Goal: Task Accomplishment & Management: Complete application form

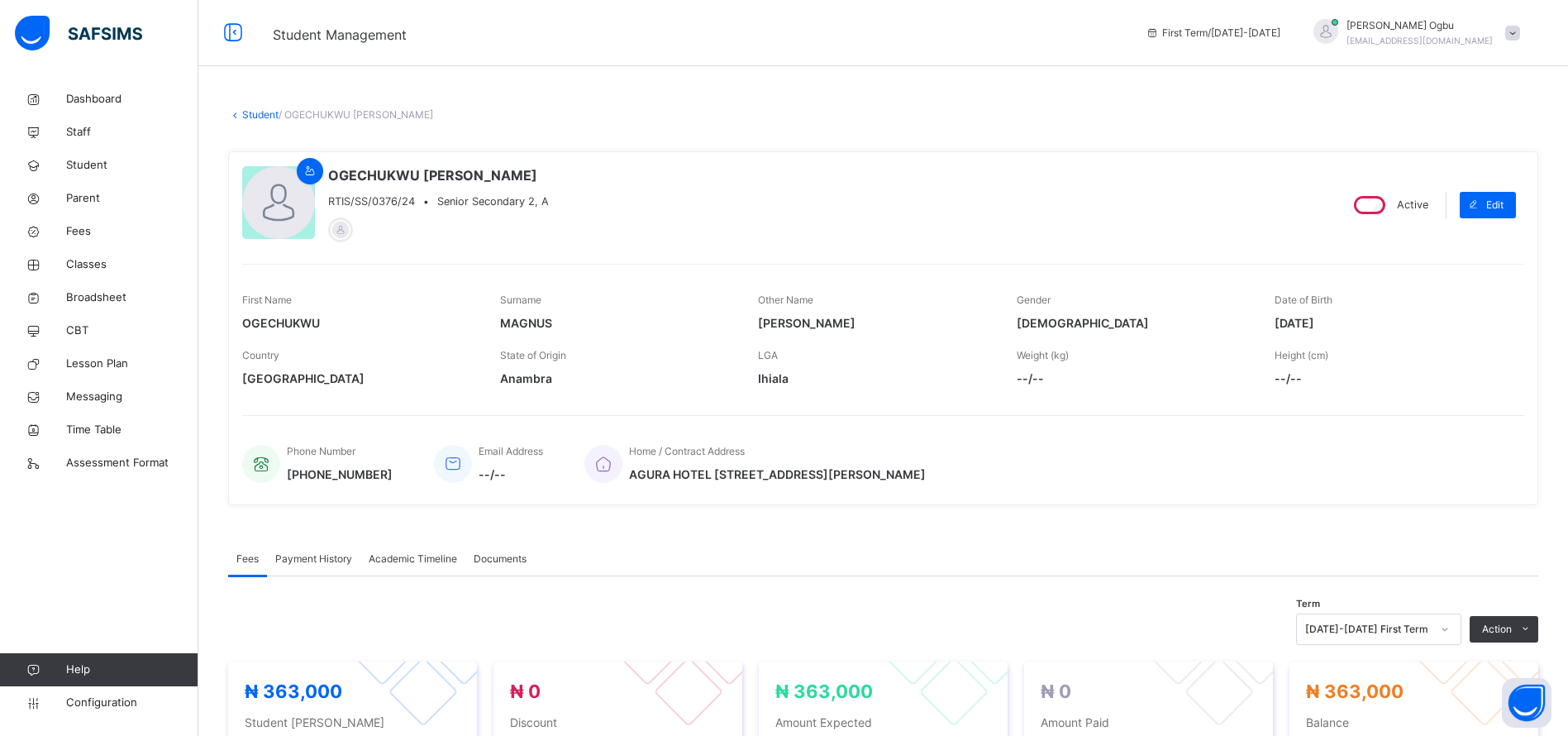
click at [88, 164] on span "Student" at bounding box center [132, 165] width 132 height 17
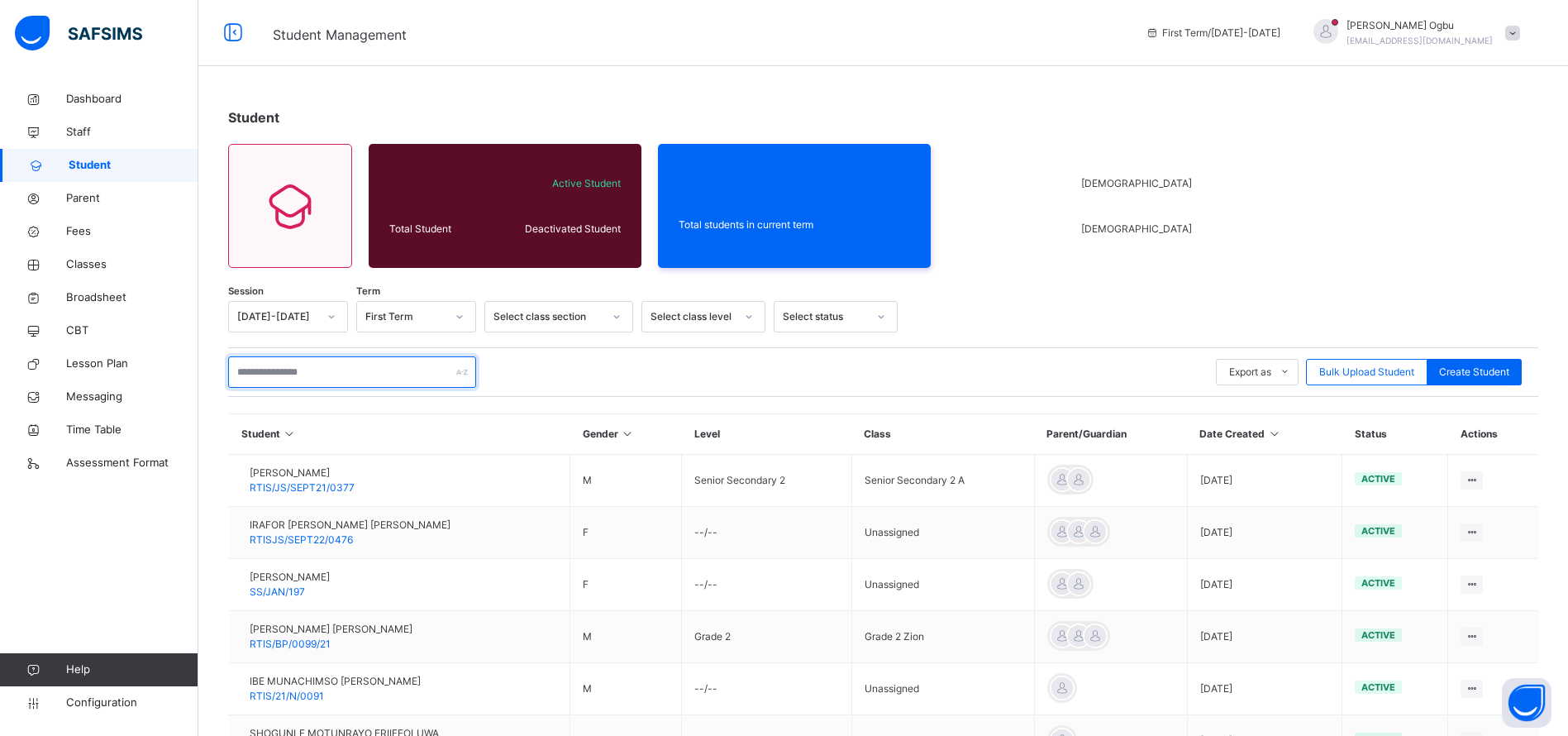
click at [371, 374] on input "text" at bounding box center [352, 372] width 248 height 31
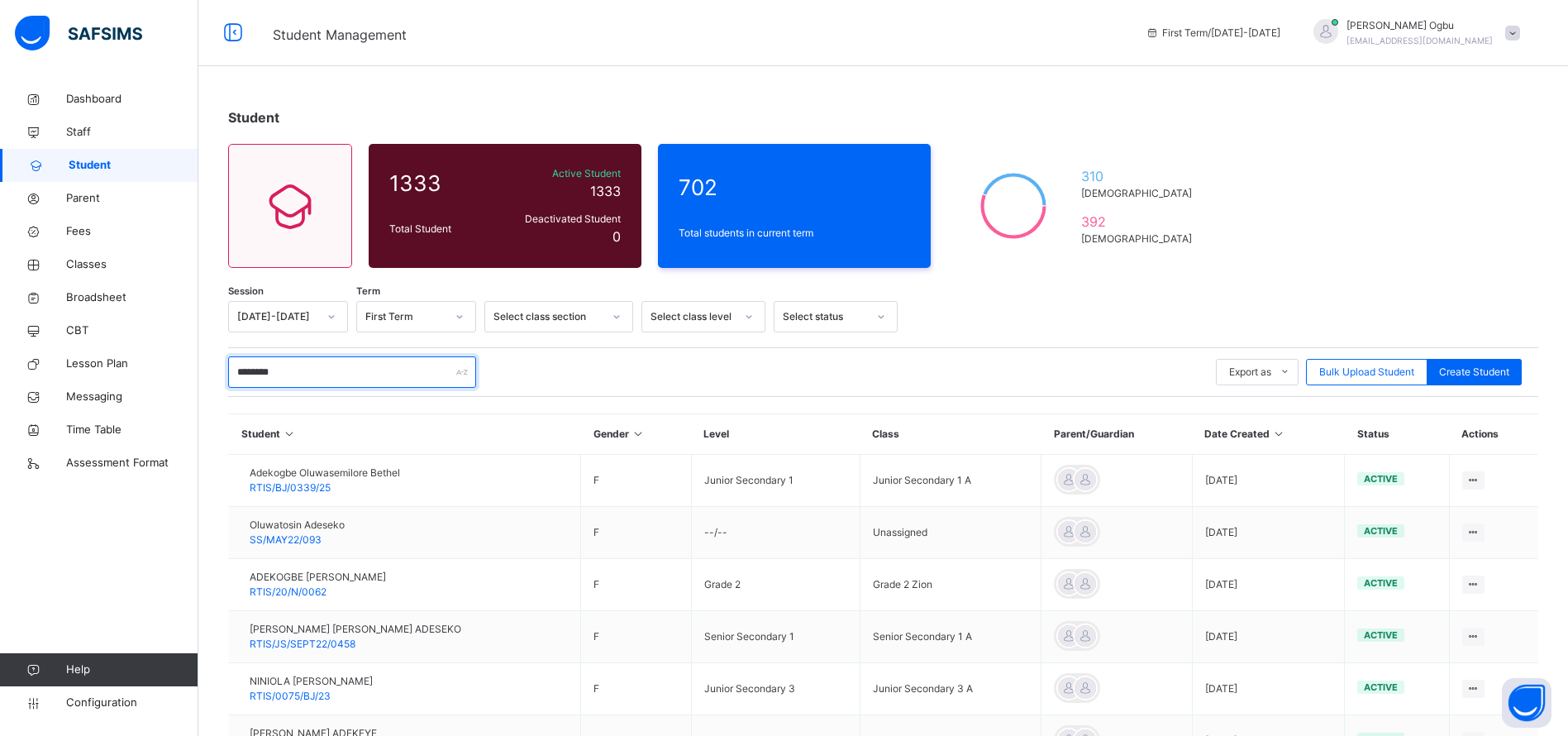
type input "********"
click at [300, 483] on span "RTIS/BJ/0339/25" at bounding box center [290, 487] width 81 height 13
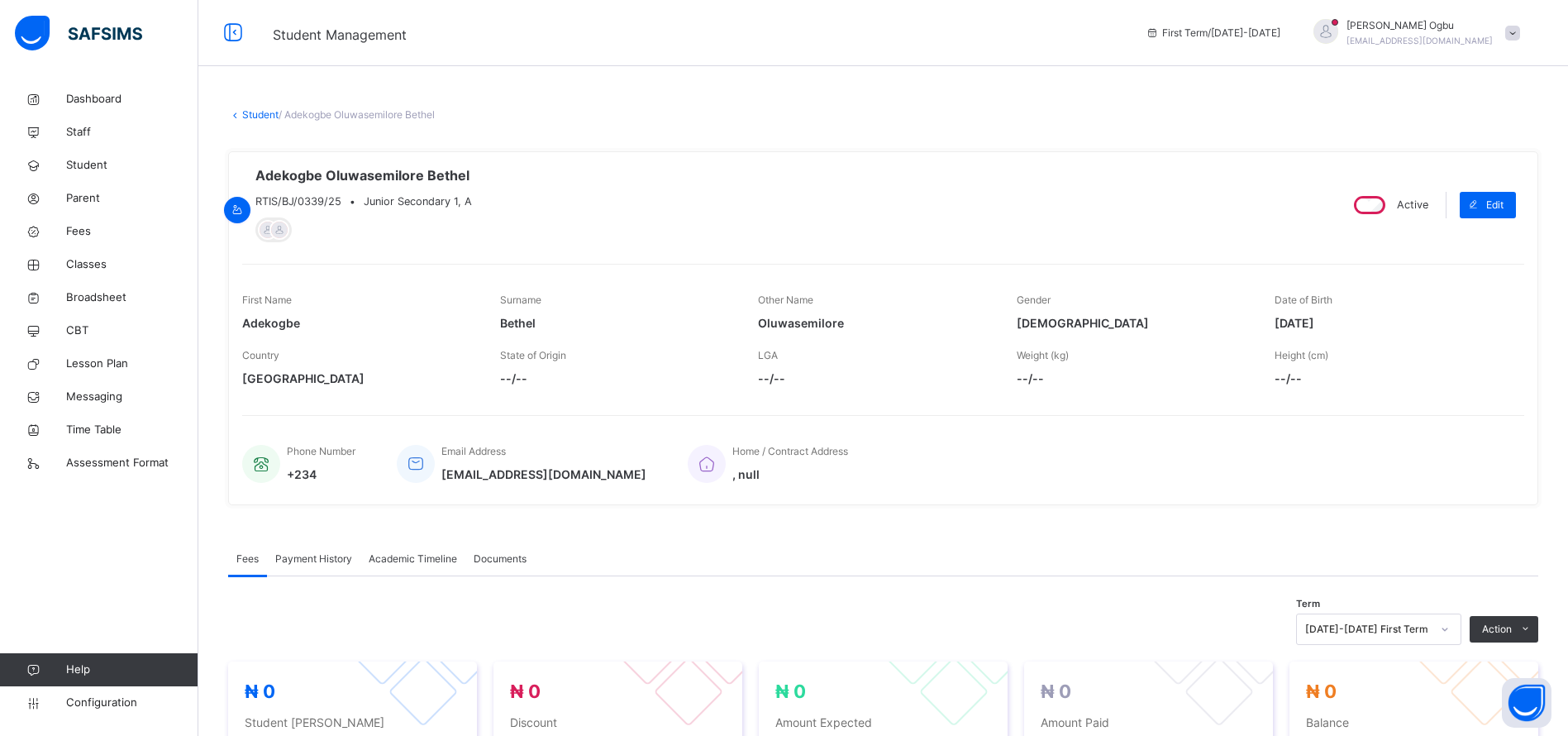
click at [305, 569] on div "Payment History" at bounding box center [314, 559] width 94 height 33
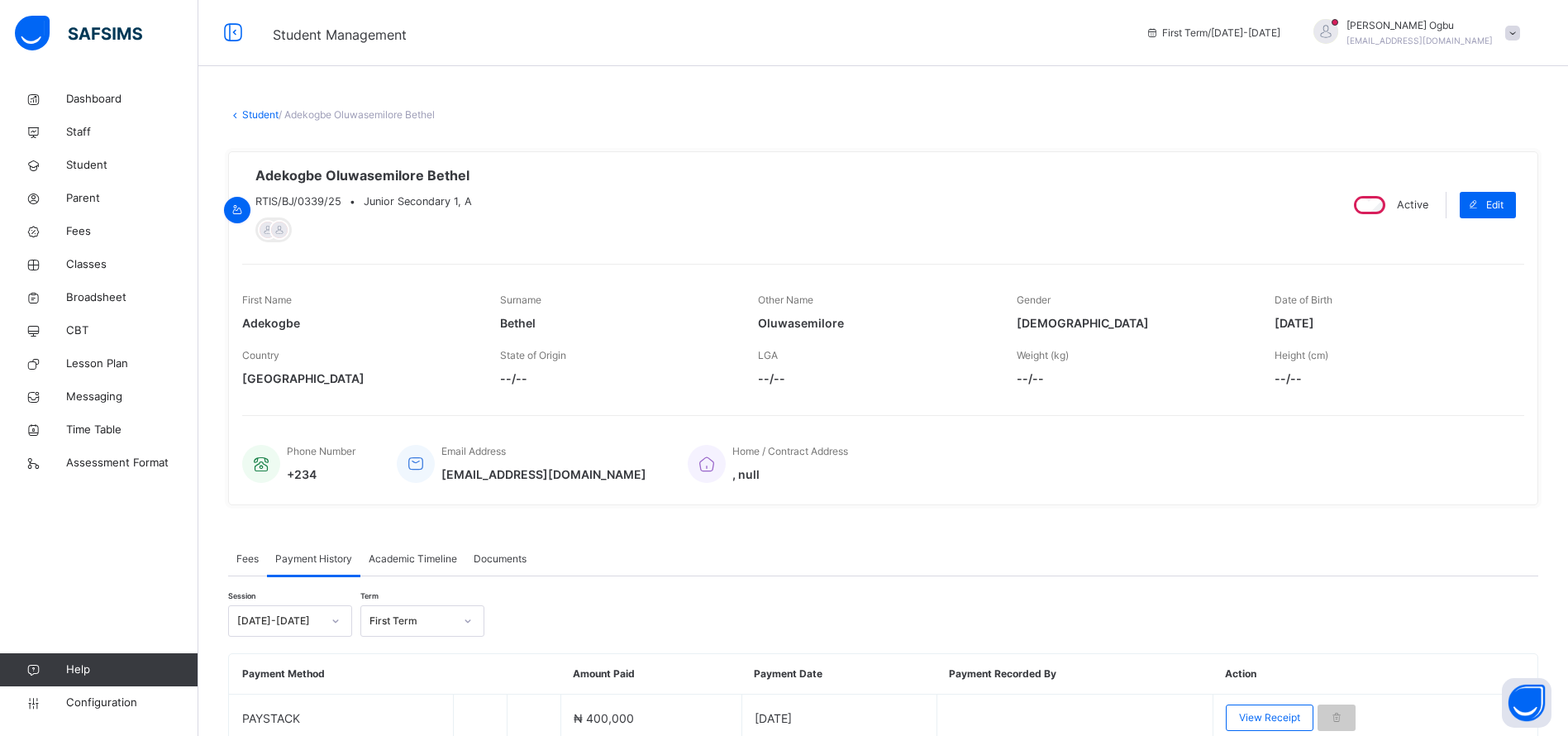
scroll to position [119, 0]
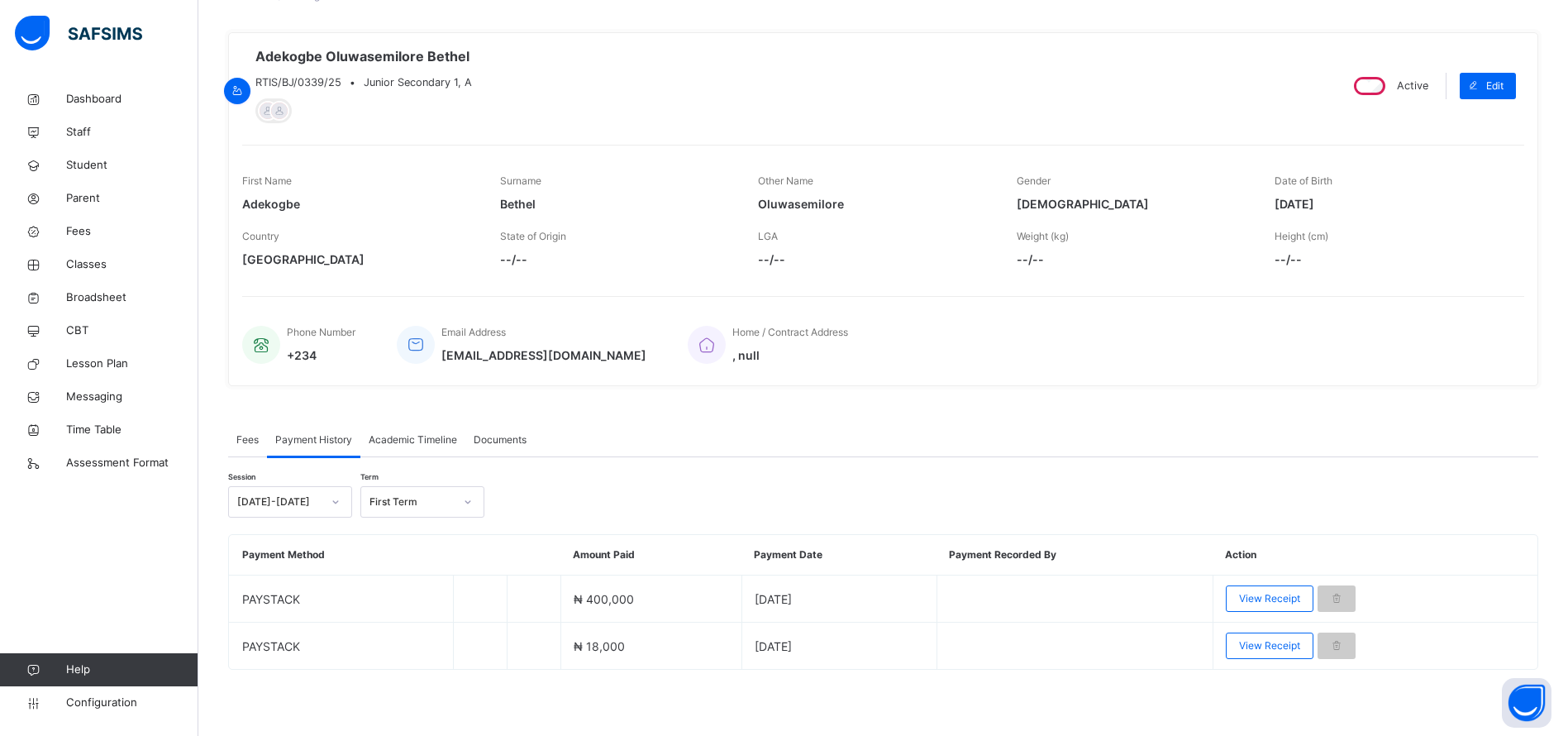
click at [1269, 593] on span "View Receipt" at bounding box center [1270, 598] width 62 height 15
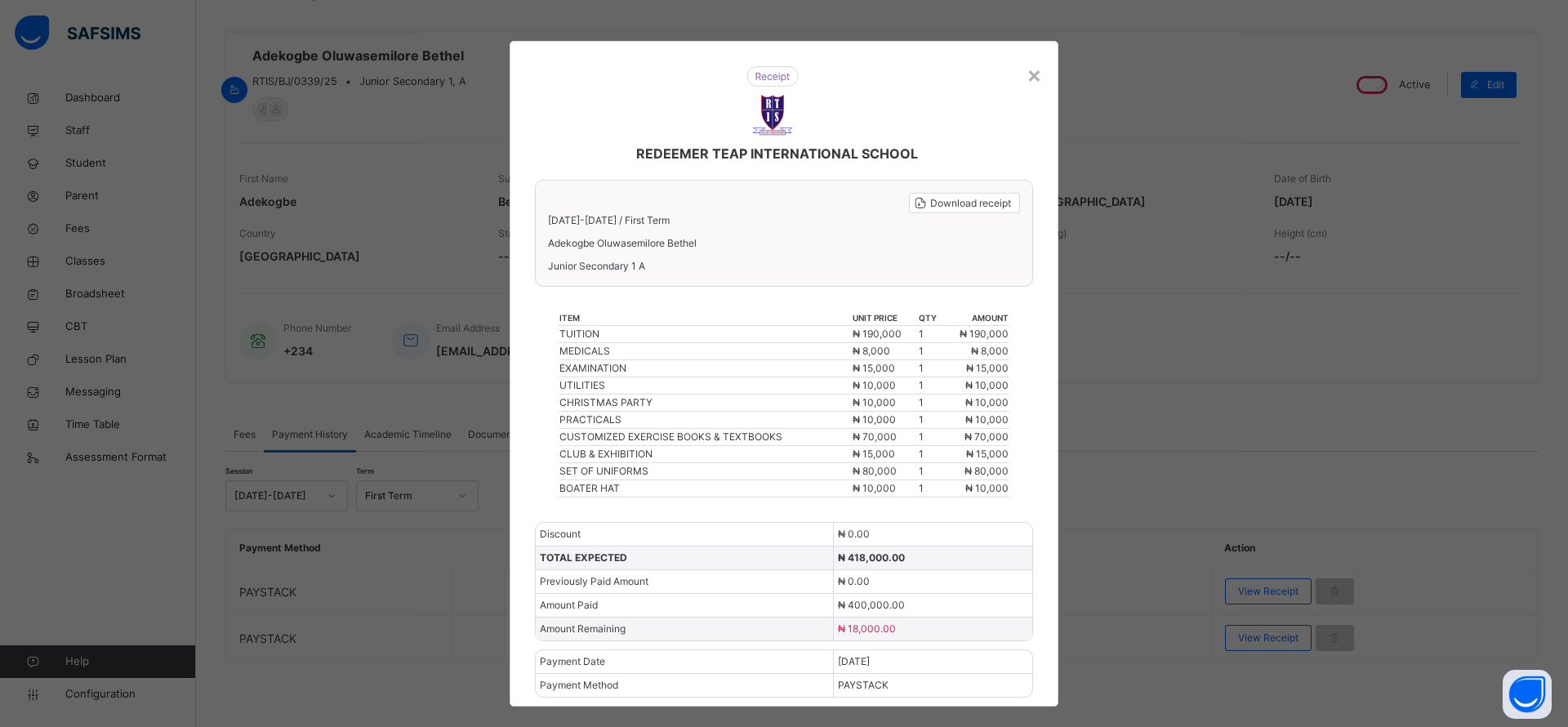
click at [932, 205] on span "Download receipt" at bounding box center [971, 203] width 81 height 15
click at [930, 209] on span "Download receipt" at bounding box center [971, 203] width 81 height 15
click at [959, 202] on span "Download receipt" at bounding box center [971, 203] width 81 height 15
click at [953, 209] on span "Download receipt" at bounding box center [971, 203] width 81 height 15
click at [952, 127] on div "REDEEMER TEAP INTERNATIONAL SCHOOL" at bounding box center [763, 115] width 501 height 130
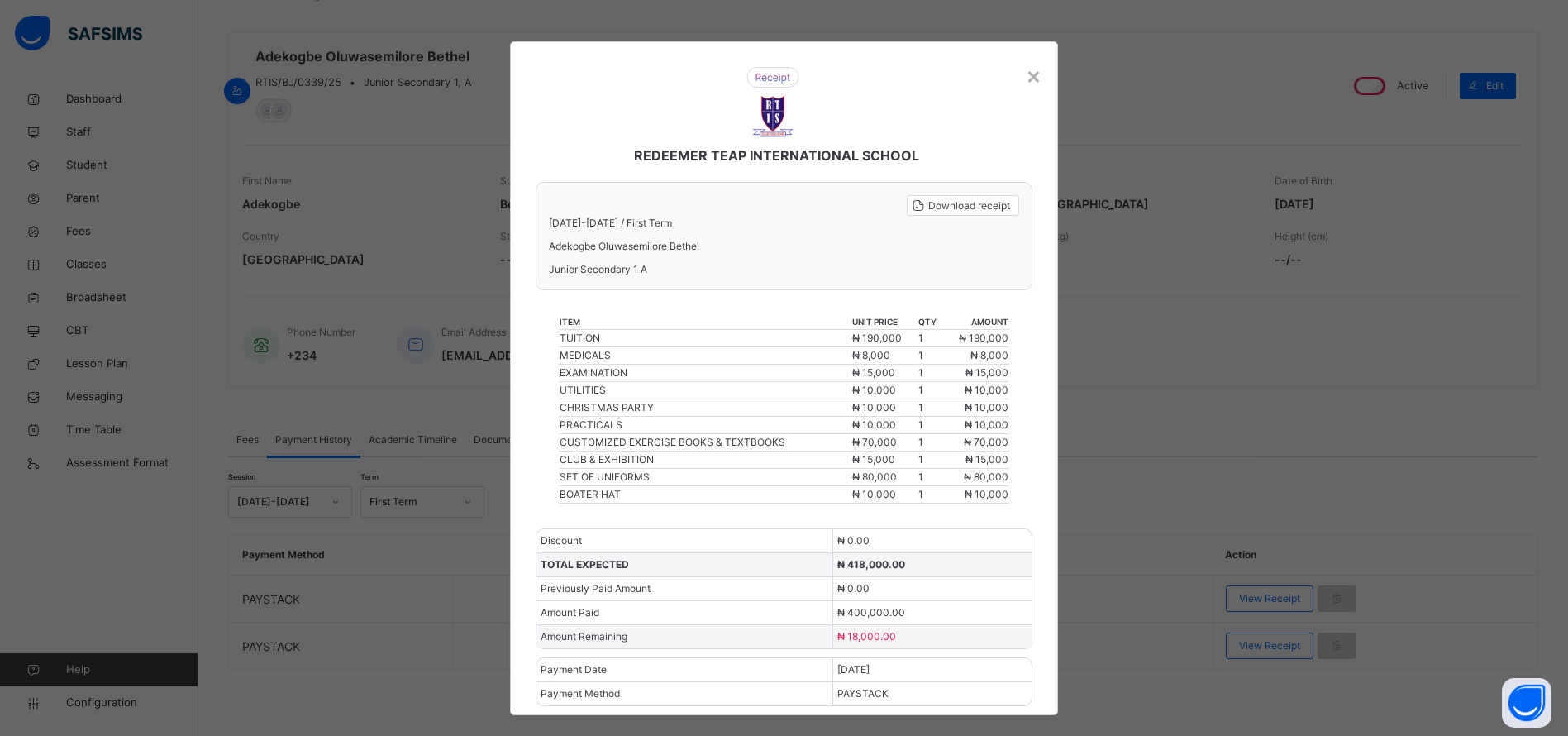
click at [941, 208] on span "Download receipt" at bounding box center [969, 206] width 82 height 15
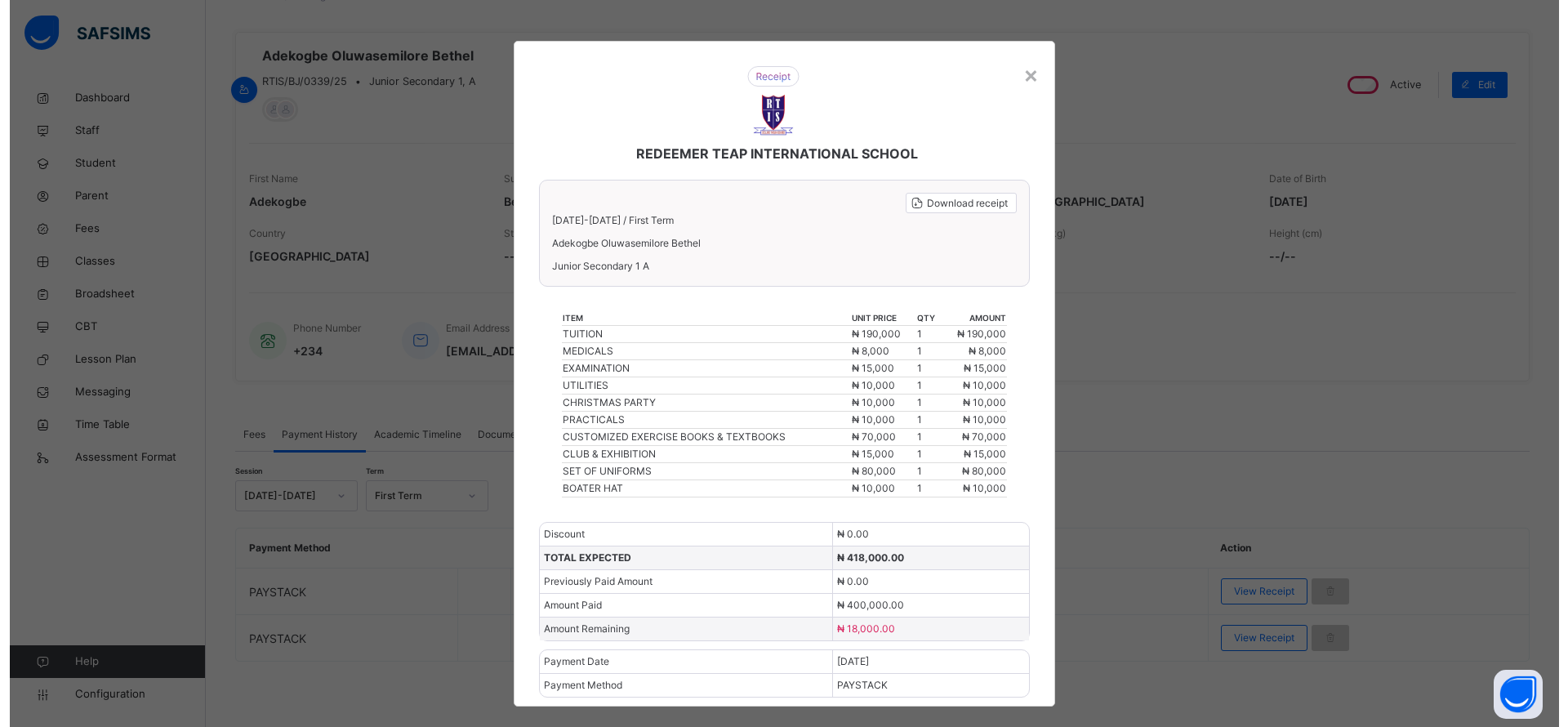
scroll to position [0, 0]
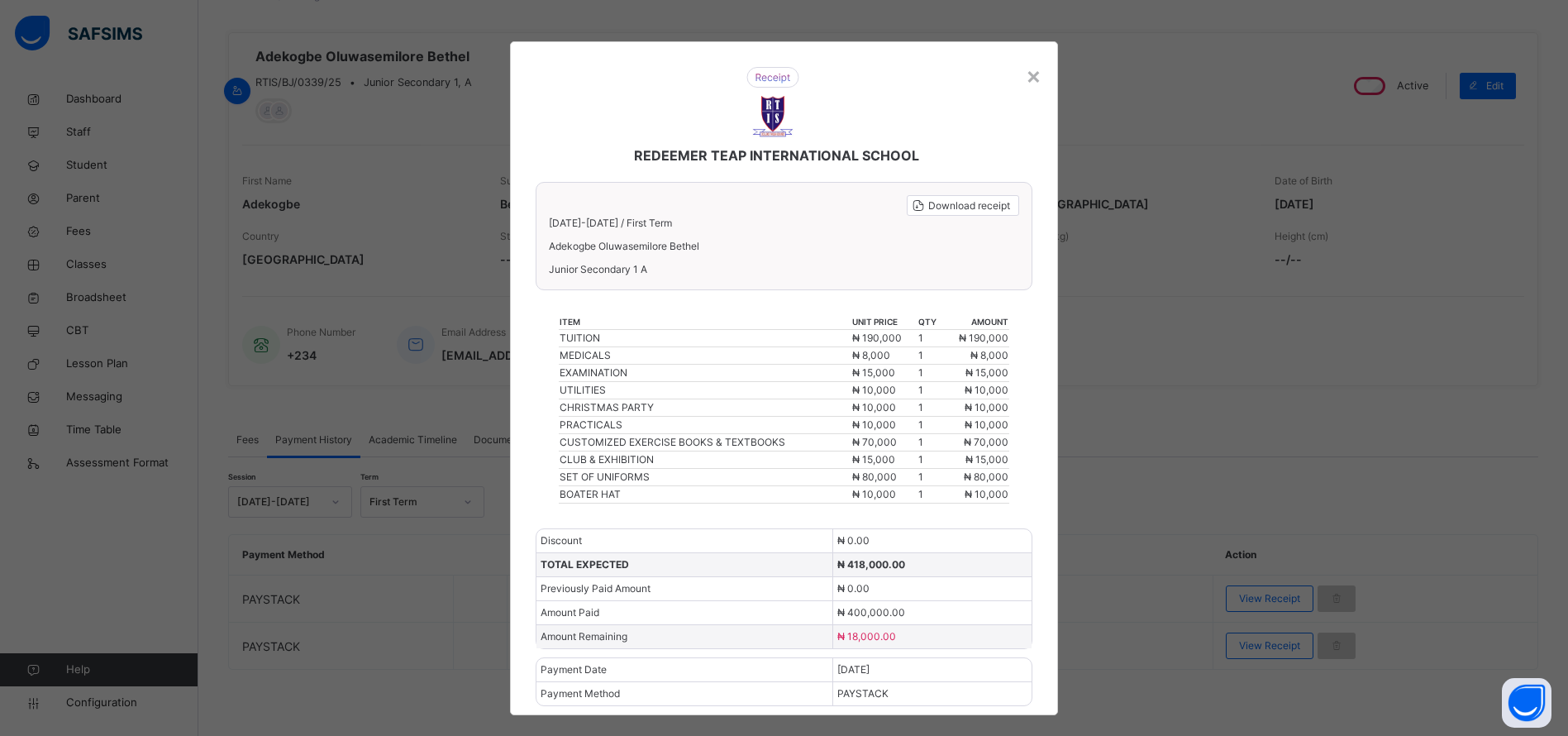
click at [1036, 77] on div "×" at bounding box center [1034, 74] width 16 height 34
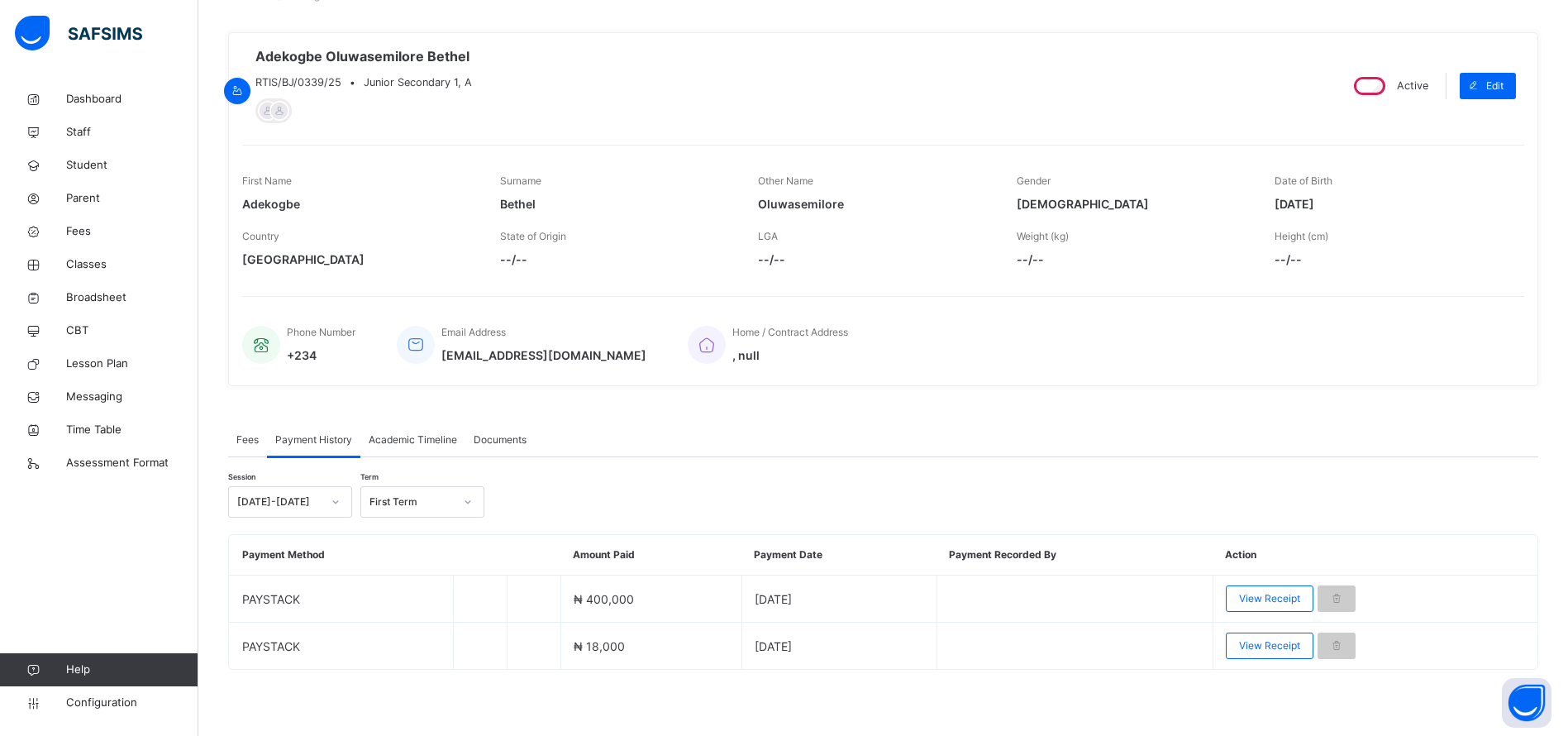
click at [1256, 598] on span "View Receipt" at bounding box center [1270, 598] width 62 height 15
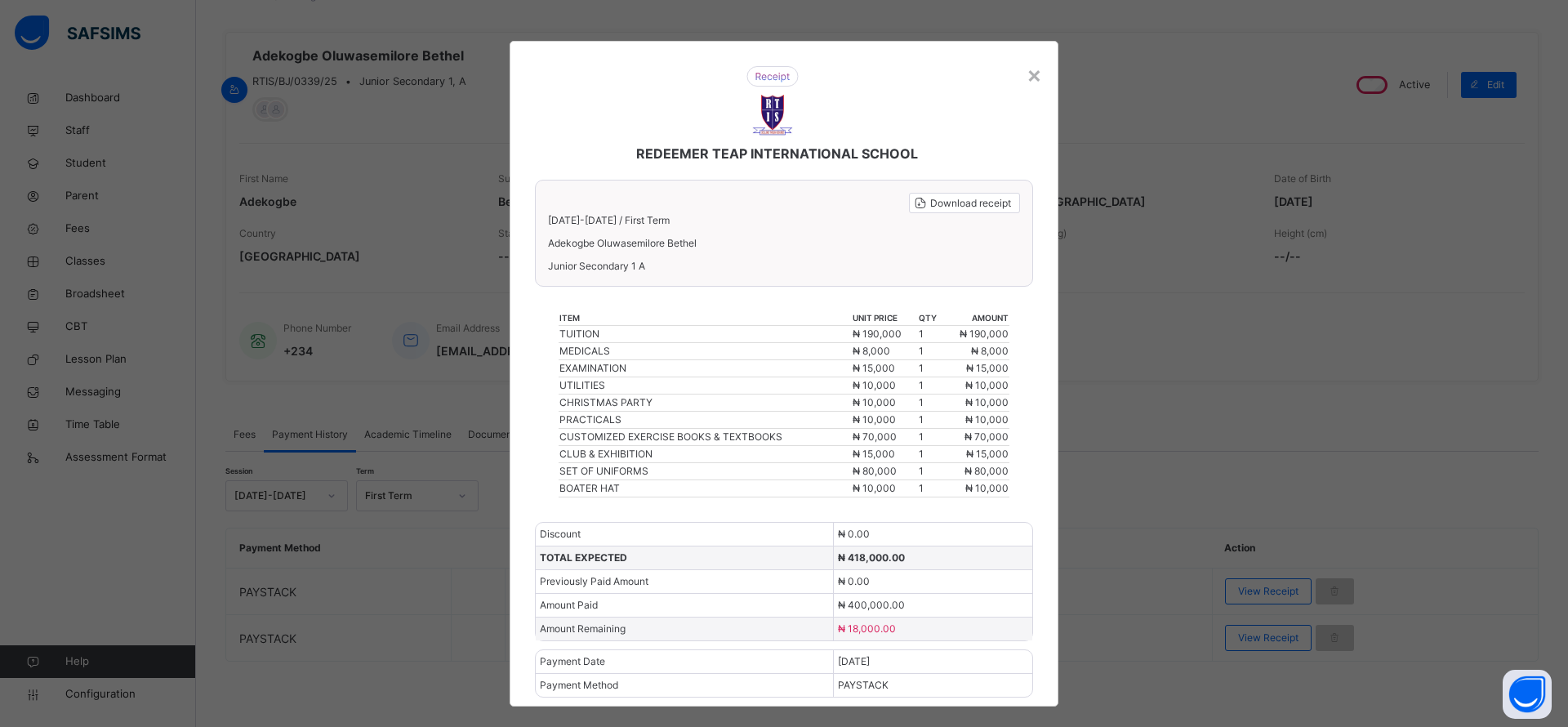
click at [1026, 73] on div "×" at bounding box center [1034, 73] width 15 height 34
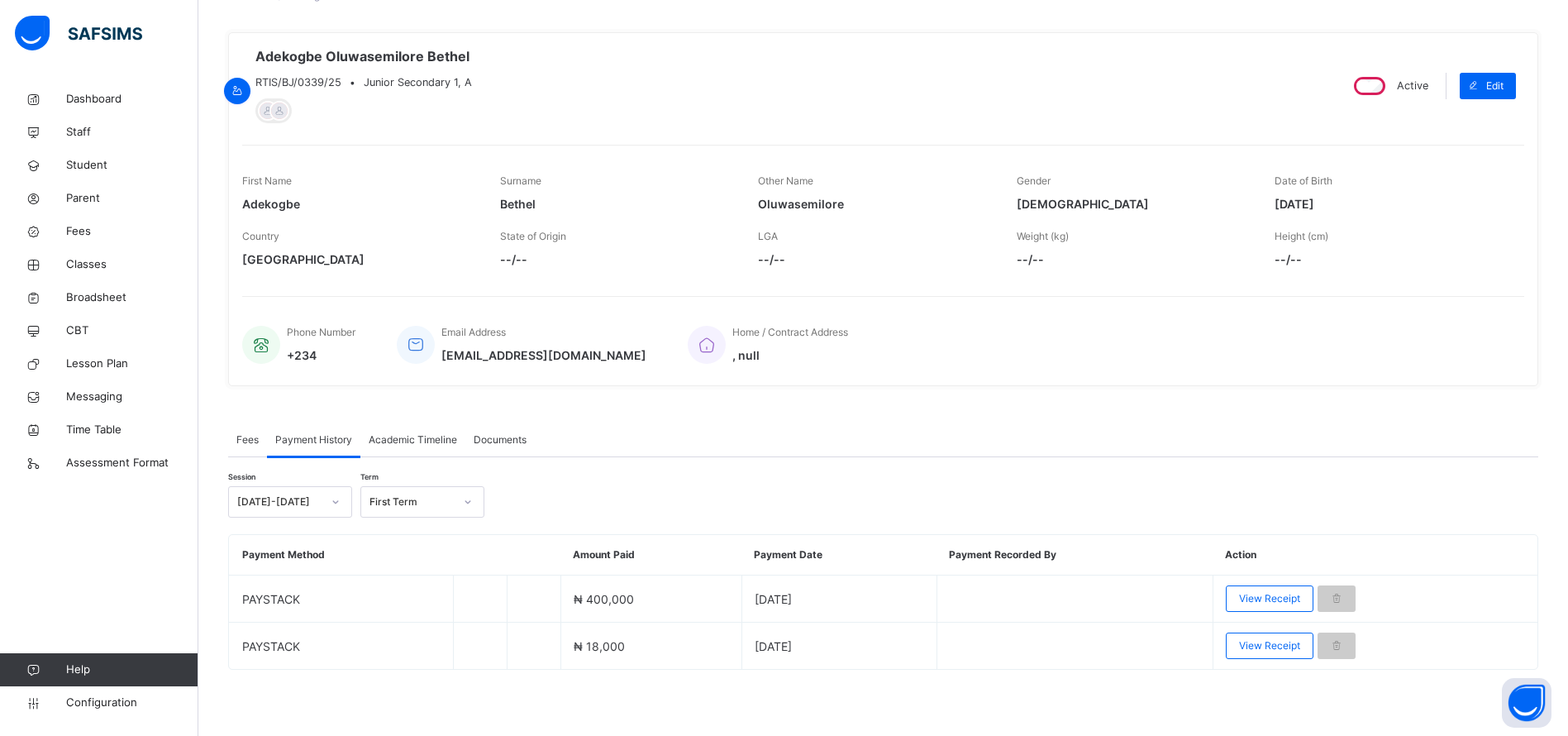
click at [1254, 640] on span "View Receipt" at bounding box center [1270, 645] width 62 height 15
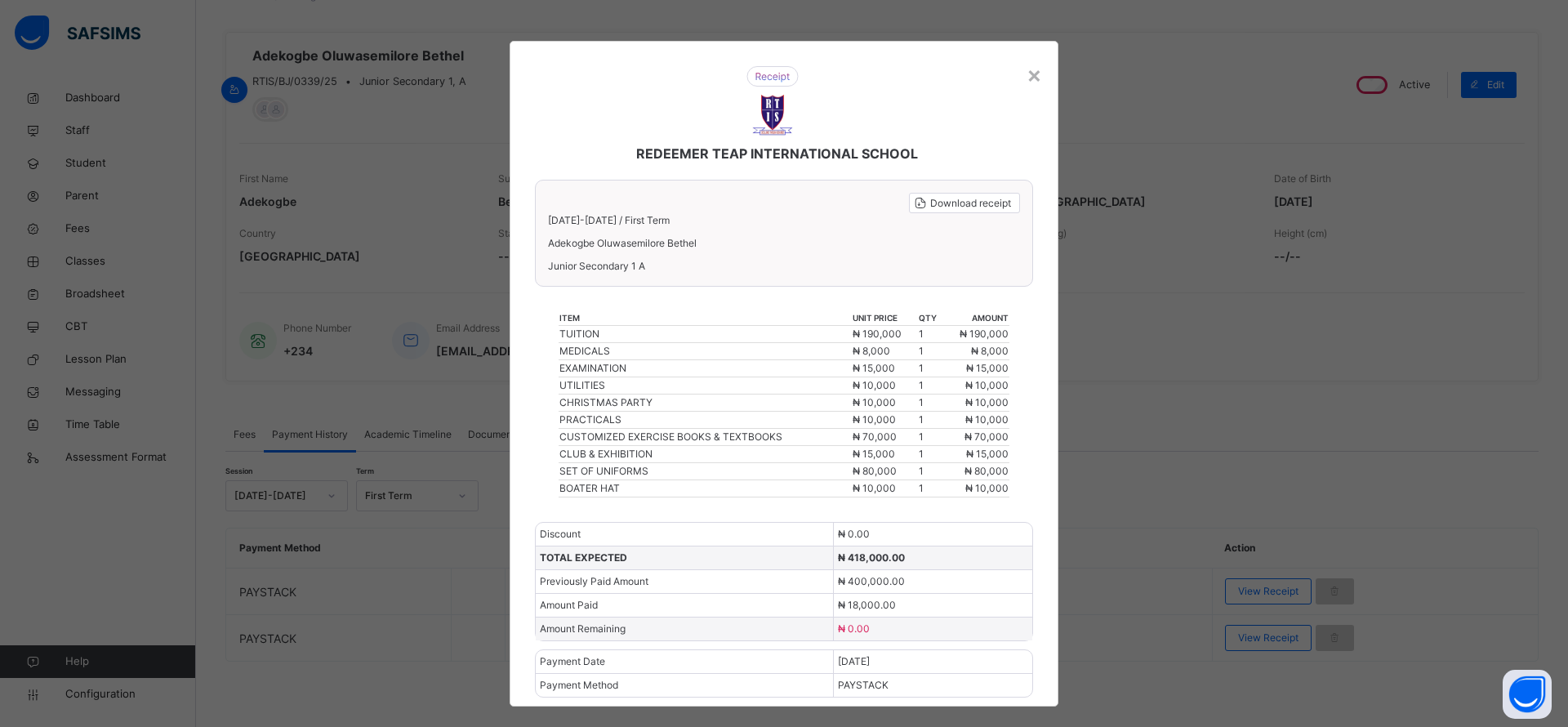
click at [975, 201] on span "Download receipt" at bounding box center [971, 203] width 81 height 15
click at [876, 557] on span "₦ 418,000.00" at bounding box center [870, 558] width 67 height 13
click at [1036, 75] on div "×" at bounding box center [1034, 73] width 15 height 34
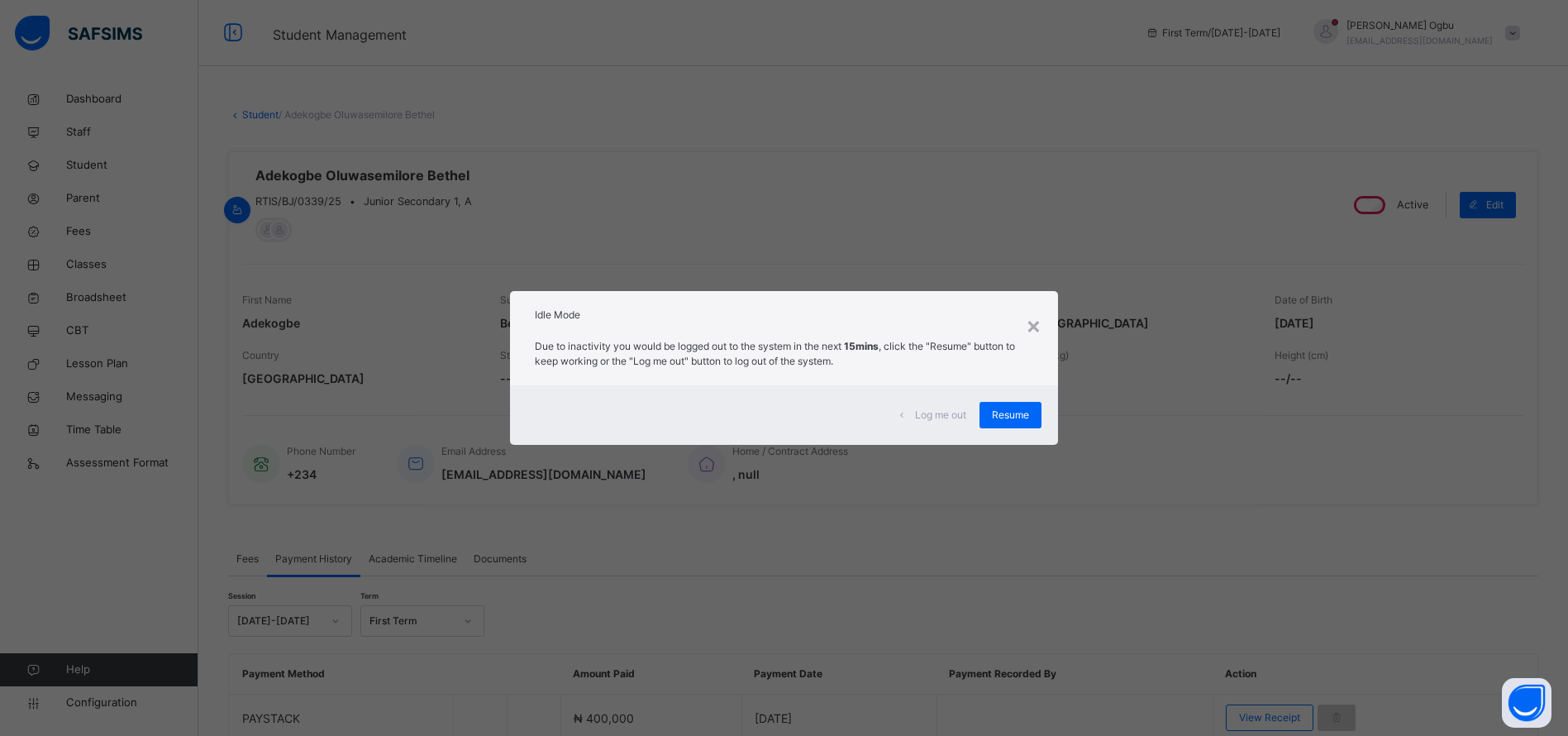
click at [1017, 409] on span "Resume" at bounding box center [1010, 415] width 37 height 15
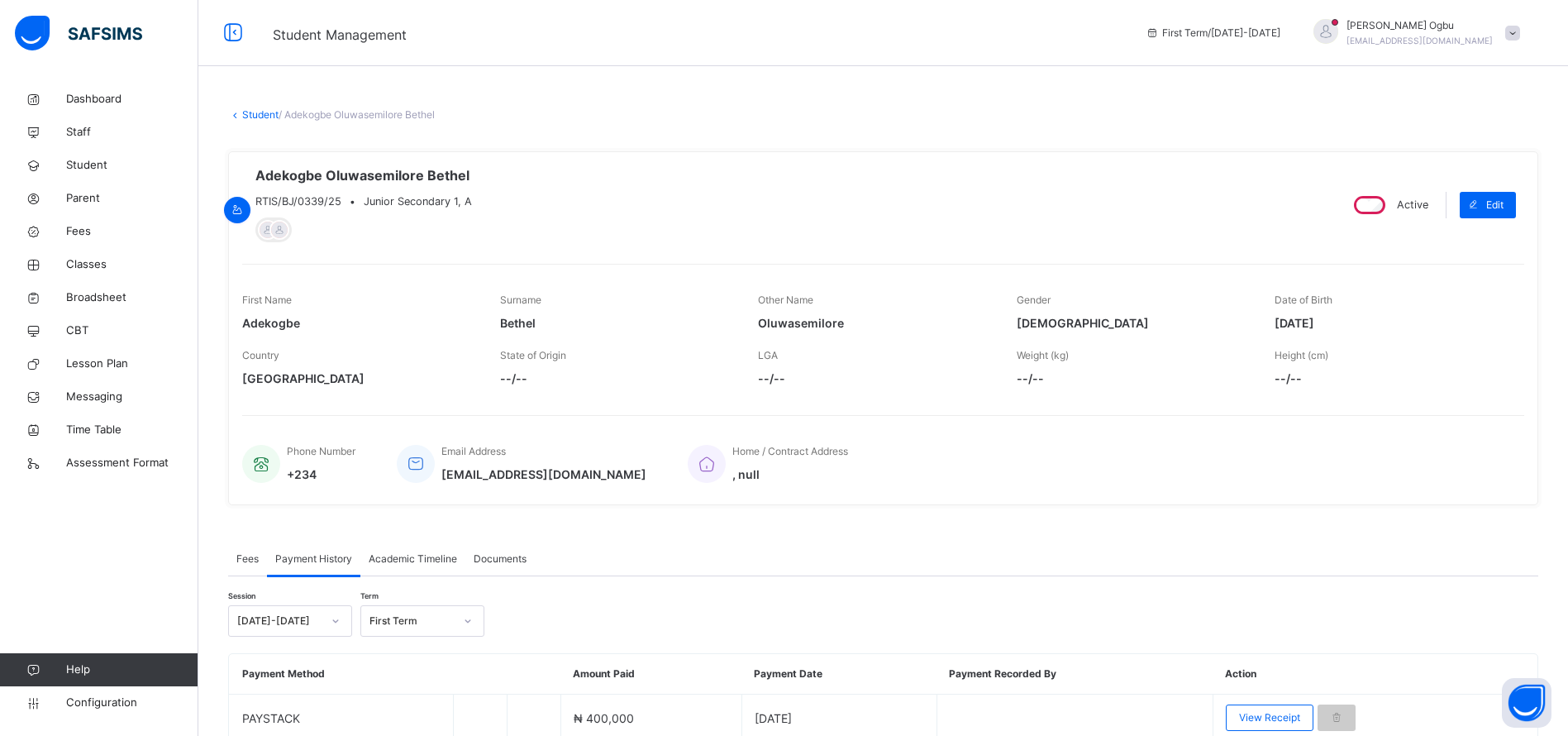
click at [1252, 470] on div "Home / Contract Address , null" at bounding box center [1098, 463] width 820 height 56
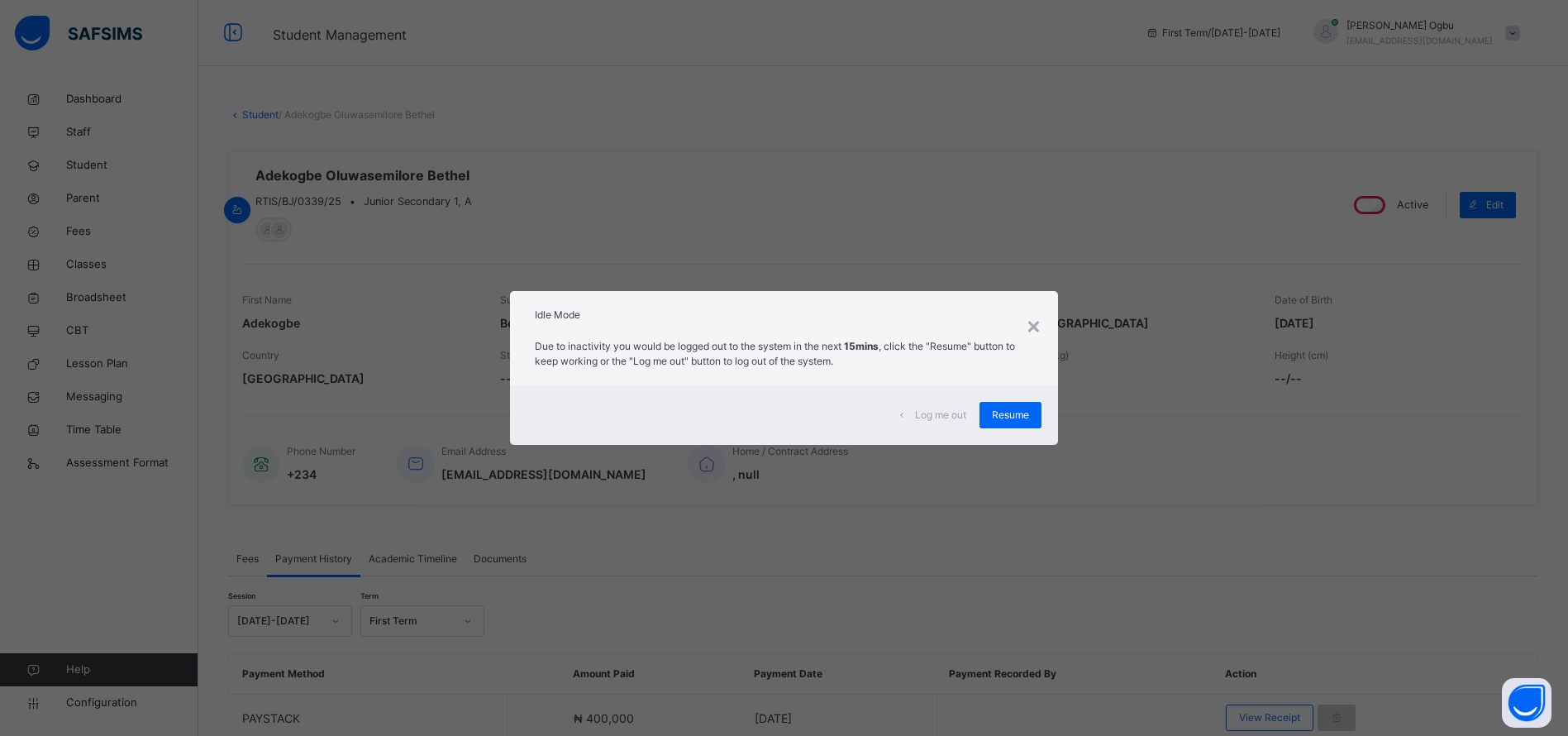
click at [1018, 414] on span "Resume" at bounding box center [1010, 415] width 37 height 15
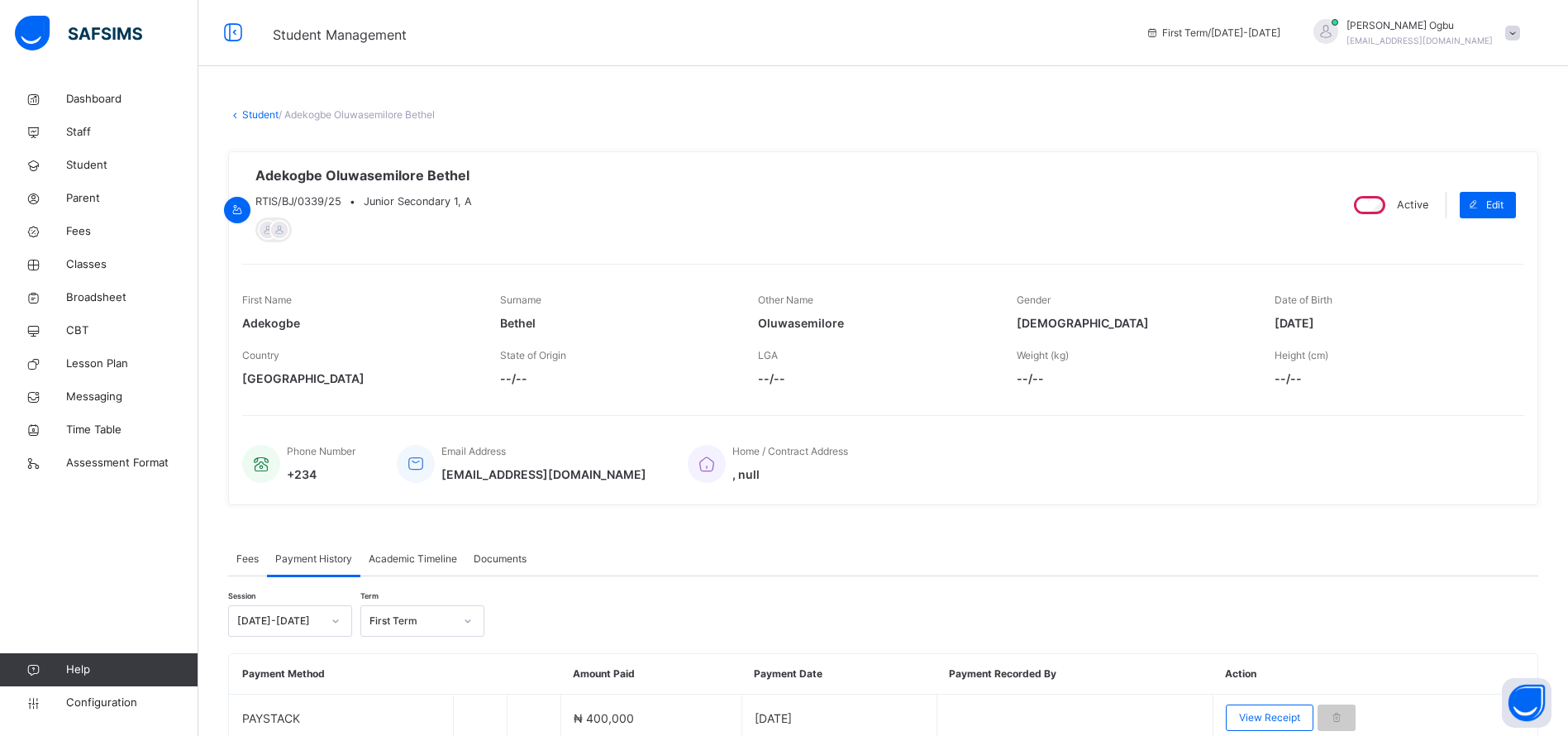
click at [88, 167] on span "Student" at bounding box center [132, 165] width 132 height 17
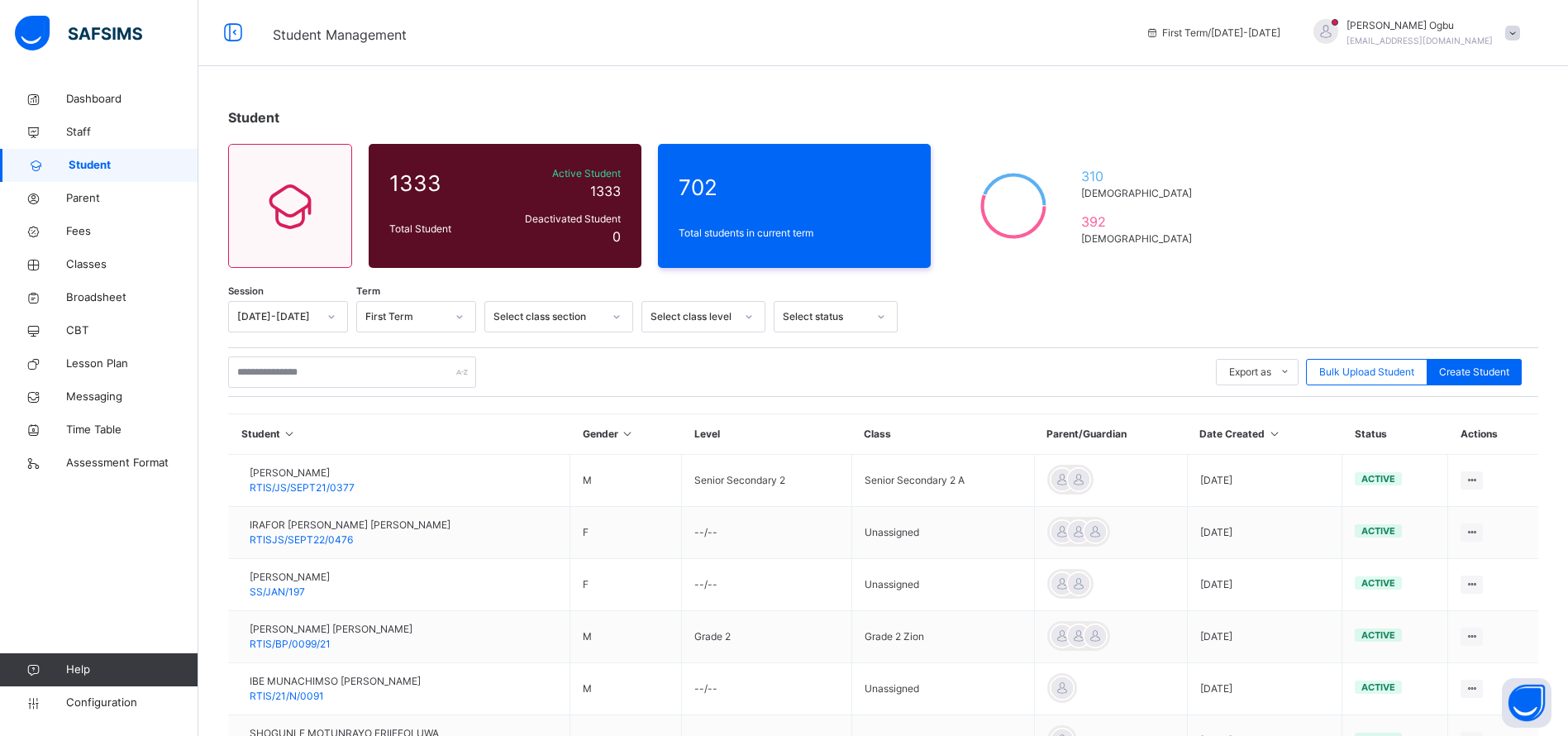
click at [88, 167] on span "Student" at bounding box center [133, 165] width 130 height 17
click at [1464, 377] on span "Create Student" at bounding box center [1474, 372] width 70 height 15
select select "**"
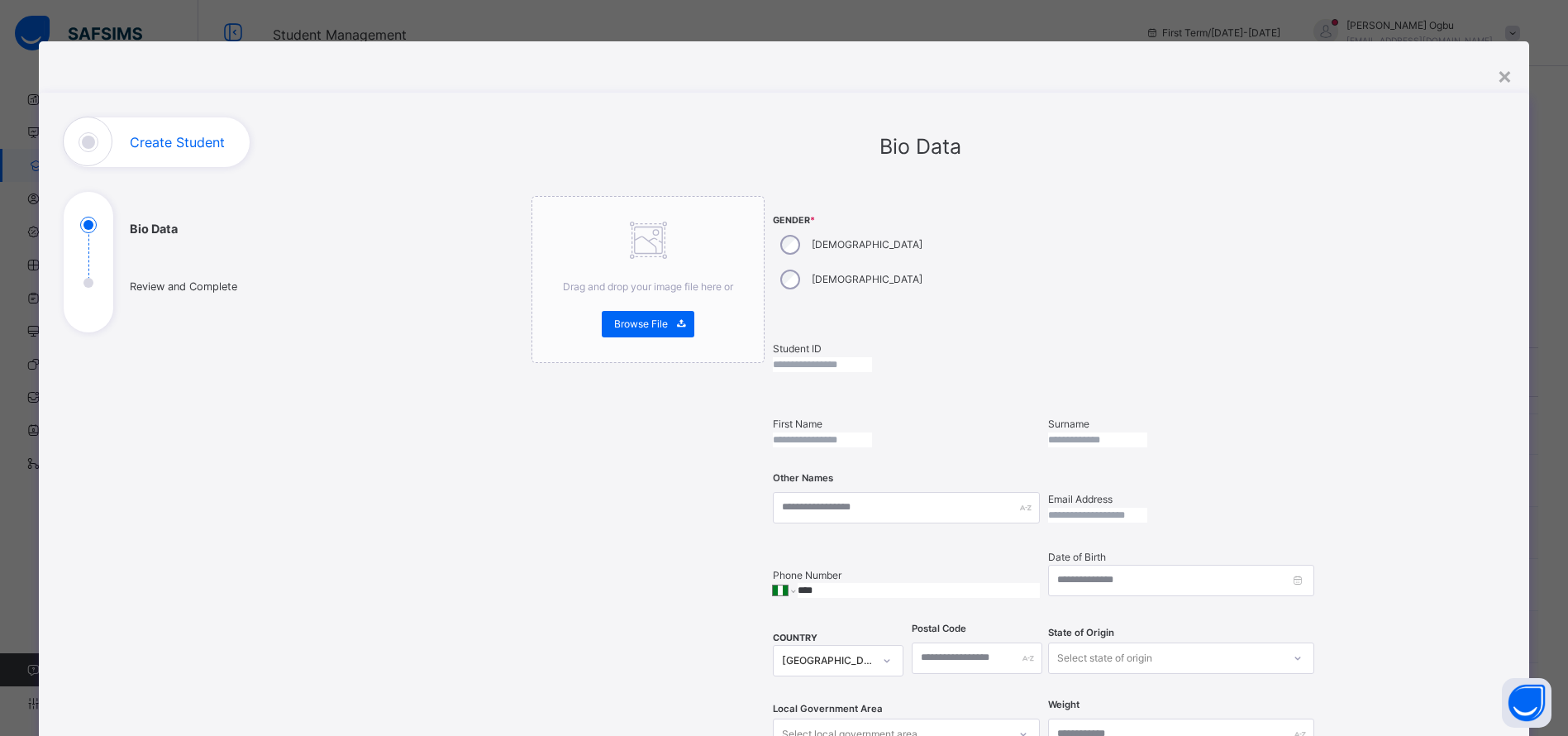
click at [797, 243] on div "Male" at bounding box center [849, 244] width 154 height 34
click at [808, 357] on input "text" at bounding box center [822, 364] width 99 height 15
click at [808, 357] on input "**********" at bounding box center [822, 364] width 99 height 15
type input "**********"
click at [799, 433] on input "text" at bounding box center [822, 439] width 99 height 15
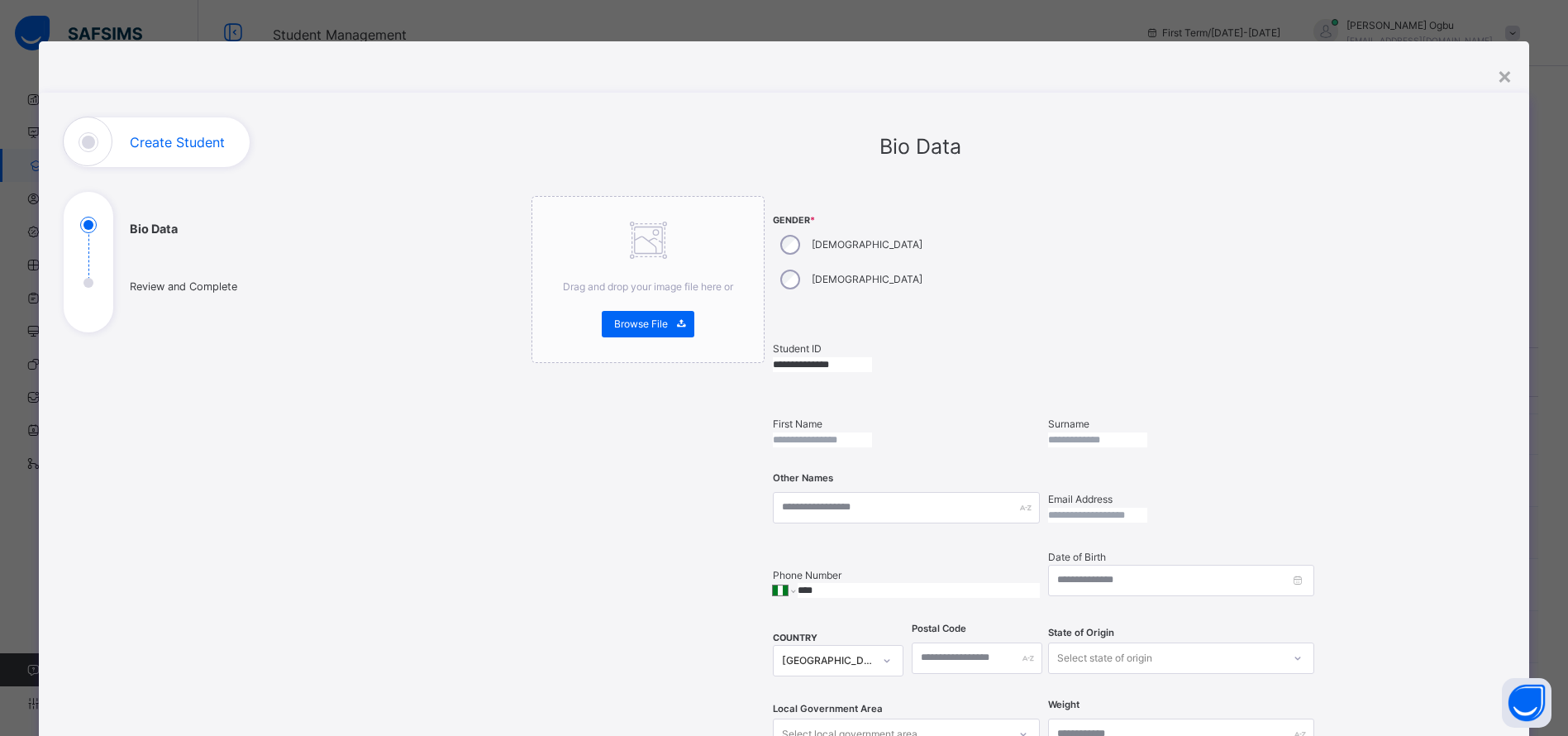
type input "*"
type input "**********"
type input "*****"
click at [927, 492] on input "text" at bounding box center [906, 508] width 266 height 31
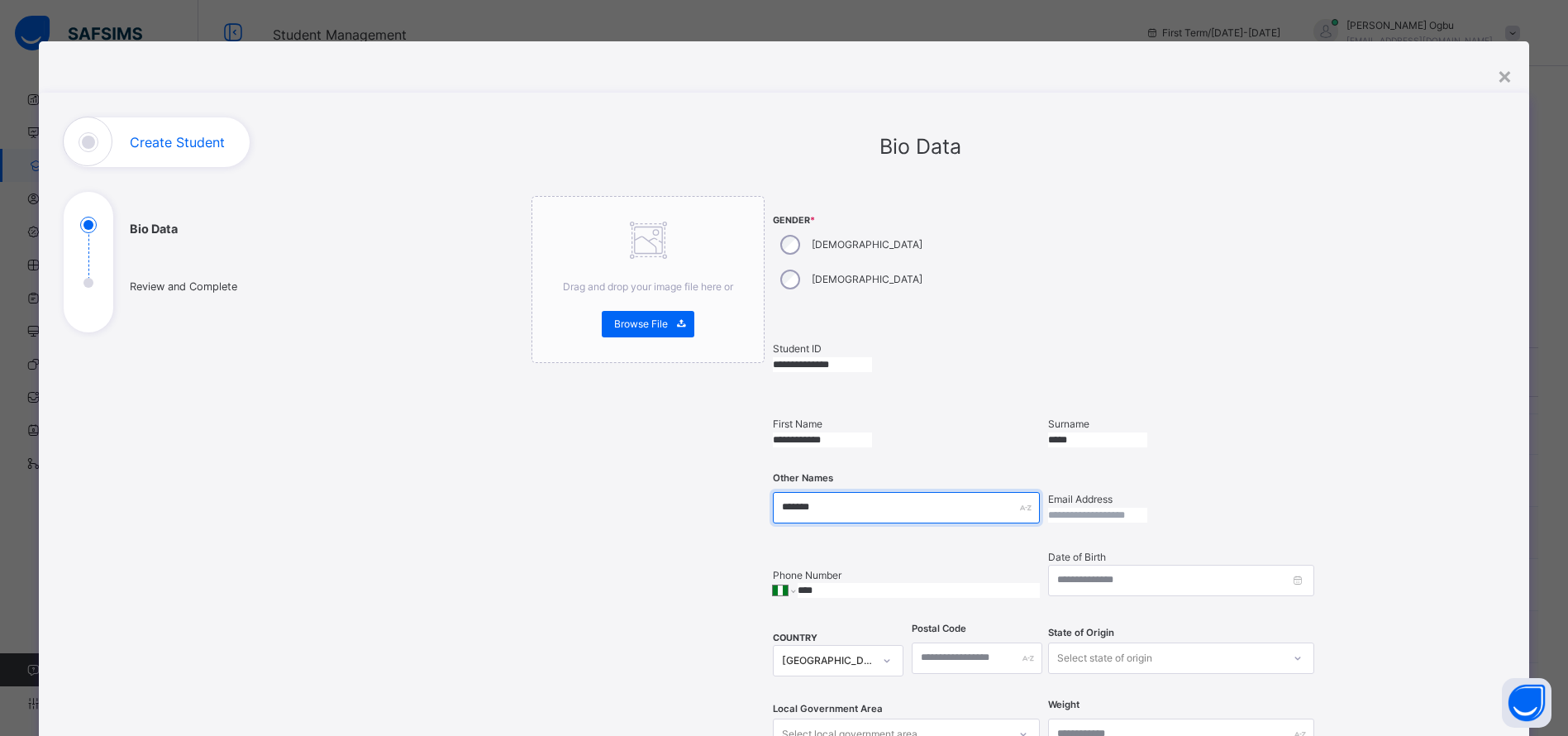
type input "*******"
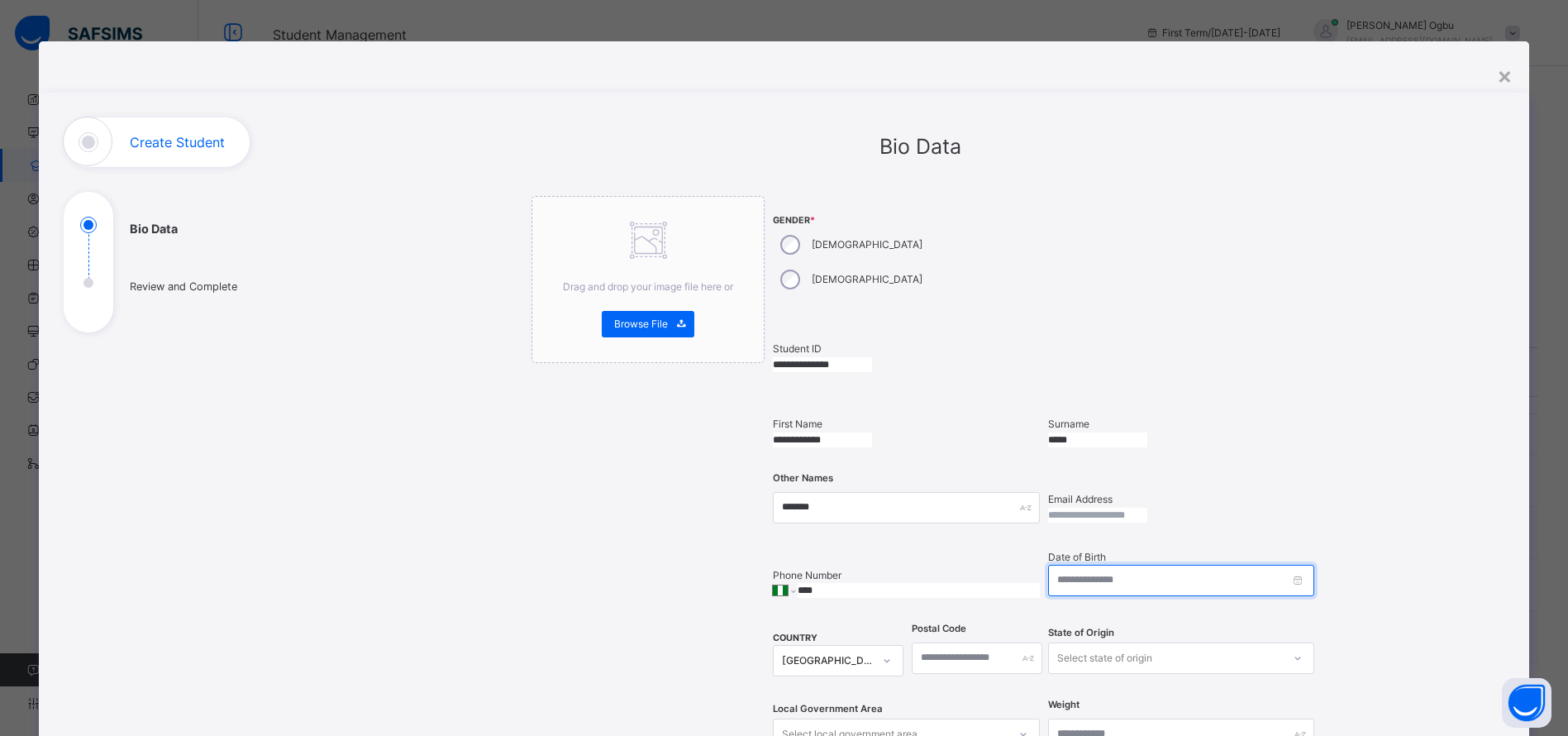
click at [1103, 565] on input at bounding box center [1182, 580] width 266 height 31
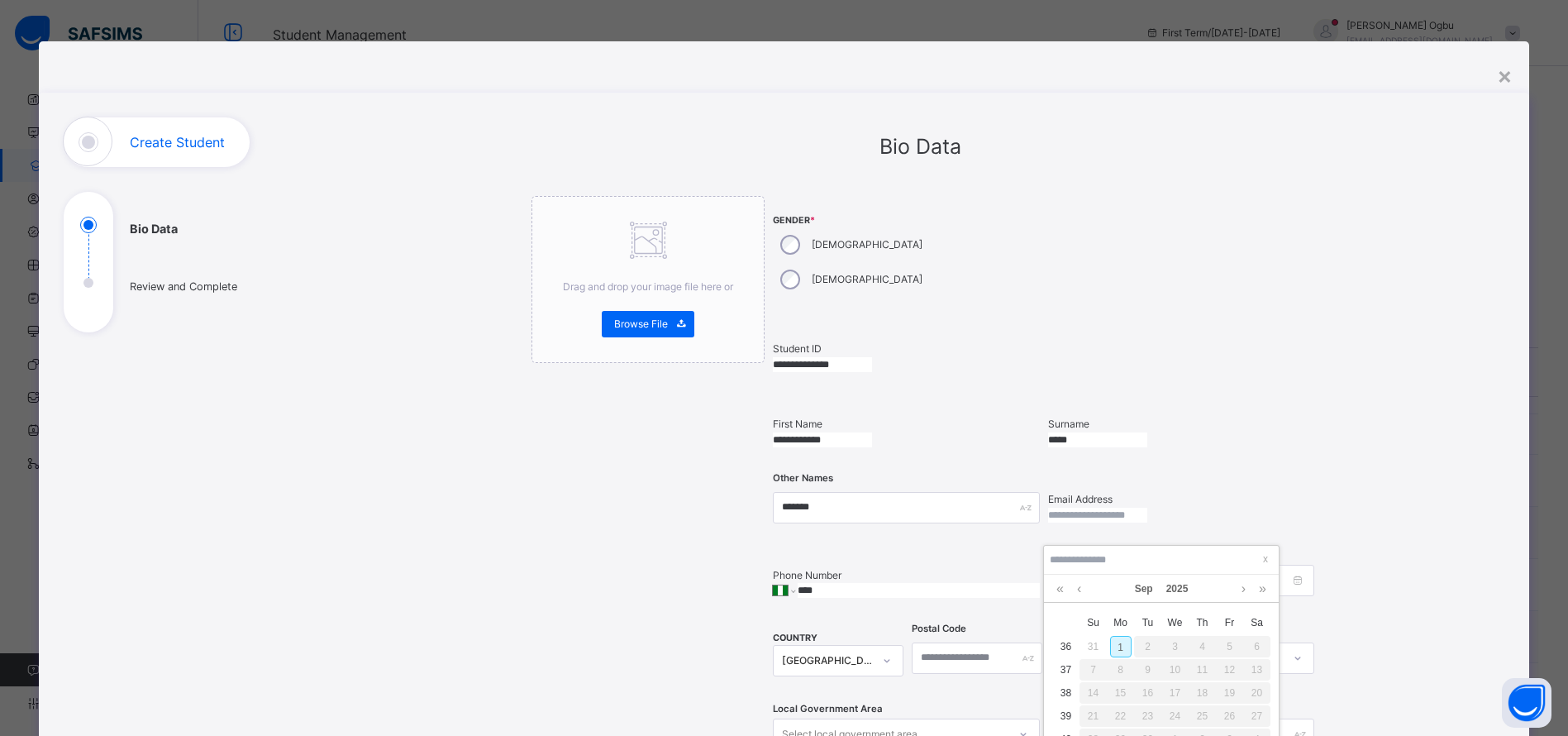
click at [1182, 585] on link "2025" at bounding box center [1178, 588] width 35 height 28
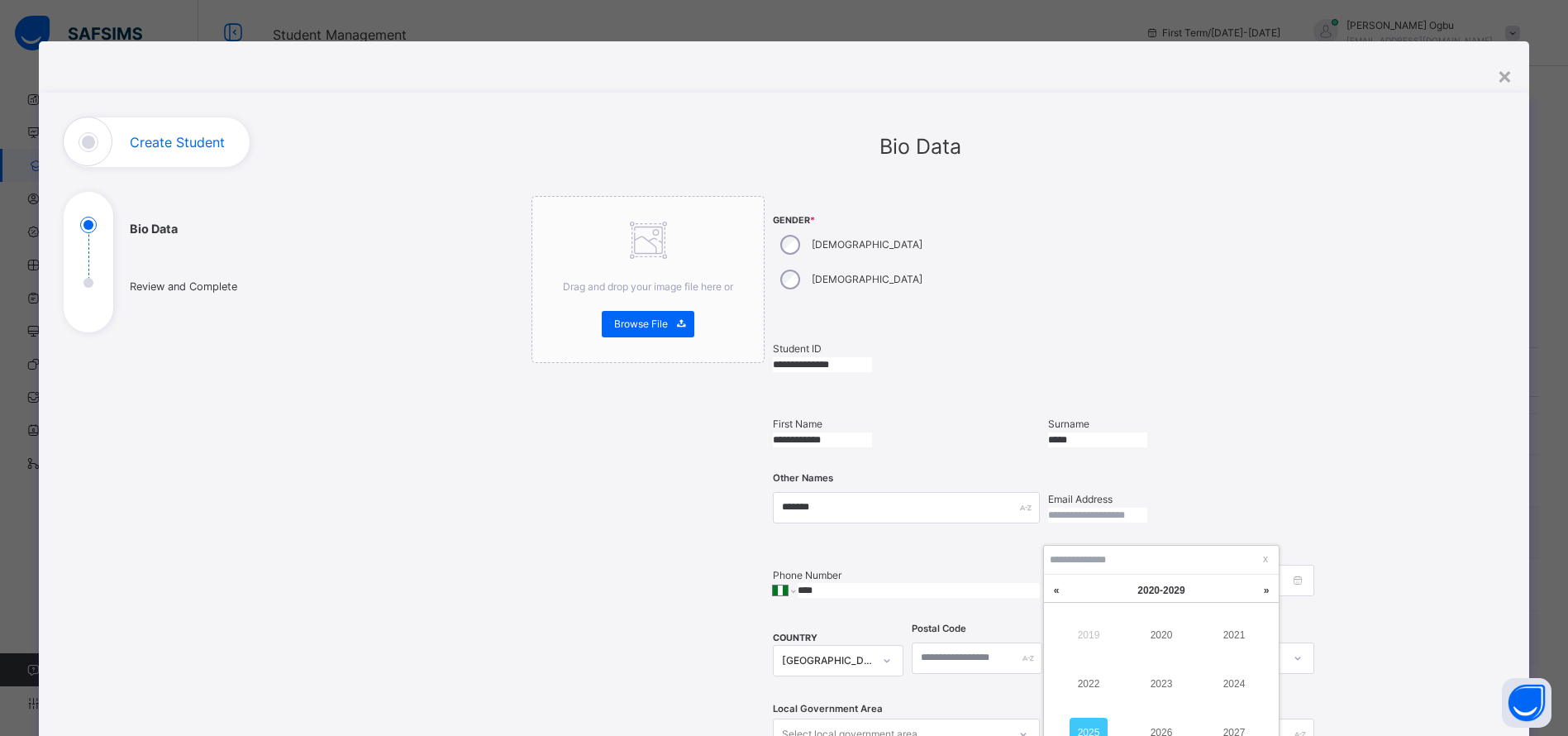
click at [1075, 684] on link "2022" at bounding box center [1089, 684] width 38 height 29
click at [1148, 591] on link "Sep" at bounding box center [1144, 588] width 31 height 28
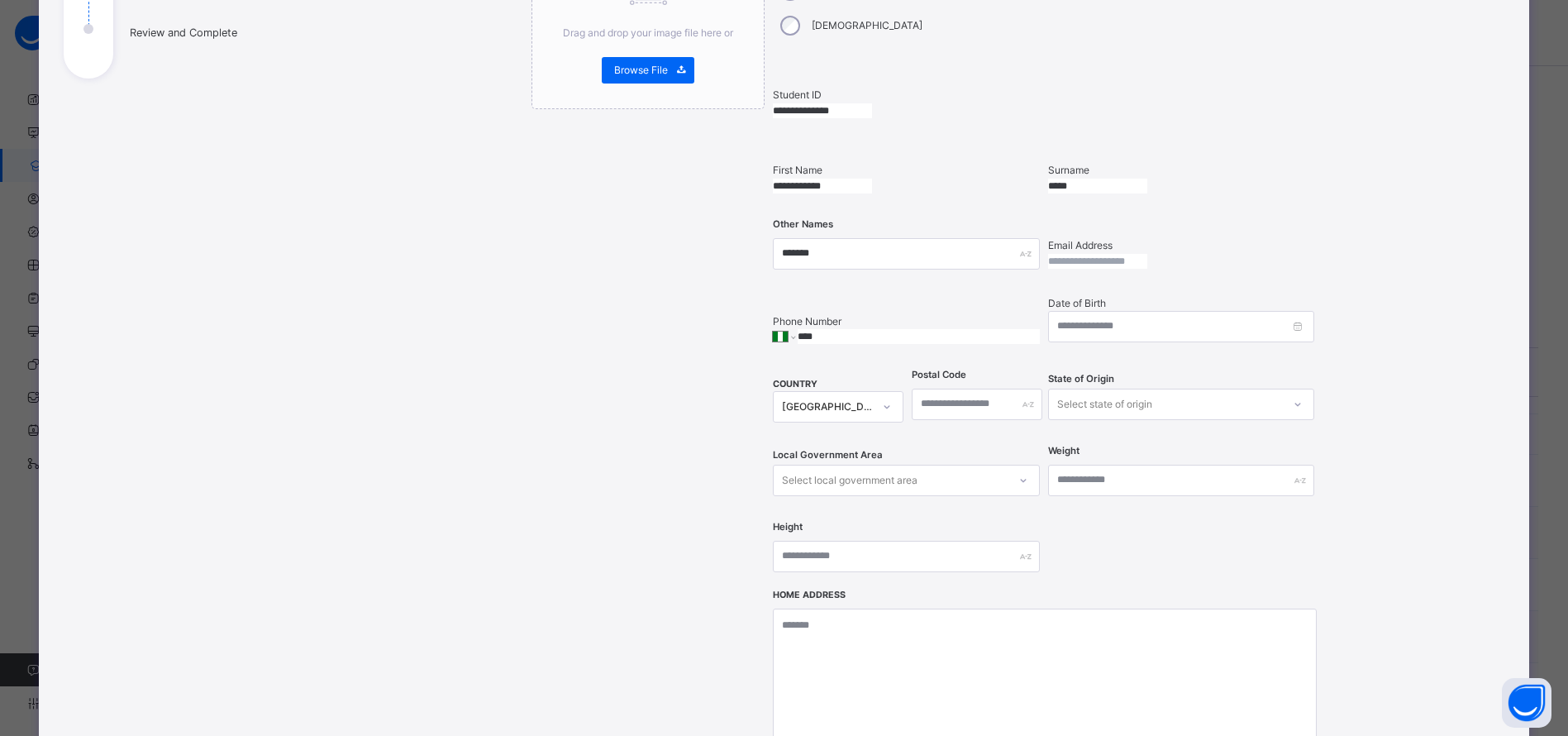
scroll to position [271, 0]
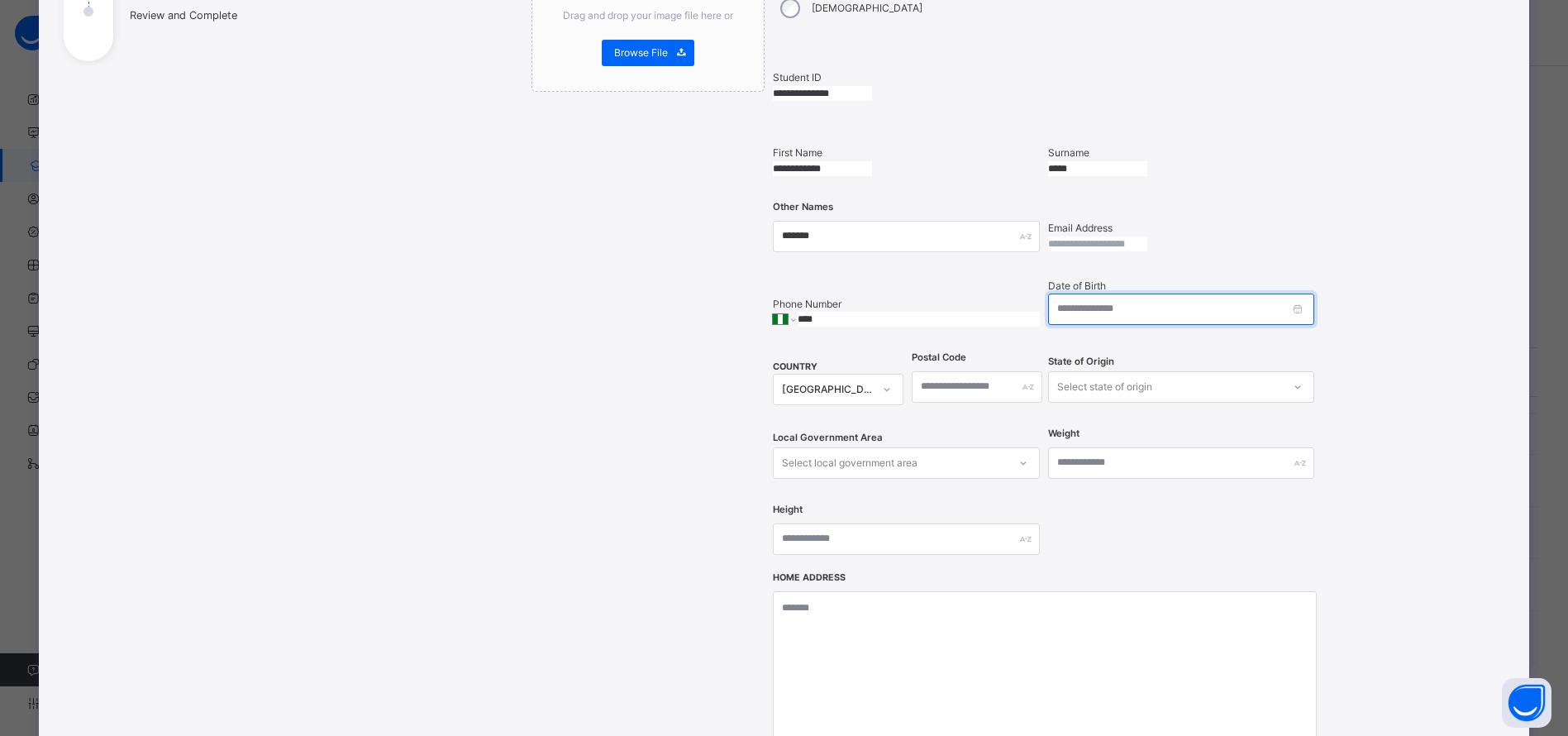
click at [1132, 294] on input at bounding box center [1182, 309] width 266 height 31
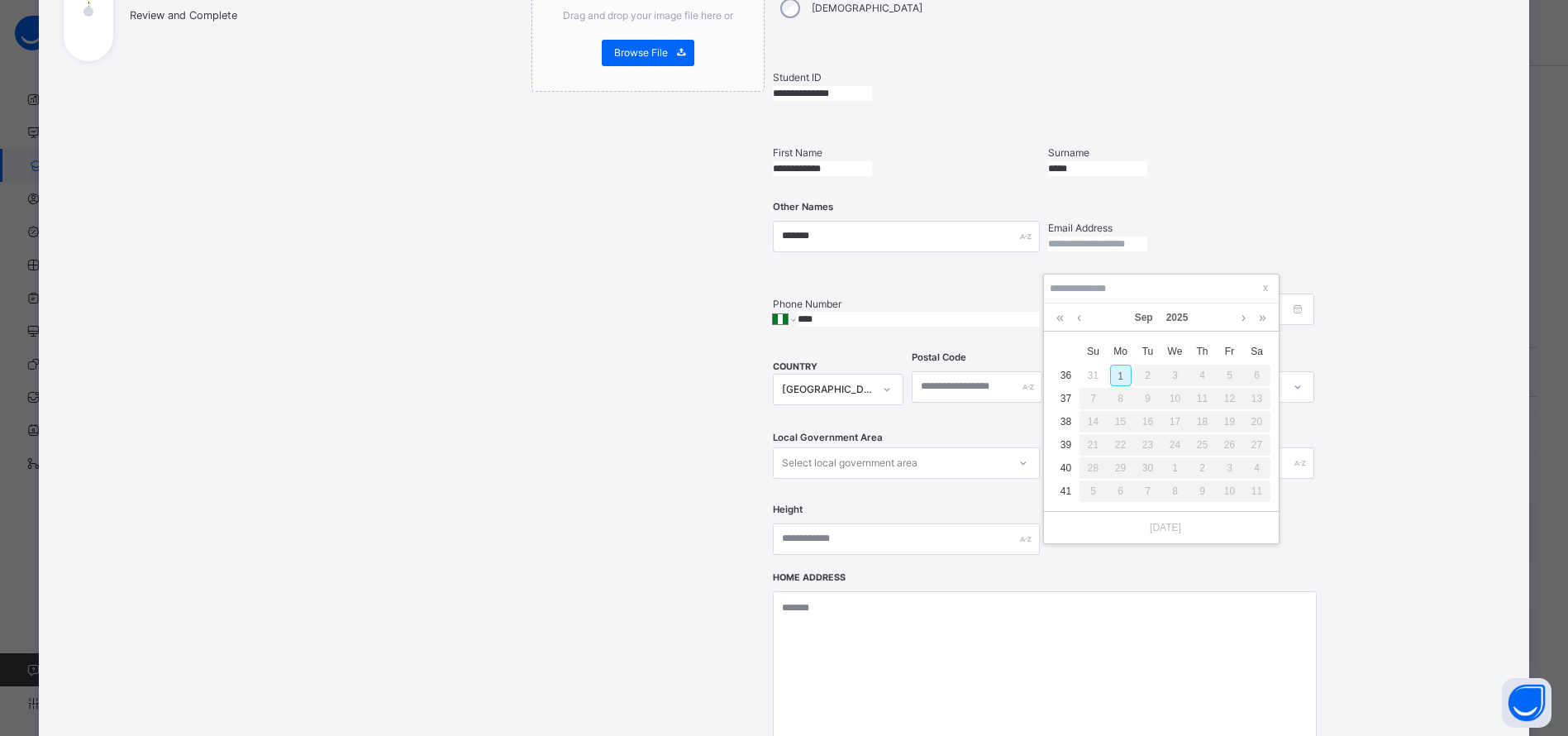
click at [1178, 318] on link "2025" at bounding box center [1178, 317] width 35 height 28
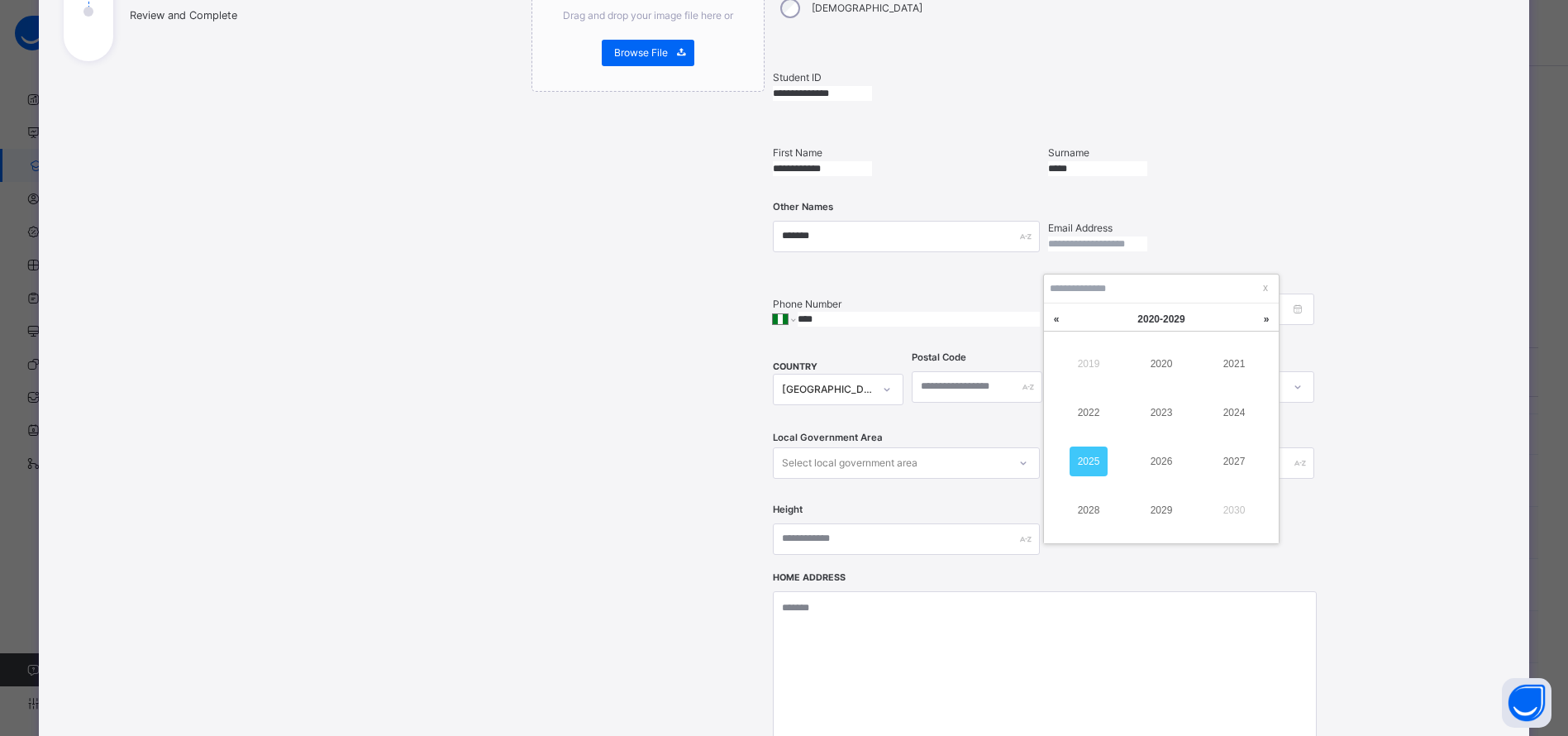
click at [1093, 416] on link "2022" at bounding box center [1089, 413] width 38 height 29
click at [1150, 318] on link "Sep" at bounding box center [1144, 317] width 31 height 28
click at [1098, 501] on link "Oct" at bounding box center [1089, 510] width 38 height 29
click at [1150, 423] on div "11" at bounding box center [1148, 422] width 22 height 22
type input "**********"
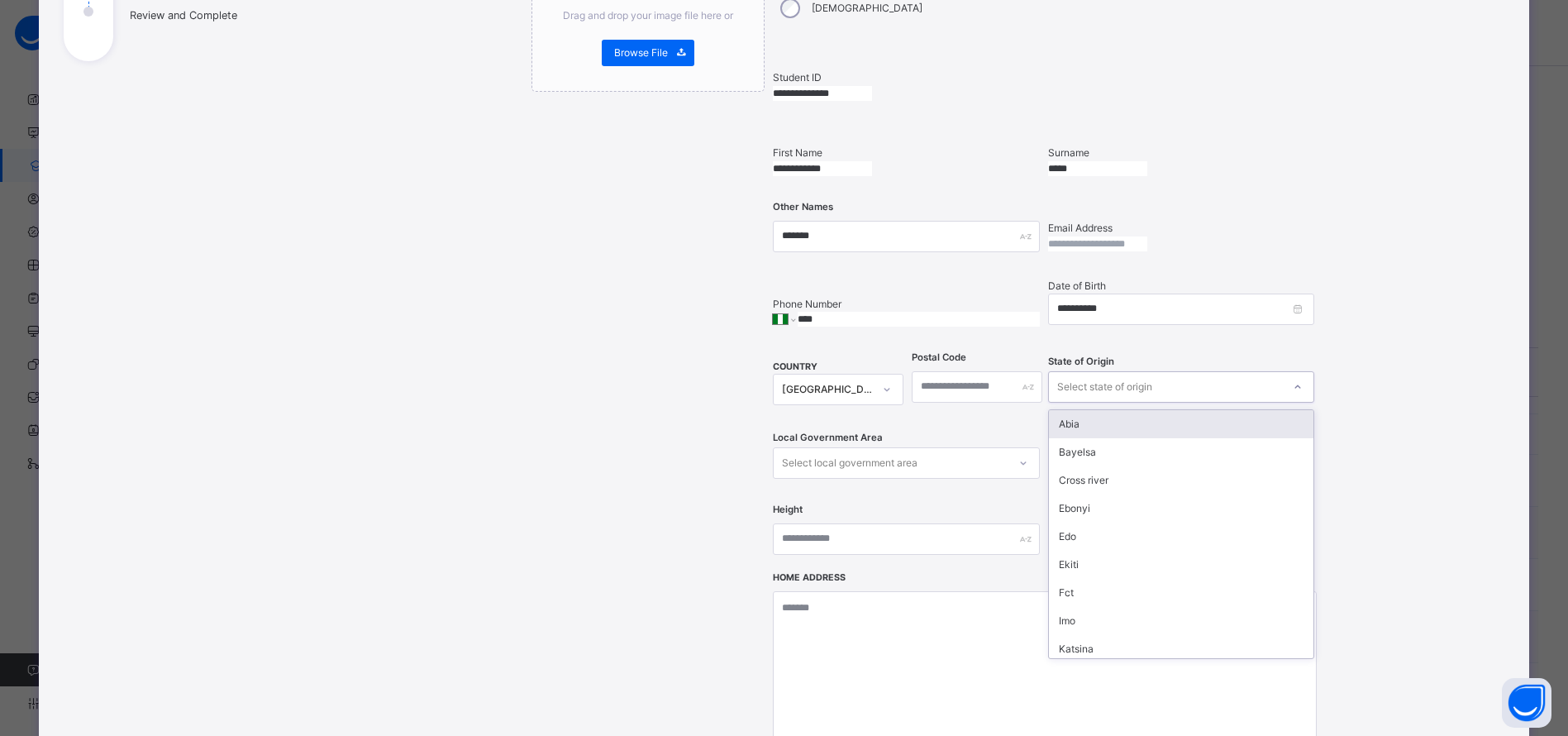
click at [1124, 371] on div "Select state of origin" at bounding box center [1104, 387] width 95 height 31
type input "**"
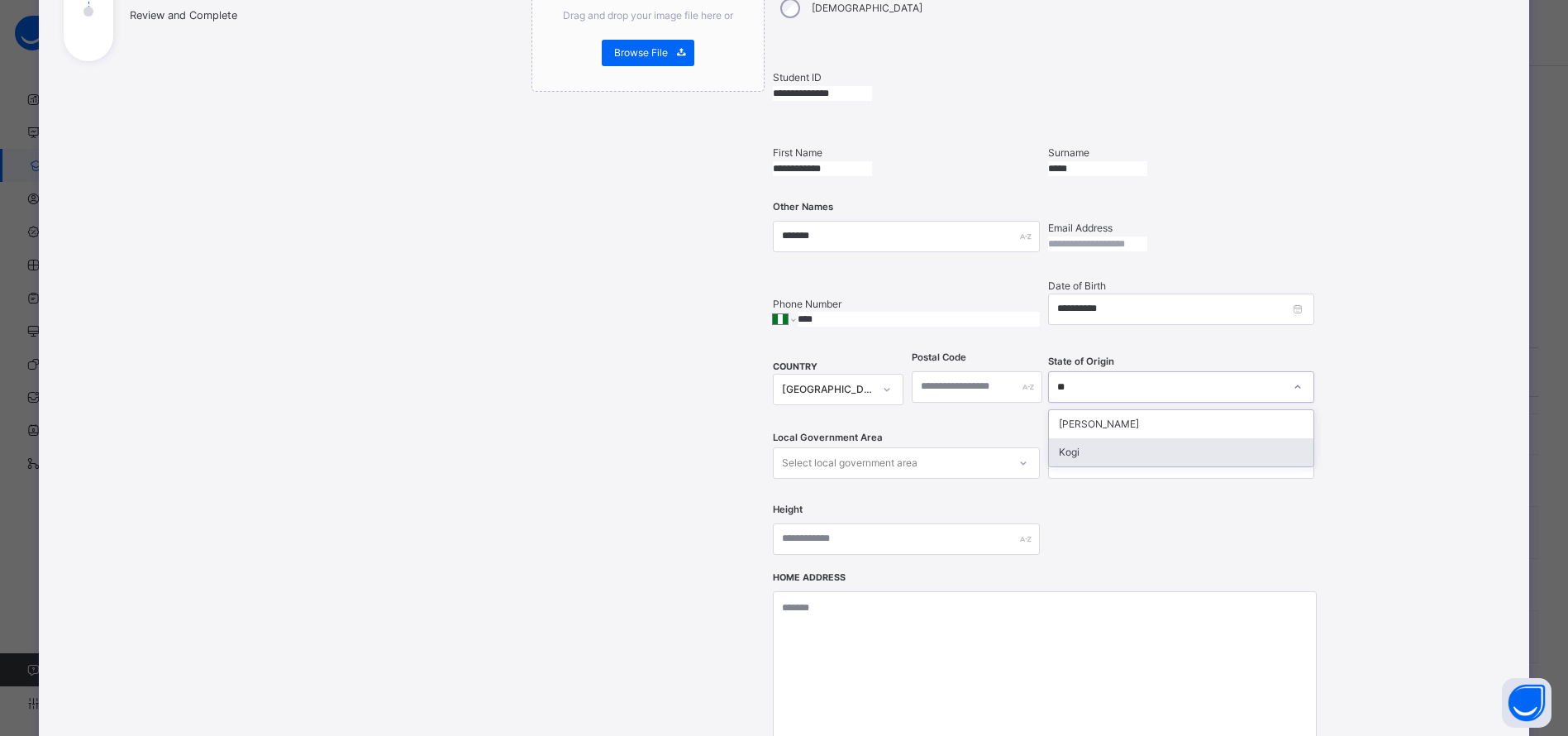
click at [1108, 438] on div "Kogi" at bounding box center [1182, 452] width 264 height 28
click at [908, 447] on div "Select local government area" at bounding box center [850, 463] width 136 height 31
type input "**"
click at [1090, 479] on div "**********" at bounding box center [1045, 249] width 544 height 649
click at [1382, 393] on div "**********" at bounding box center [919, 364] width 1167 height 1036
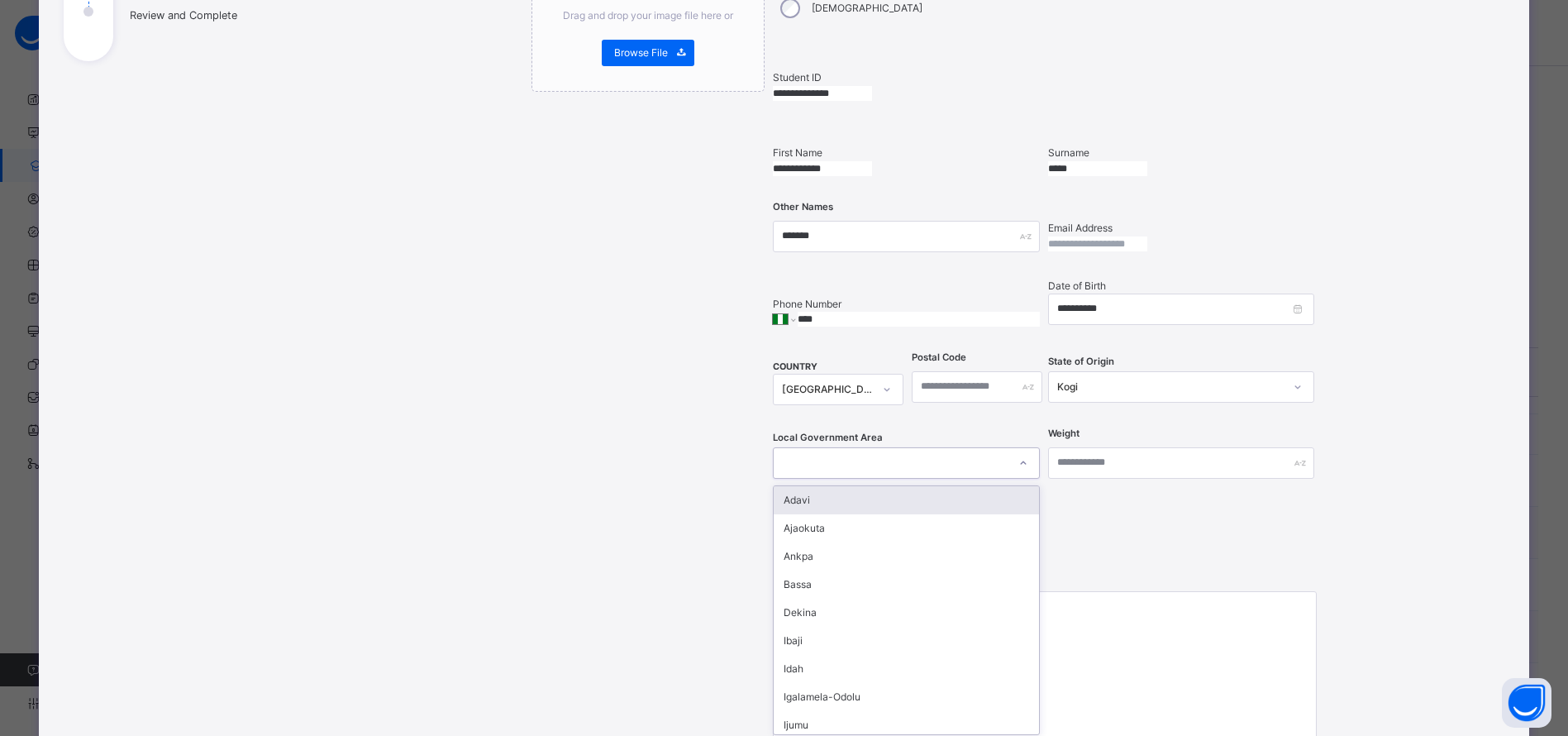
click at [1017, 450] on div at bounding box center [1023, 463] width 28 height 26
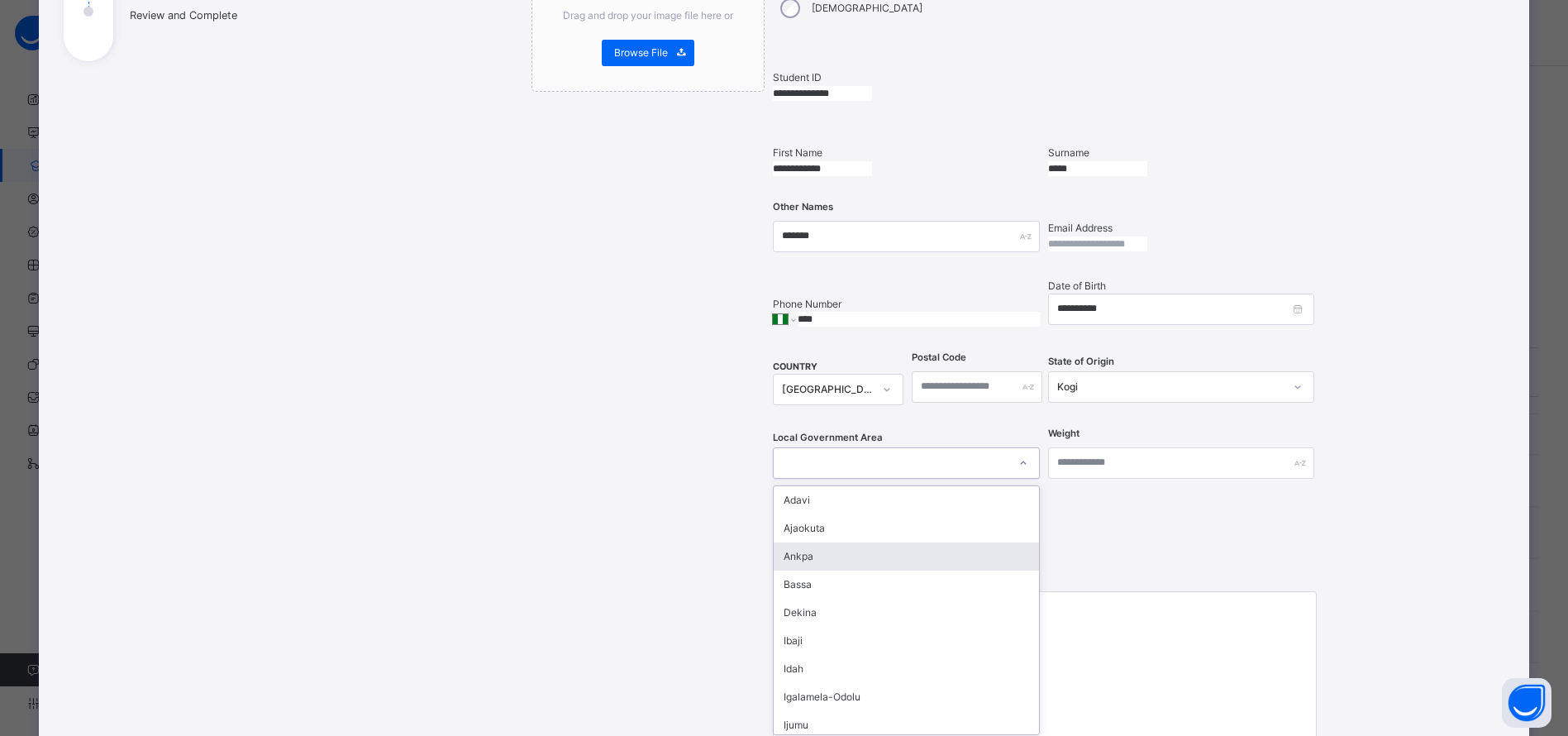
click at [885, 542] on div "Ankpa" at bounding box center [906, 556] width 264 height 28
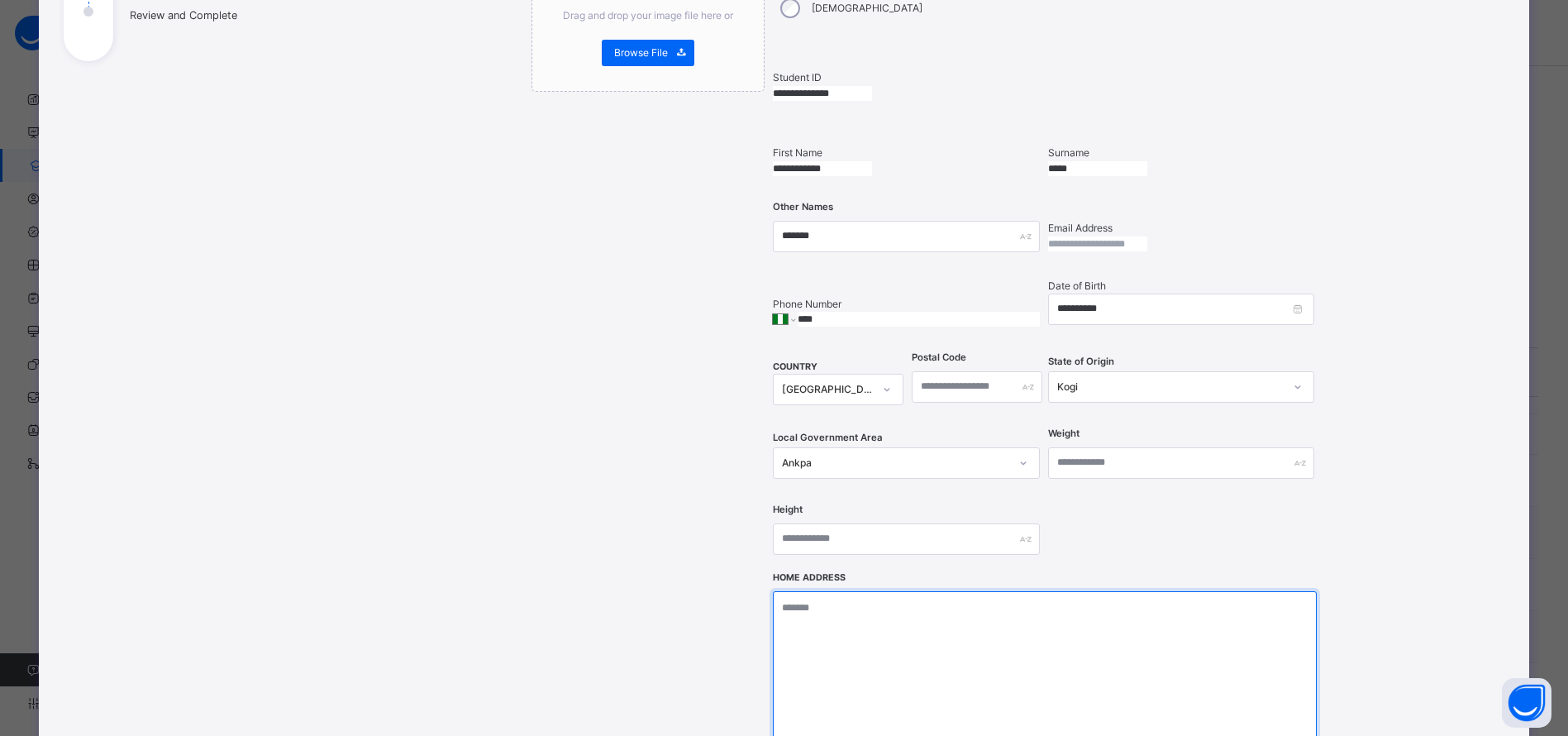
click at [826, 606] on textarea at bounding box center [1045, 673] width 544 height 165
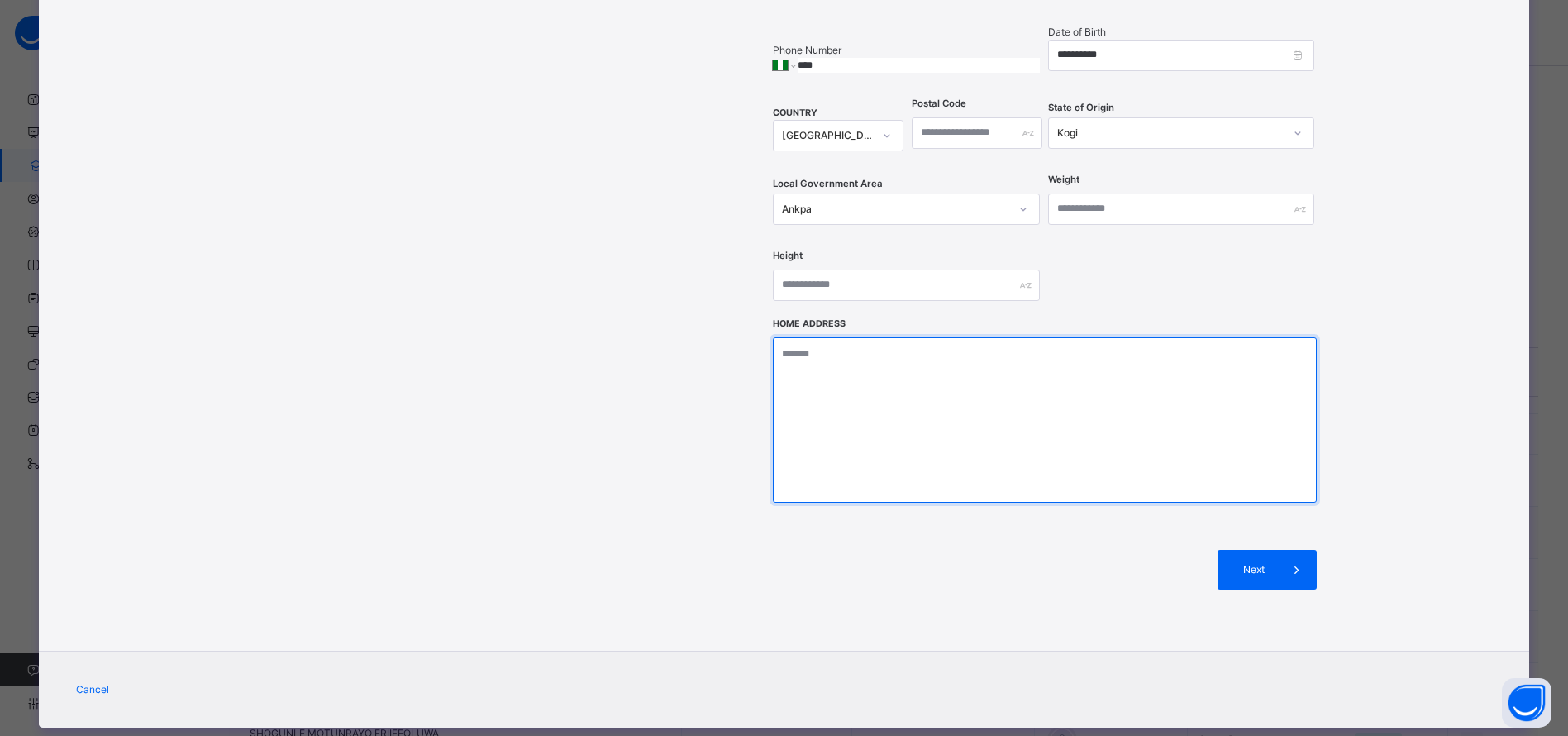
scroll to position [529, 0]
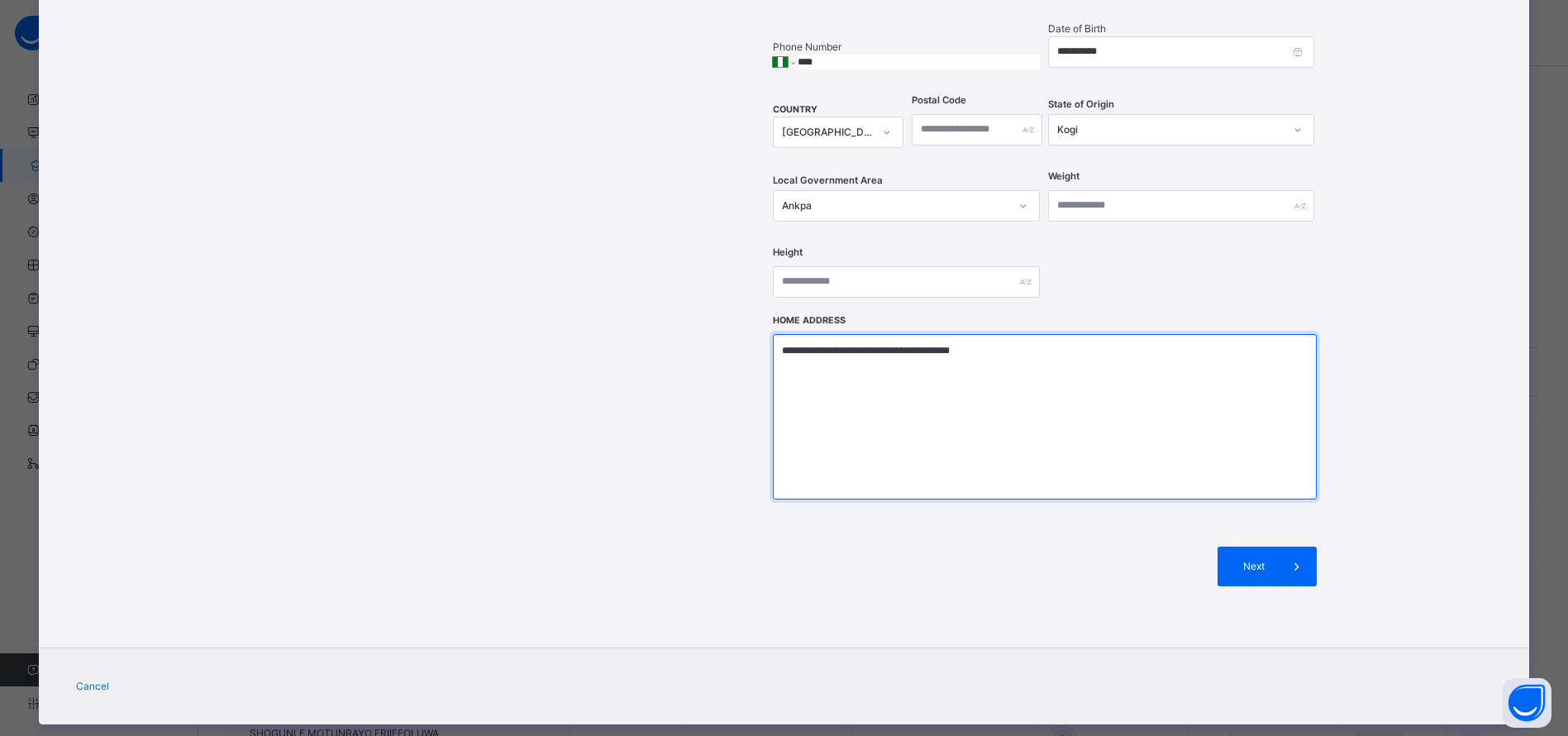
type textarea "**********"
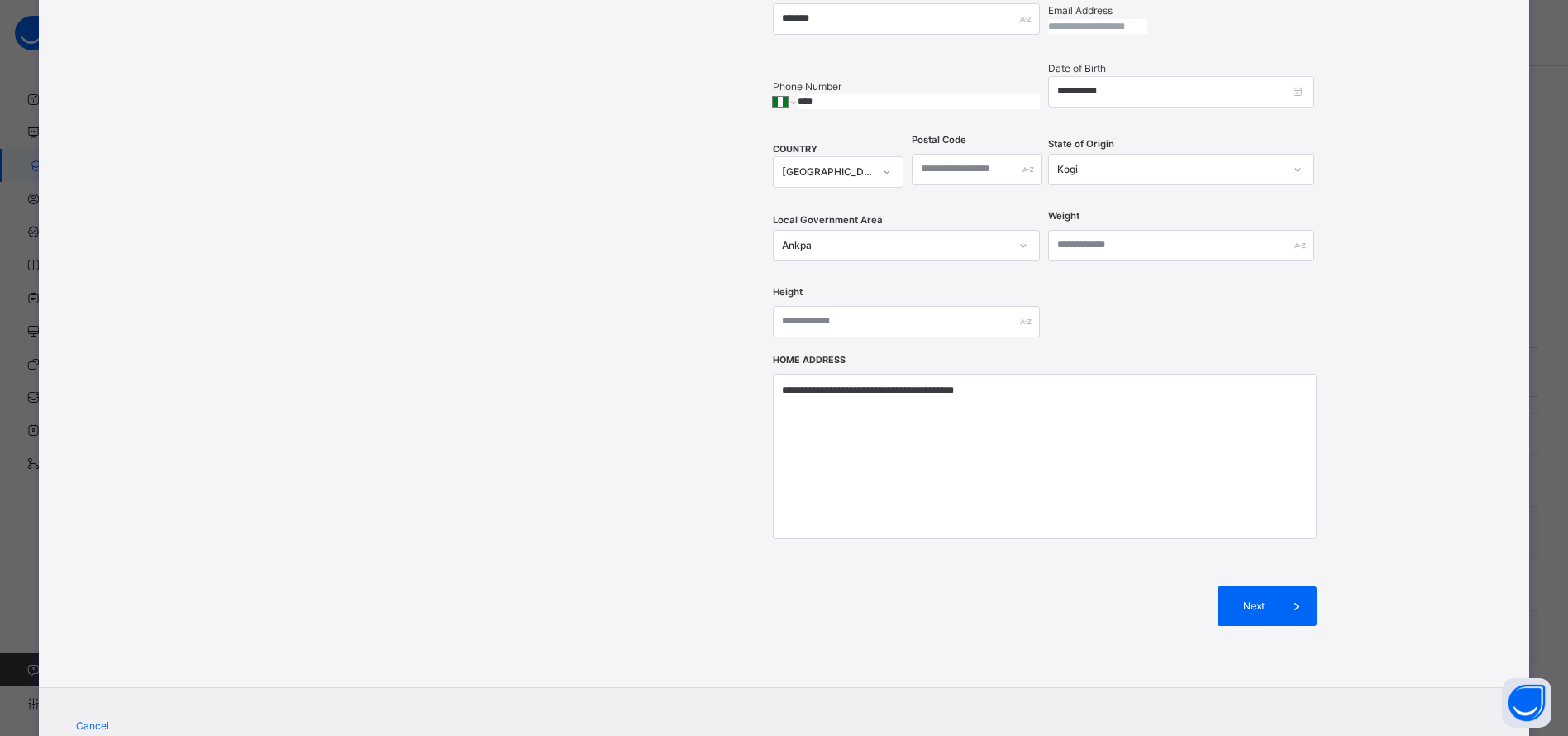
click at [1261, 586] on div "Next" at bounding box center [1267, 606] width 99 height 40
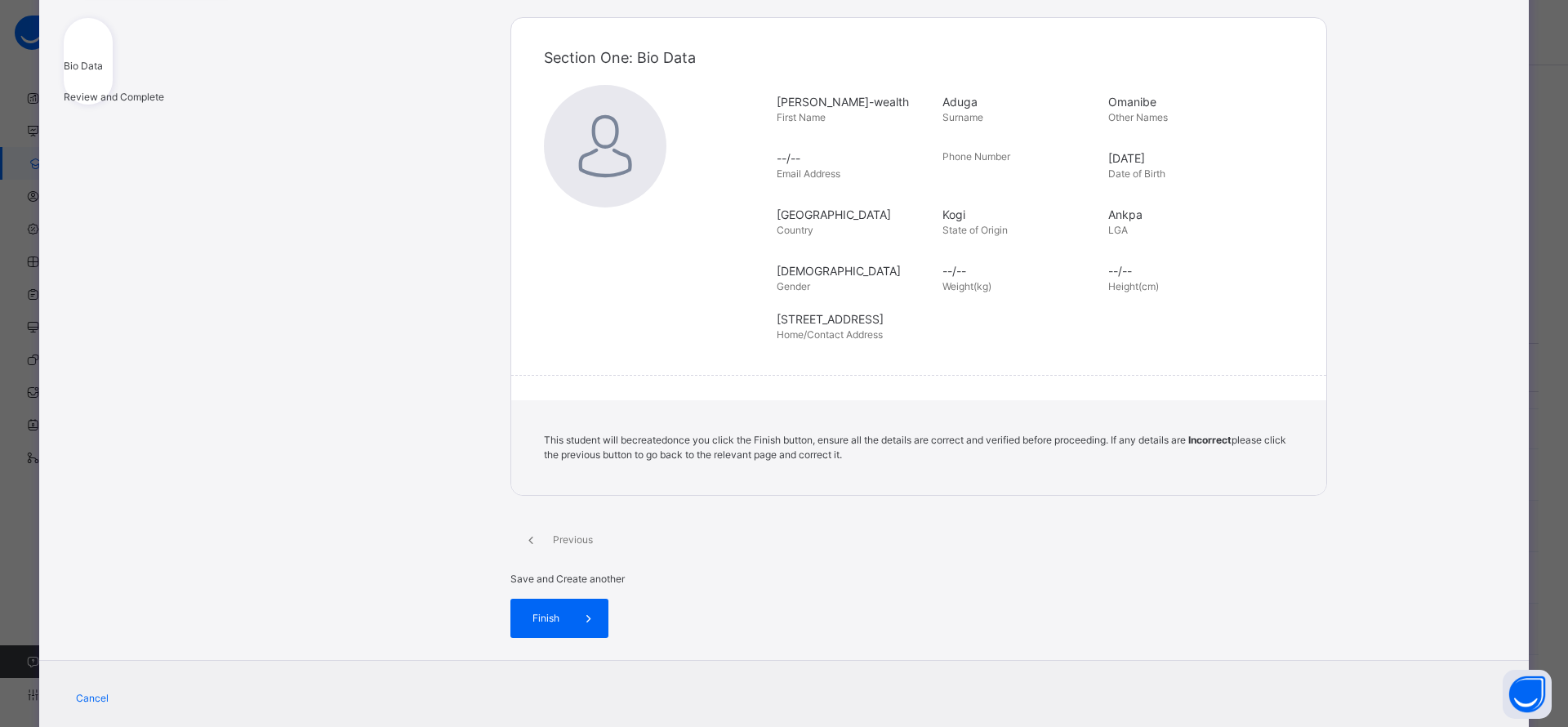
click at [569, 611] on span "Finish" at bounding box center [546, 618] width 46 height 15
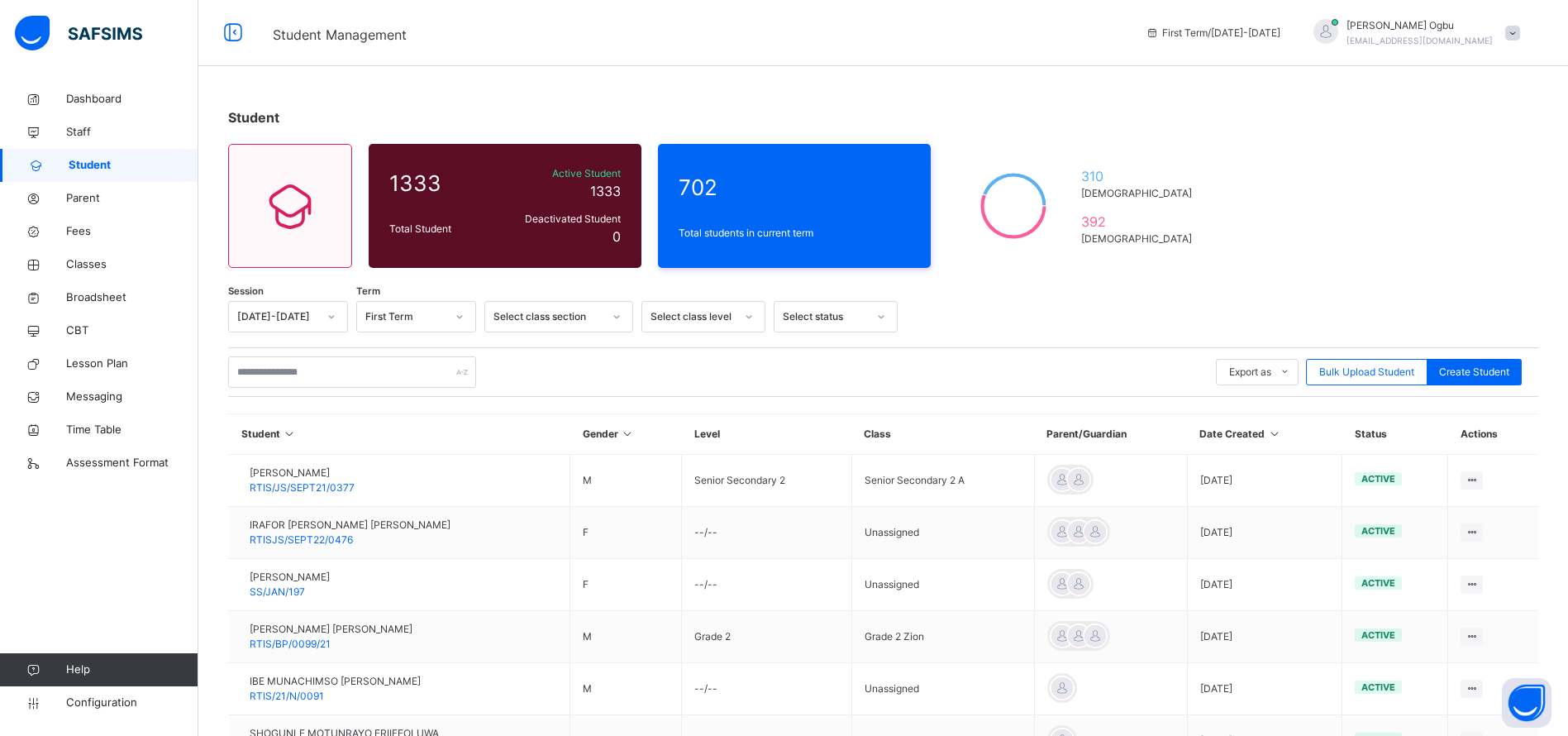
click at [80, 267] on span "Classes" at bounding box center [132, 264] width 132 height 17
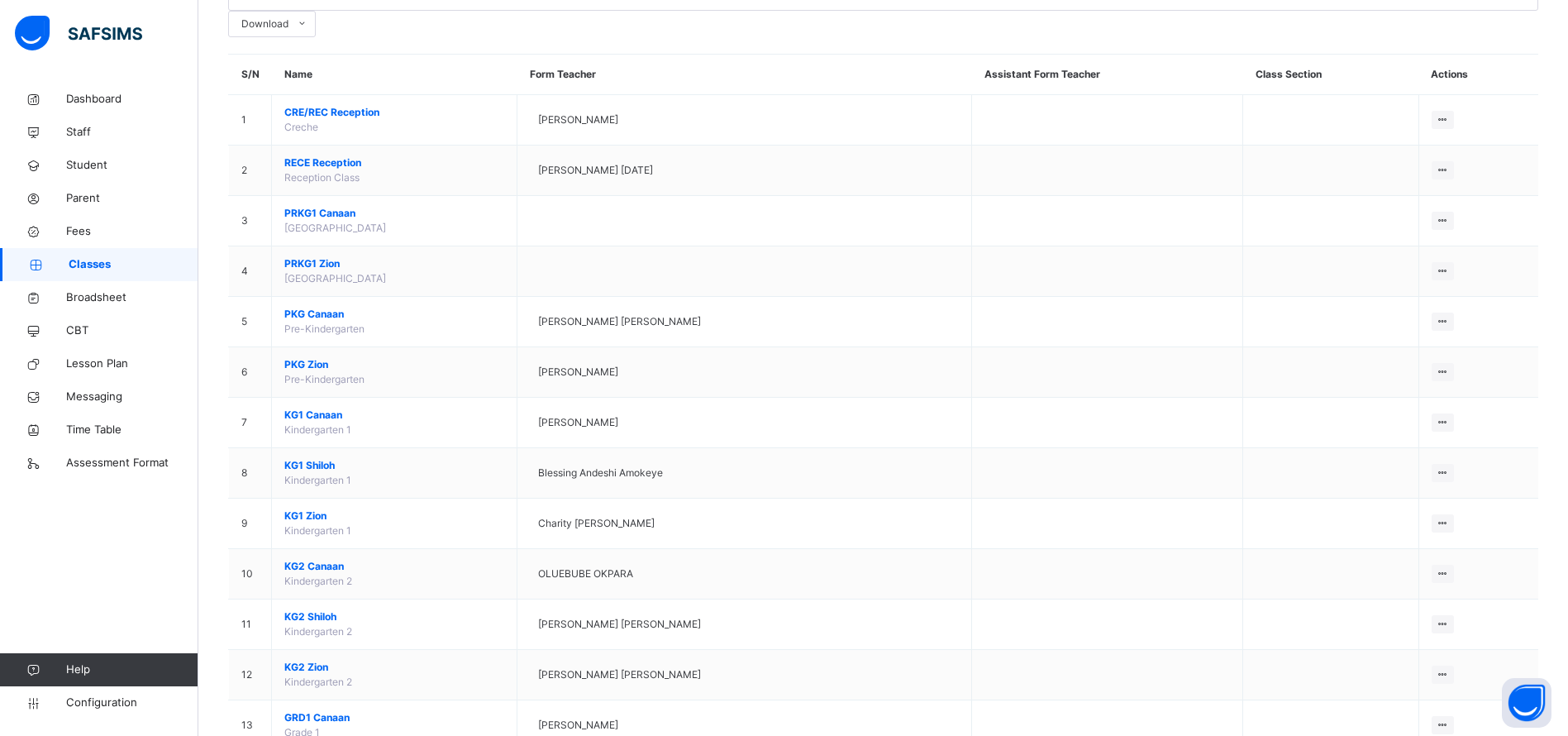
scroll to position [219, 0]
click at [305, 361] on span "PKG Zion" at bounding box center [394, 368] width 220 height 15
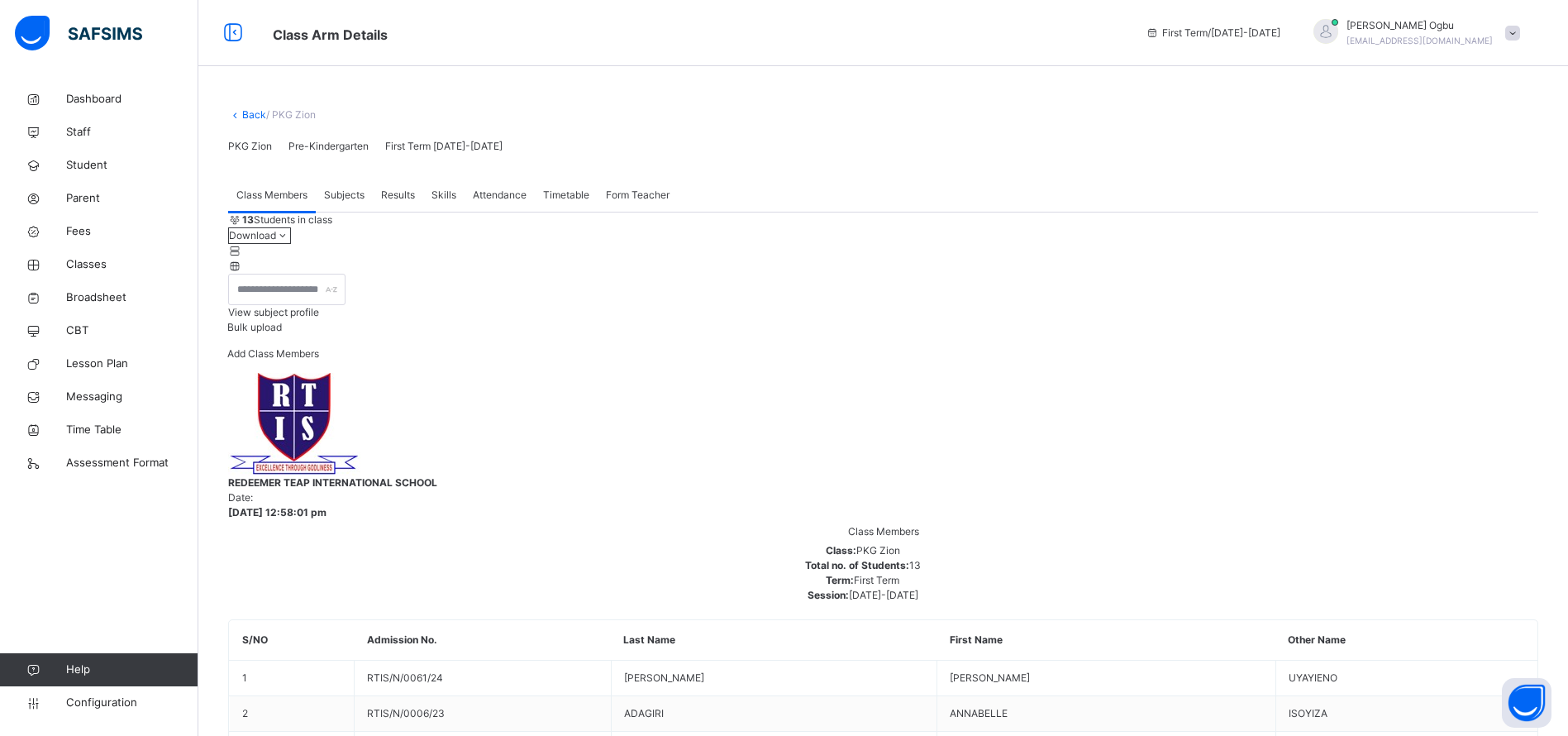
click at [319, 360] on span "Add Class Members" at bounding box center [273, 353] width 92 height 13
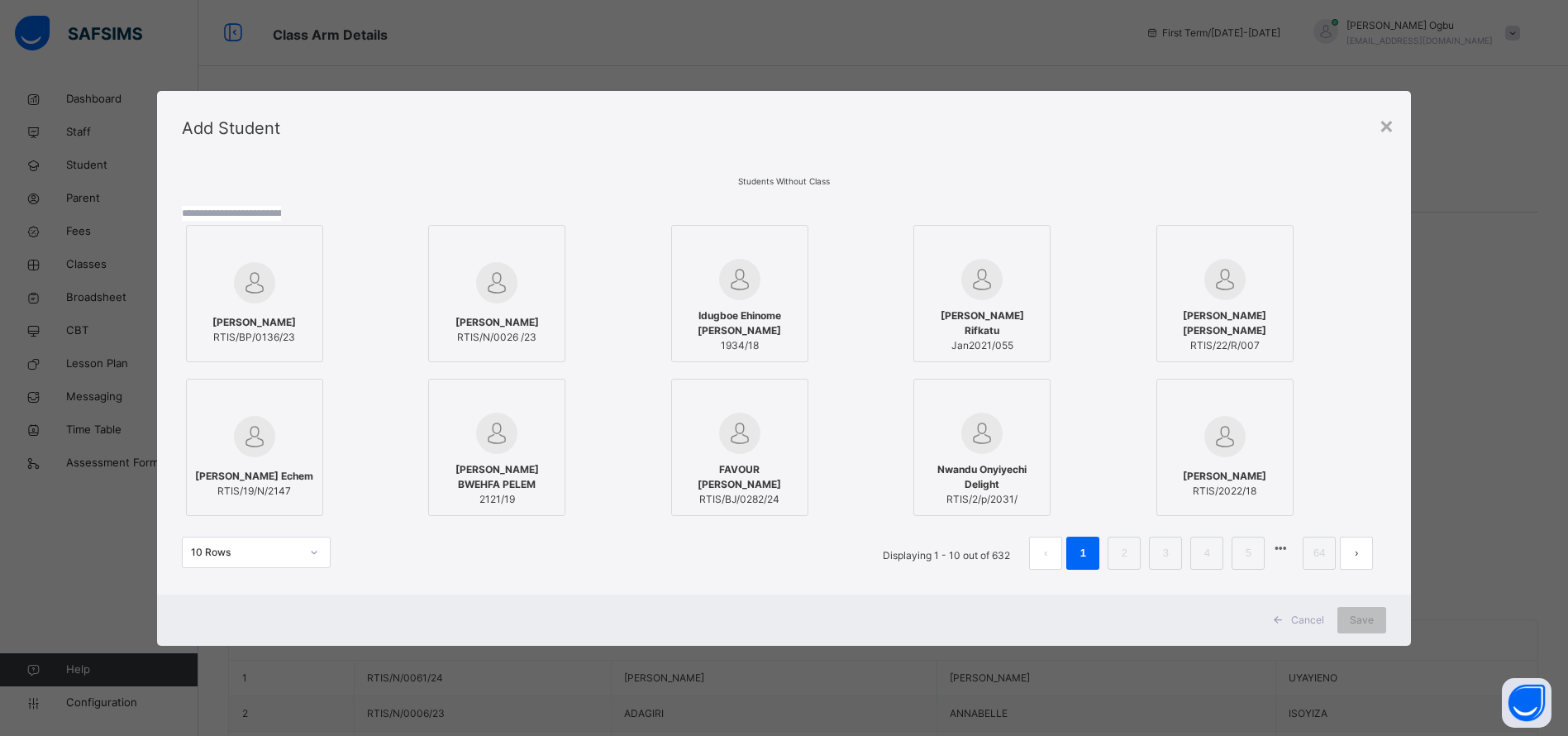
click at [281, 206] on input "text" at bounding box center [231, 212] width 99 height 15
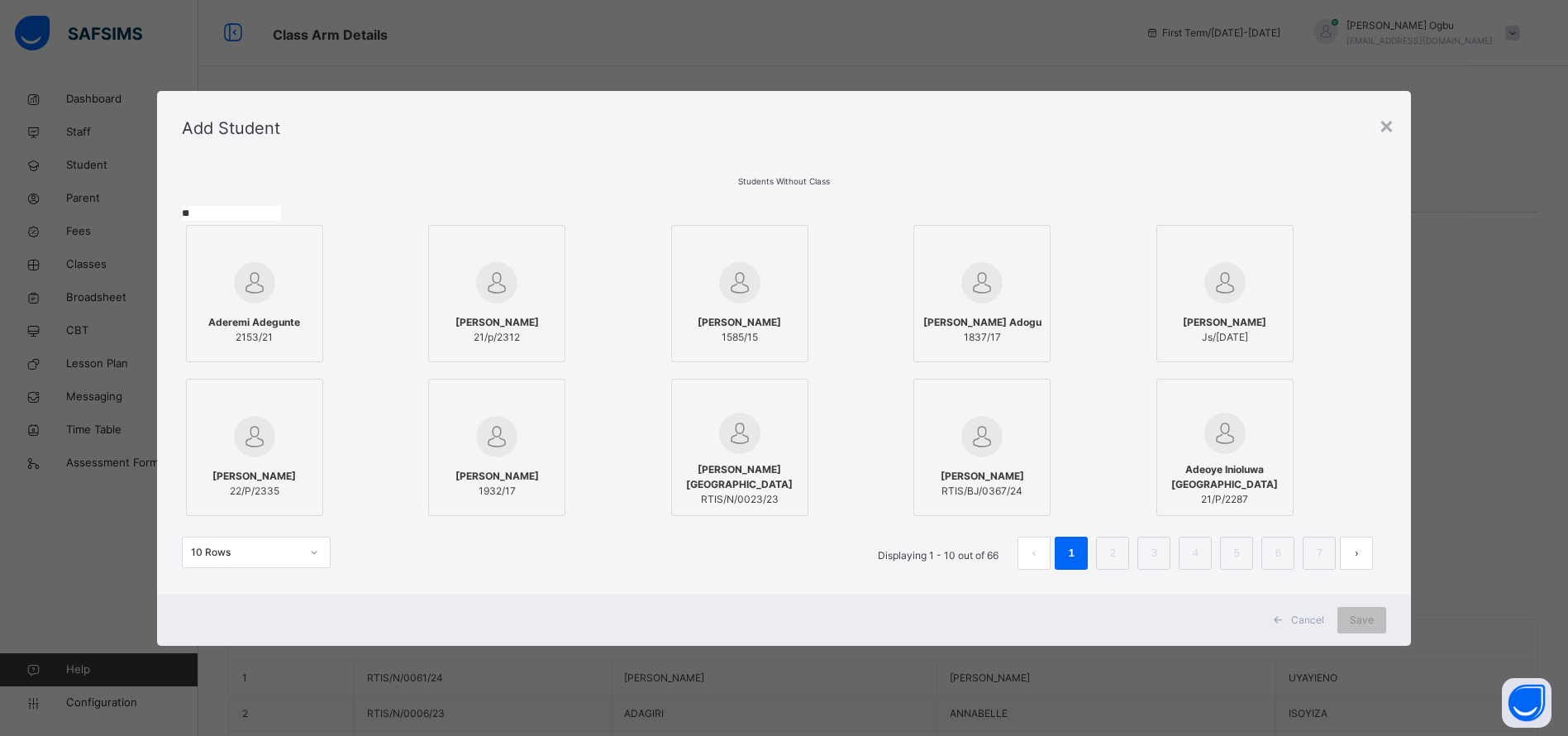
type input "*"
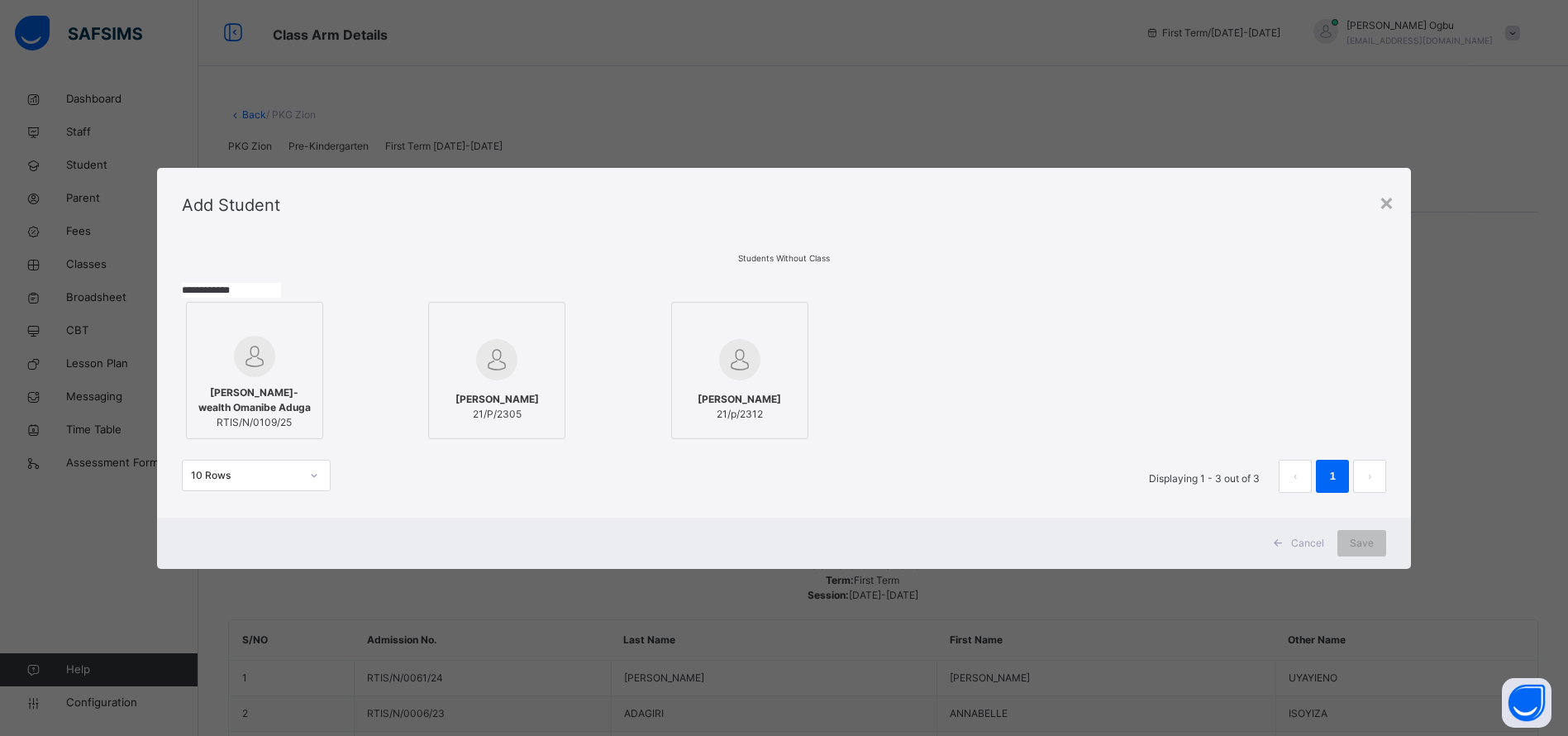
type input "**********"
click at [235, 397] on span "[PERSON_NAME]-wealth Omanibe Aduga" at bounding box center [254, 400] width 119 height 29
click at [1369, 551] on span "Save" at bounding box center [1379, 543] width 24 height 15
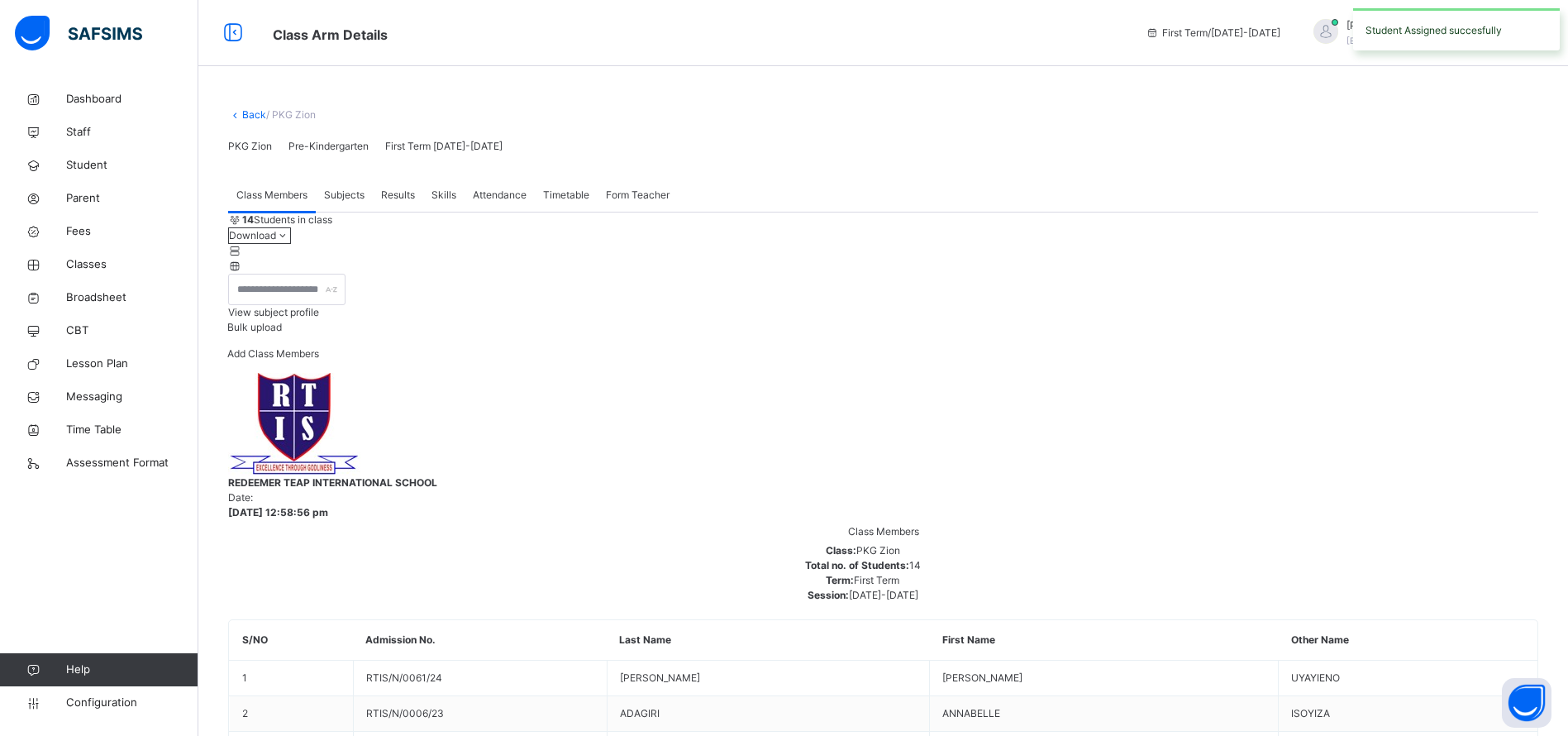
click at [94, 165] on span "Student" at bounding box center [132, 165] width 132 height 17
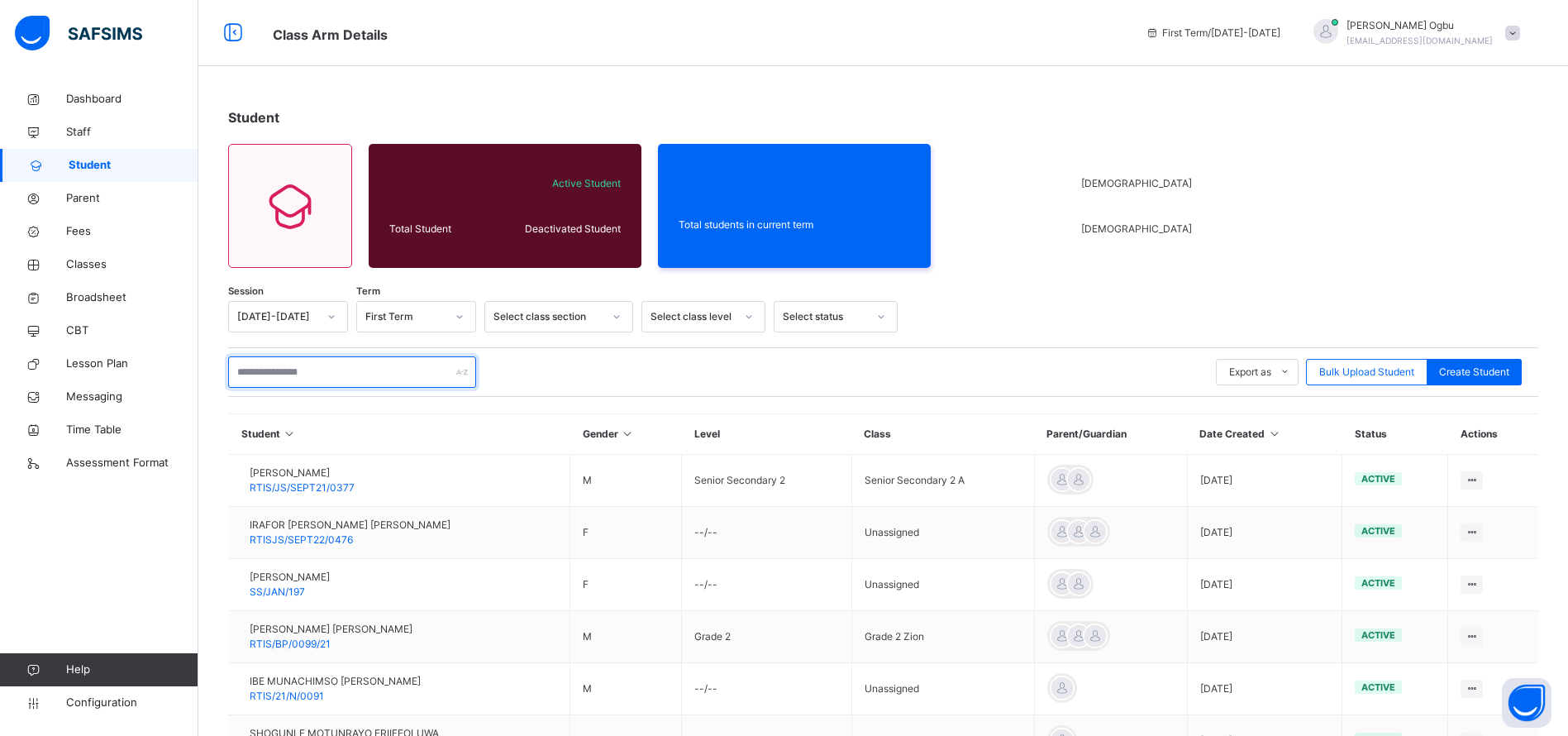
click at [311, 373] on input "text" at bounding box center [352, 372] width 248 height 31
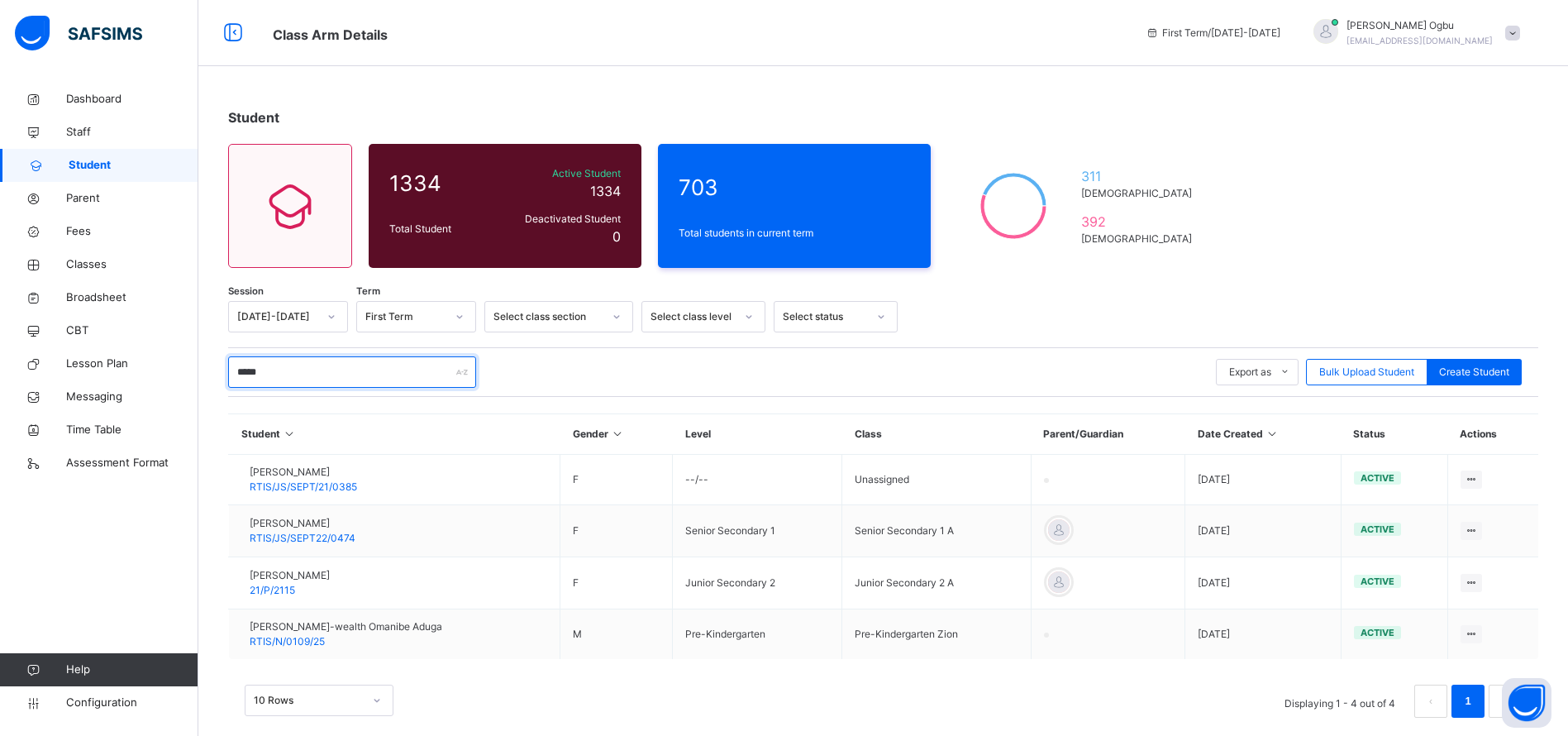
type input "*****"
click at [316, 640] on span "RTIS/N/0109/25" at bounding box center [287, 641] width 75 height 13
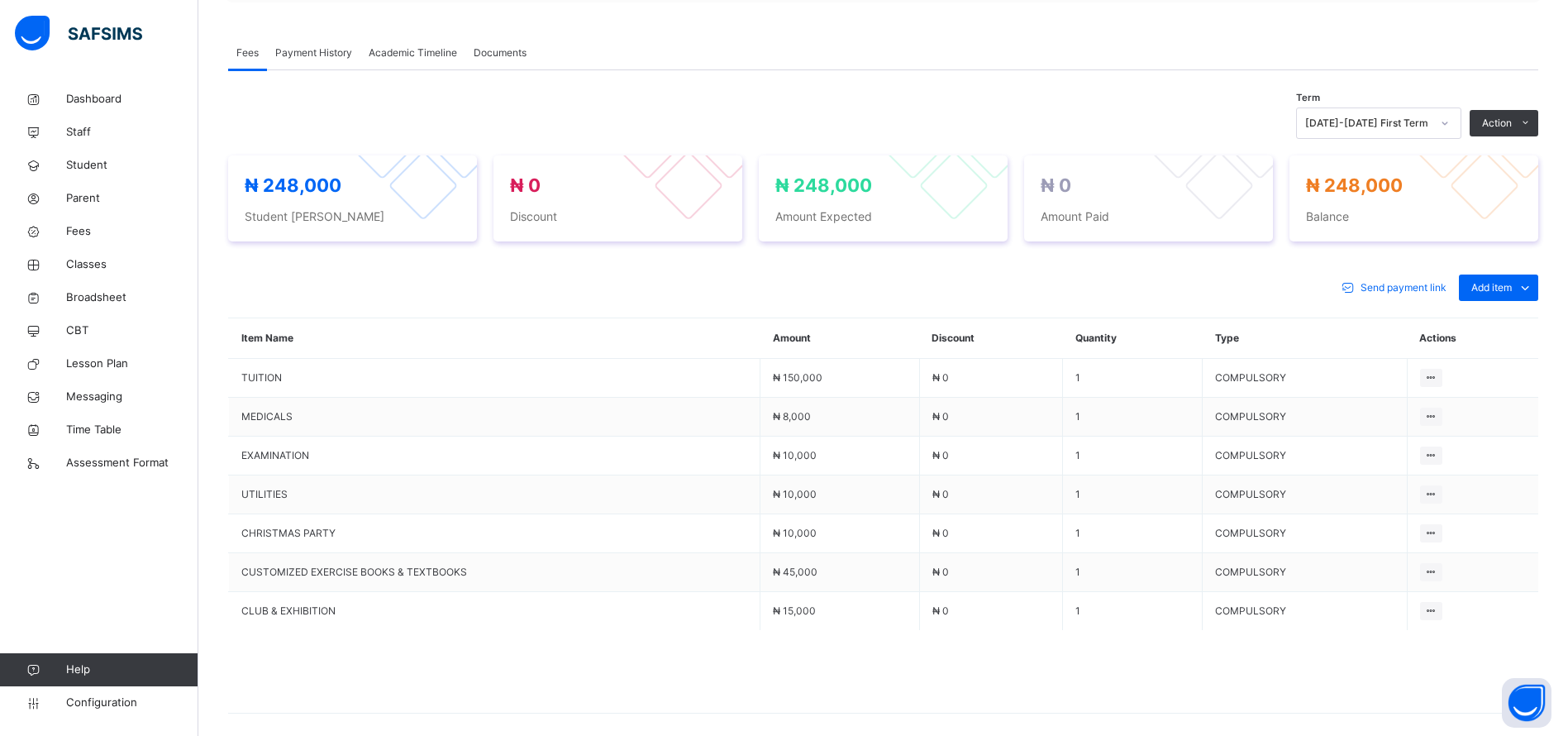
scroll to position [507, 0]
click at [1501, 261] on div "Send payment link Add item Optional items Special bill Item Name Amount Discoun…" at bounding box center [883, 502] width 1311 height 489
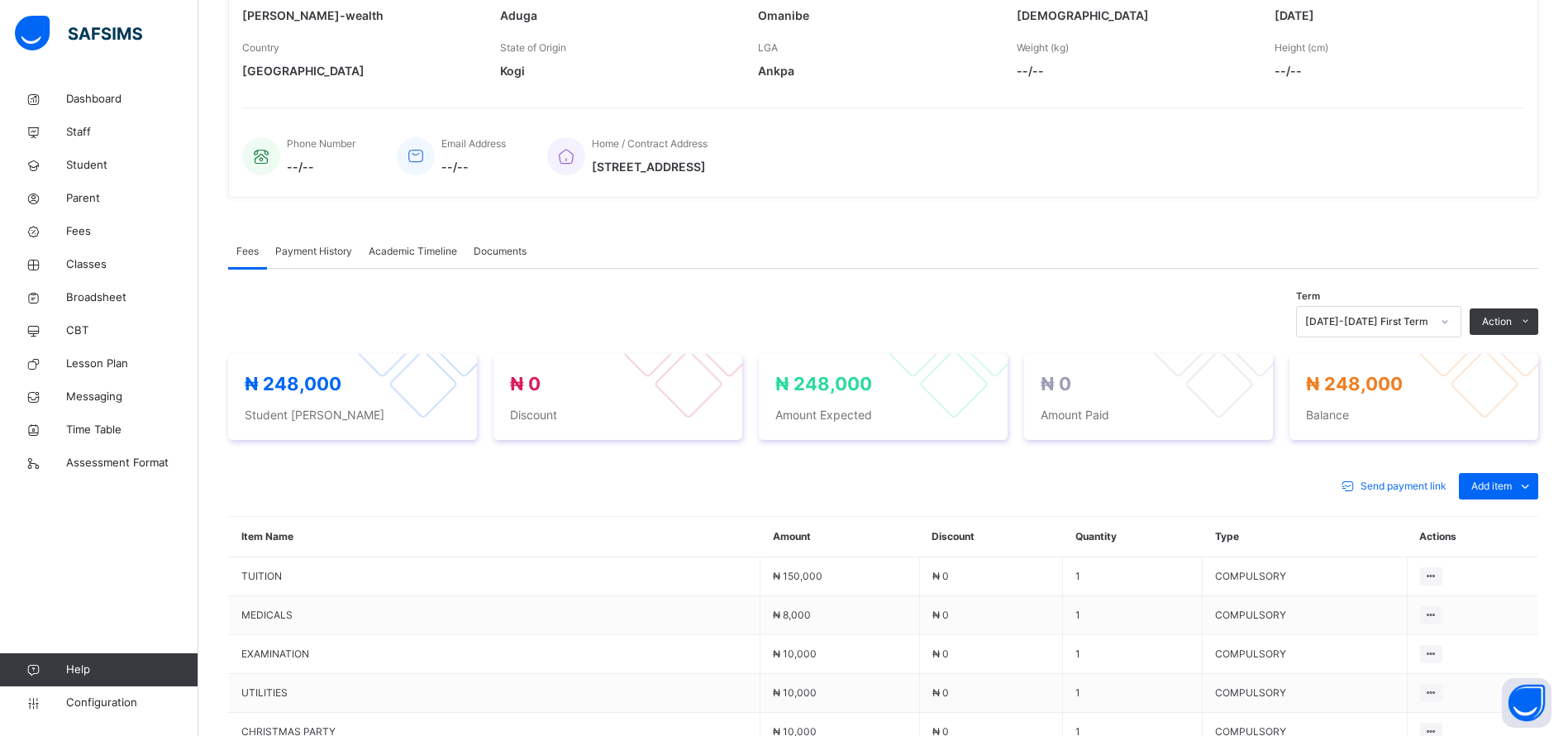
scroll to position [0, 0]
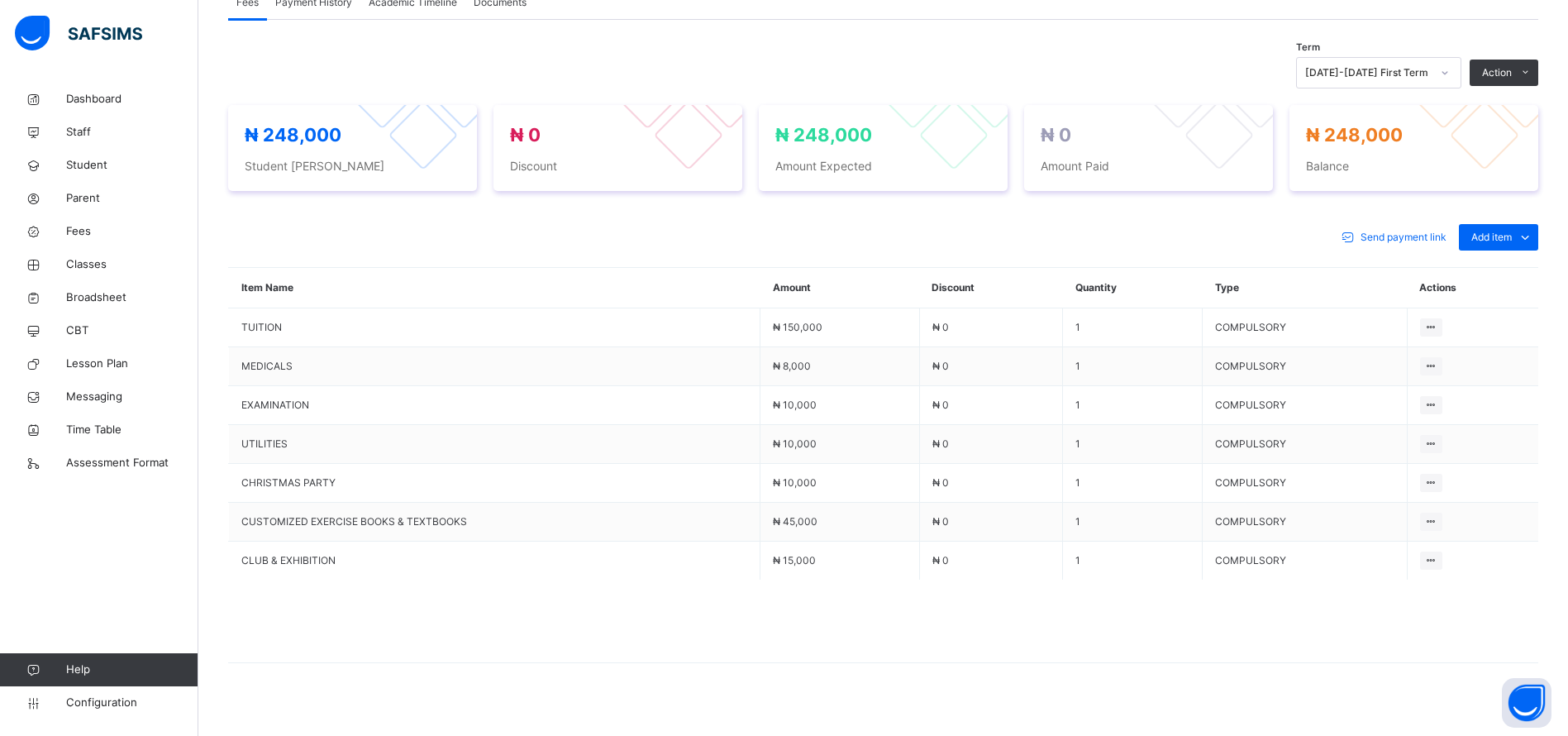
scroll to position [575, 0]
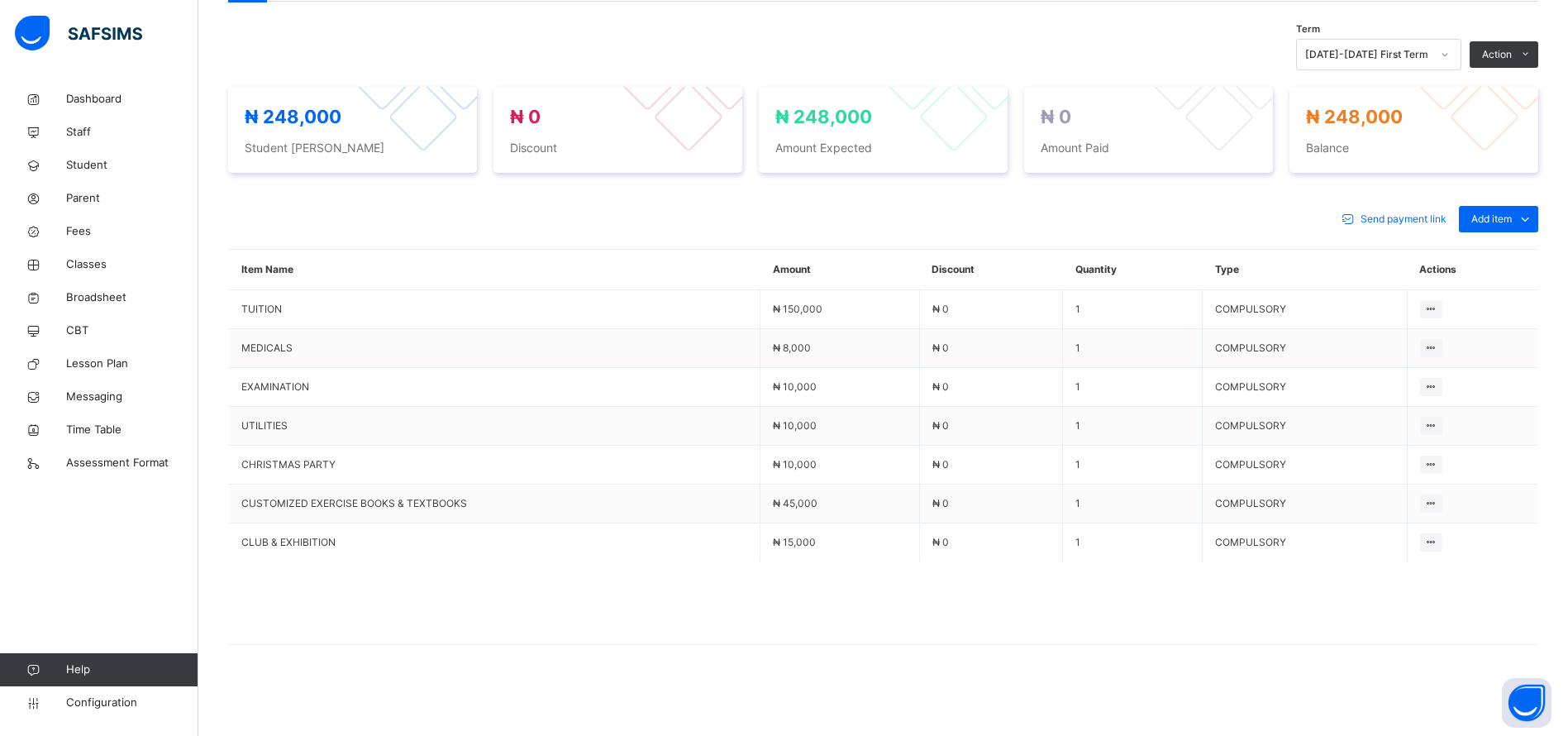
click at [1512, 222] on span "Add item" at bounding box center [1491, 218] width 40 height 15
click at [0, 0] on div "Optional items" at bounding box center [0, 0] width 0 height 0
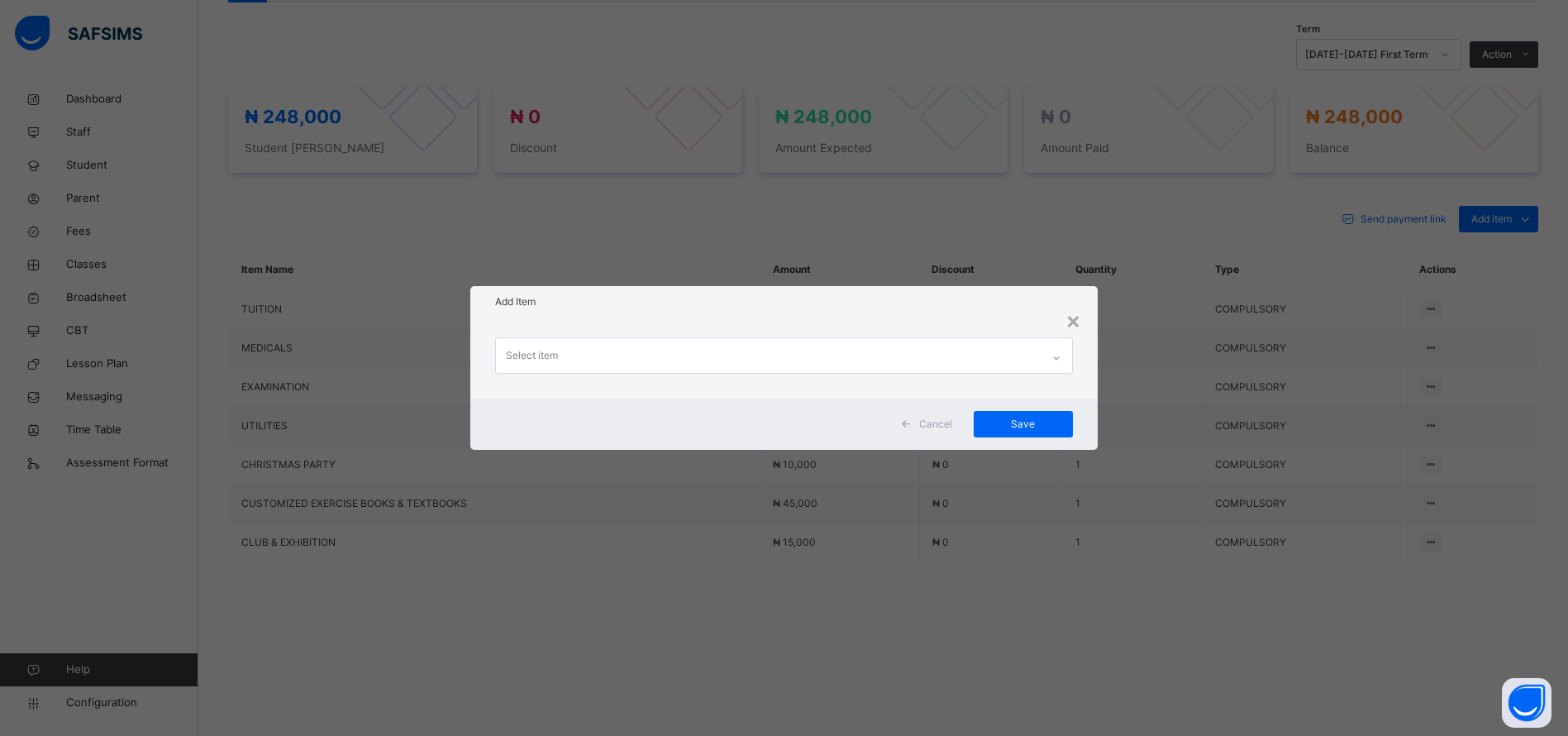
click at [1200, 171] on div "× Add Item Select item Cancel Save" at bounding box center [784, 368] width 1568 height 736
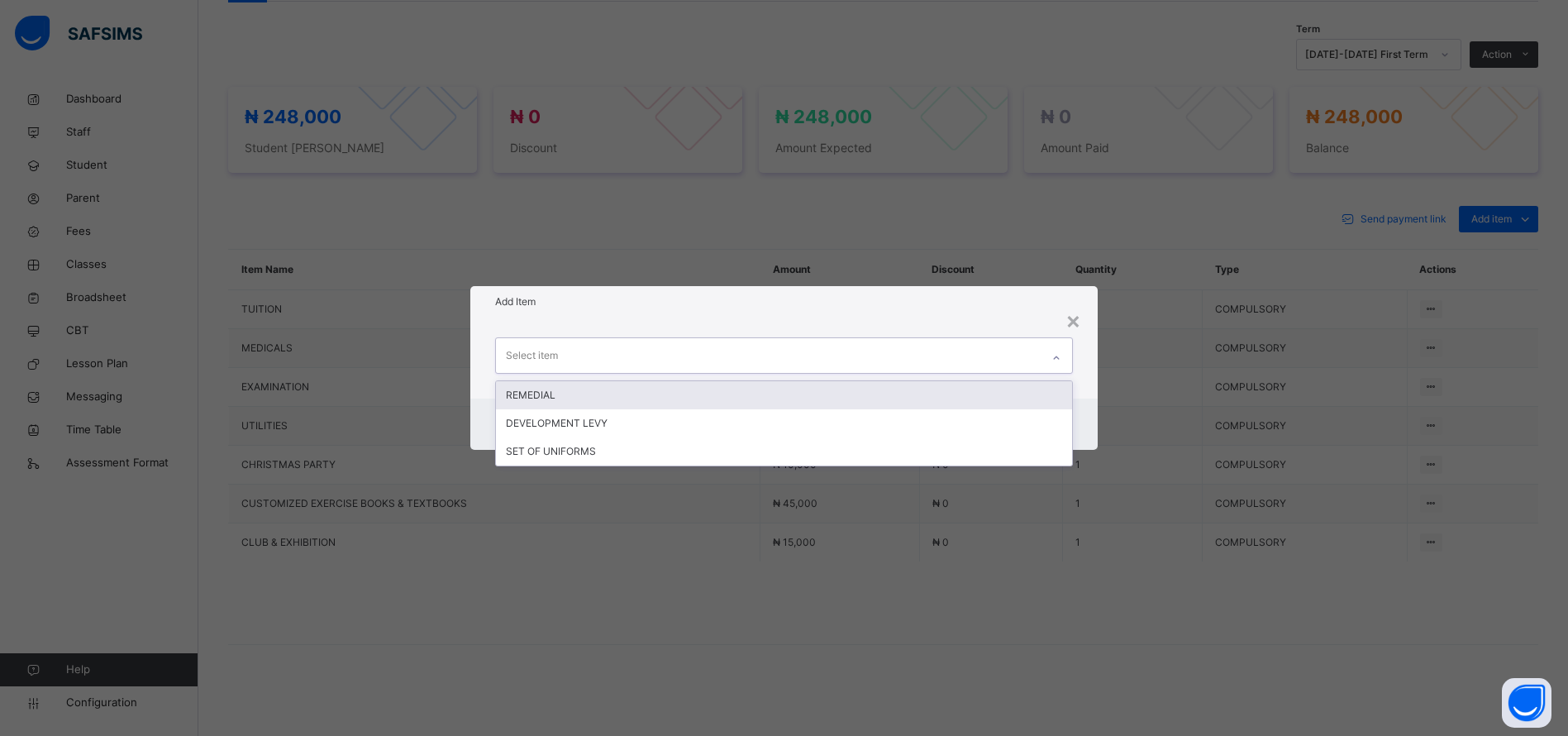
click at [864, 421] on div "DEVELOPMENT LEVY" at bounding box center [784, 423] width 576 height 28
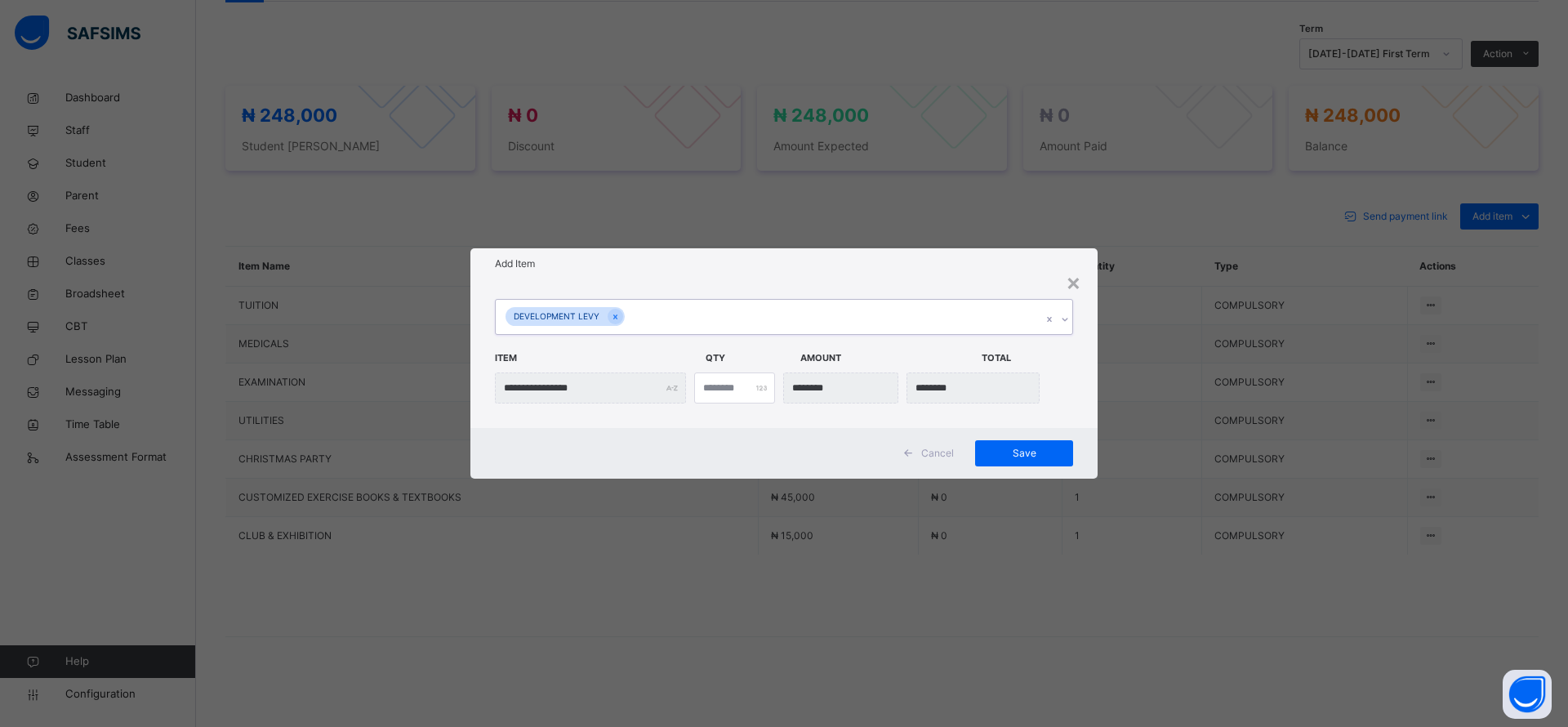
click at [1001, 453] on span "Save" at bounding box center [1024, 452] width 73 height 15
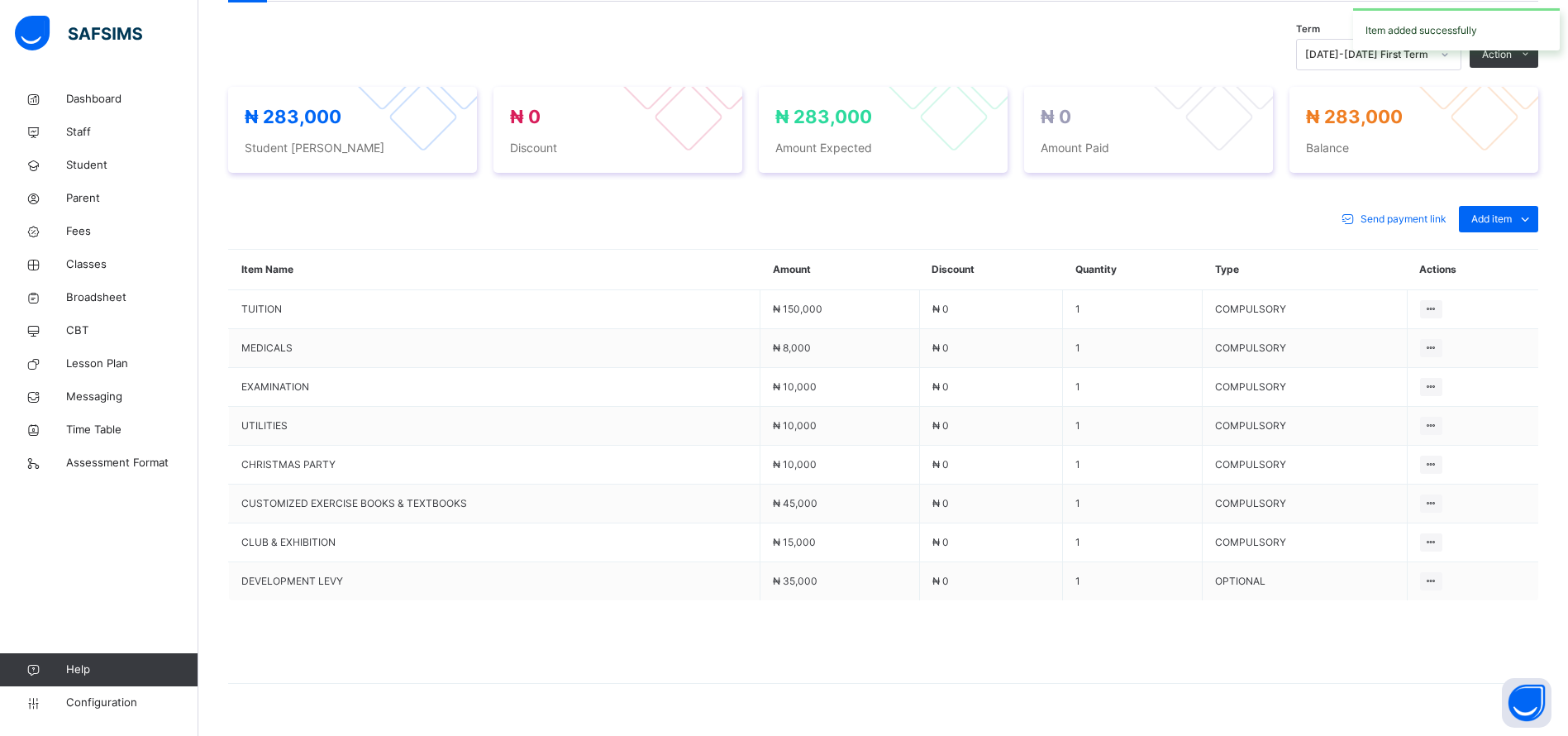
click at [0, 0] on ul "Optional items Special bill" at bounding box center [0, 0] width 0 height 0
click at [0, 0] on div "Optional items" at bounding box center [0, 0] width 0 height 0
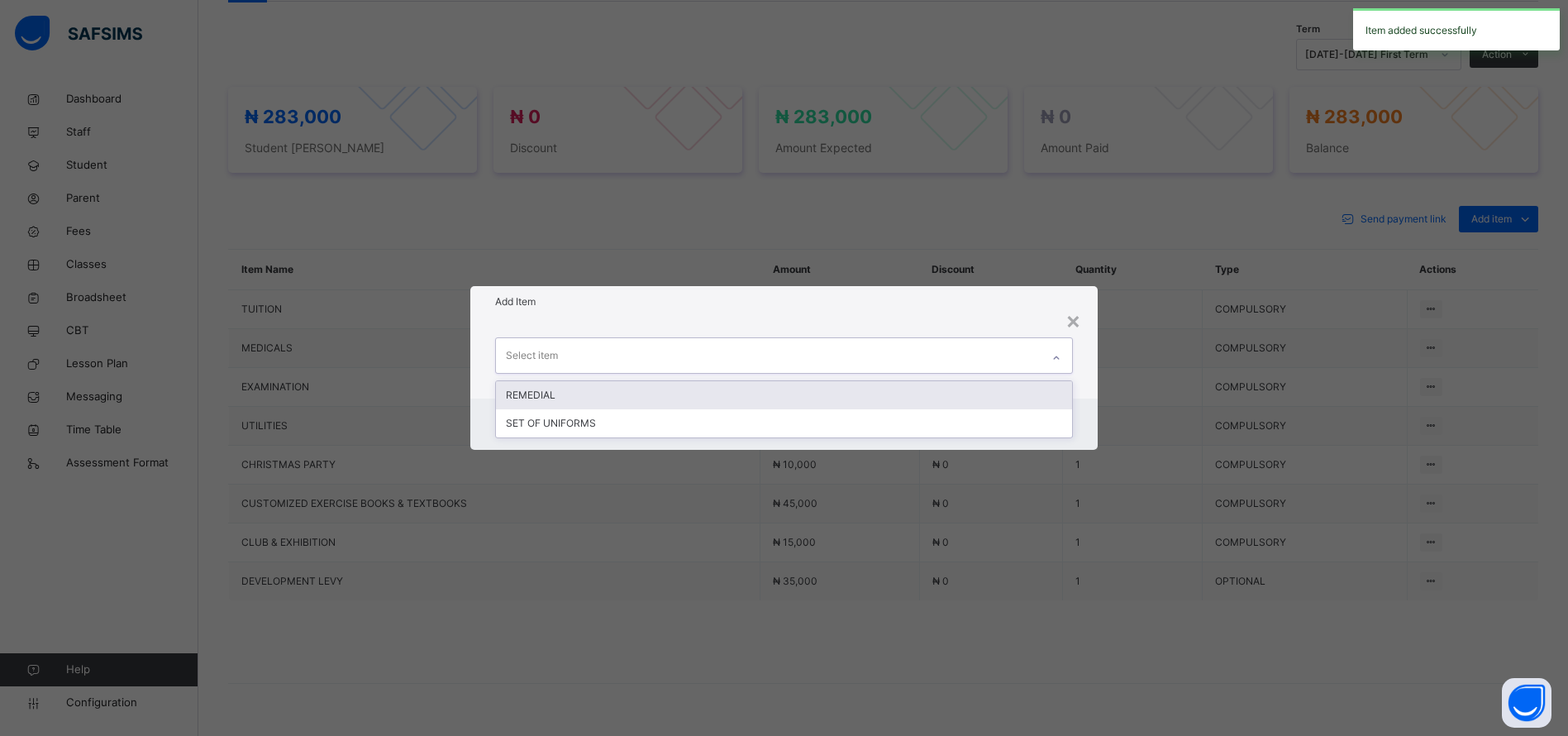
click at [931, 429] on div "SET OF UNIFORMS" at bounding box center [784, 423] width 576 height 28
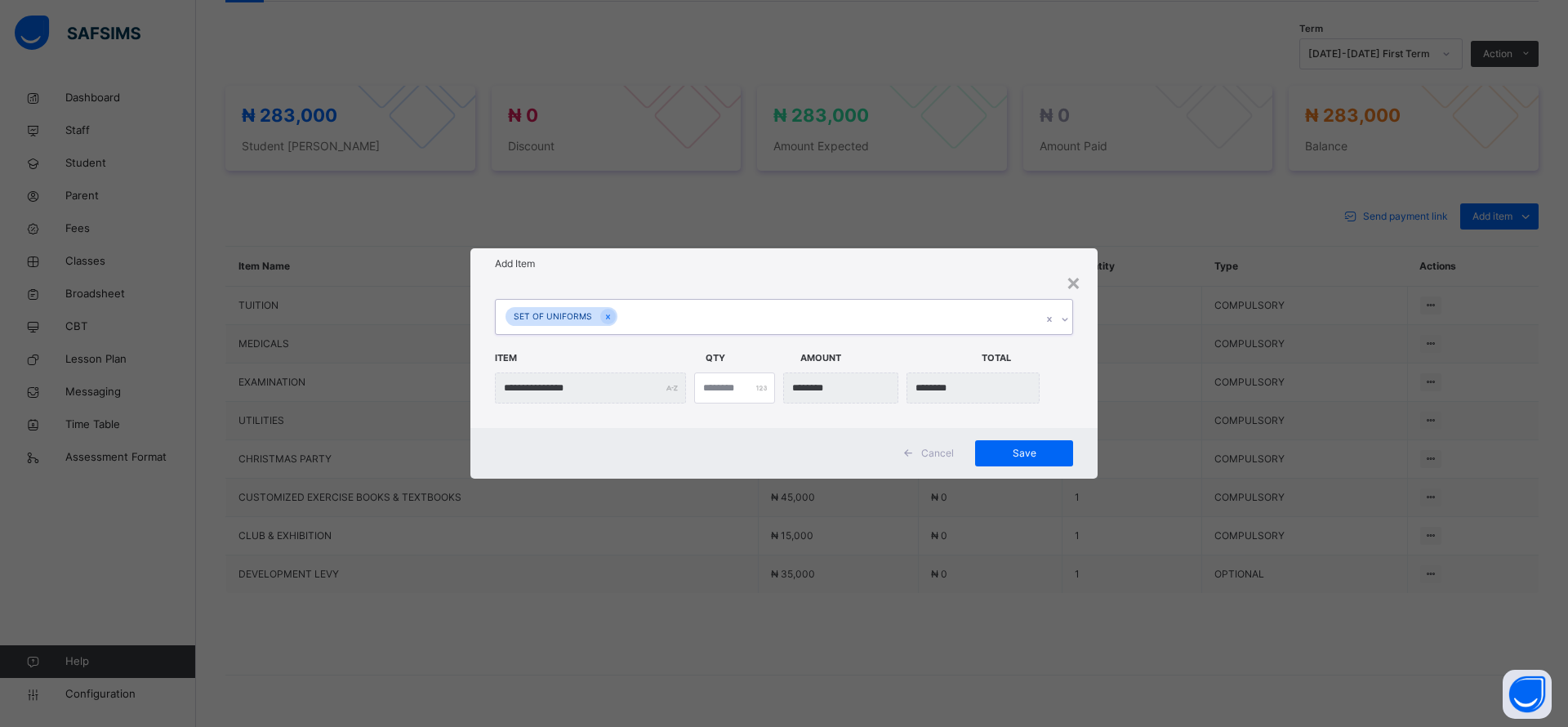
click at [1026, 454] on span "Save" at bounding box center [1024, 452] width 73 height 15
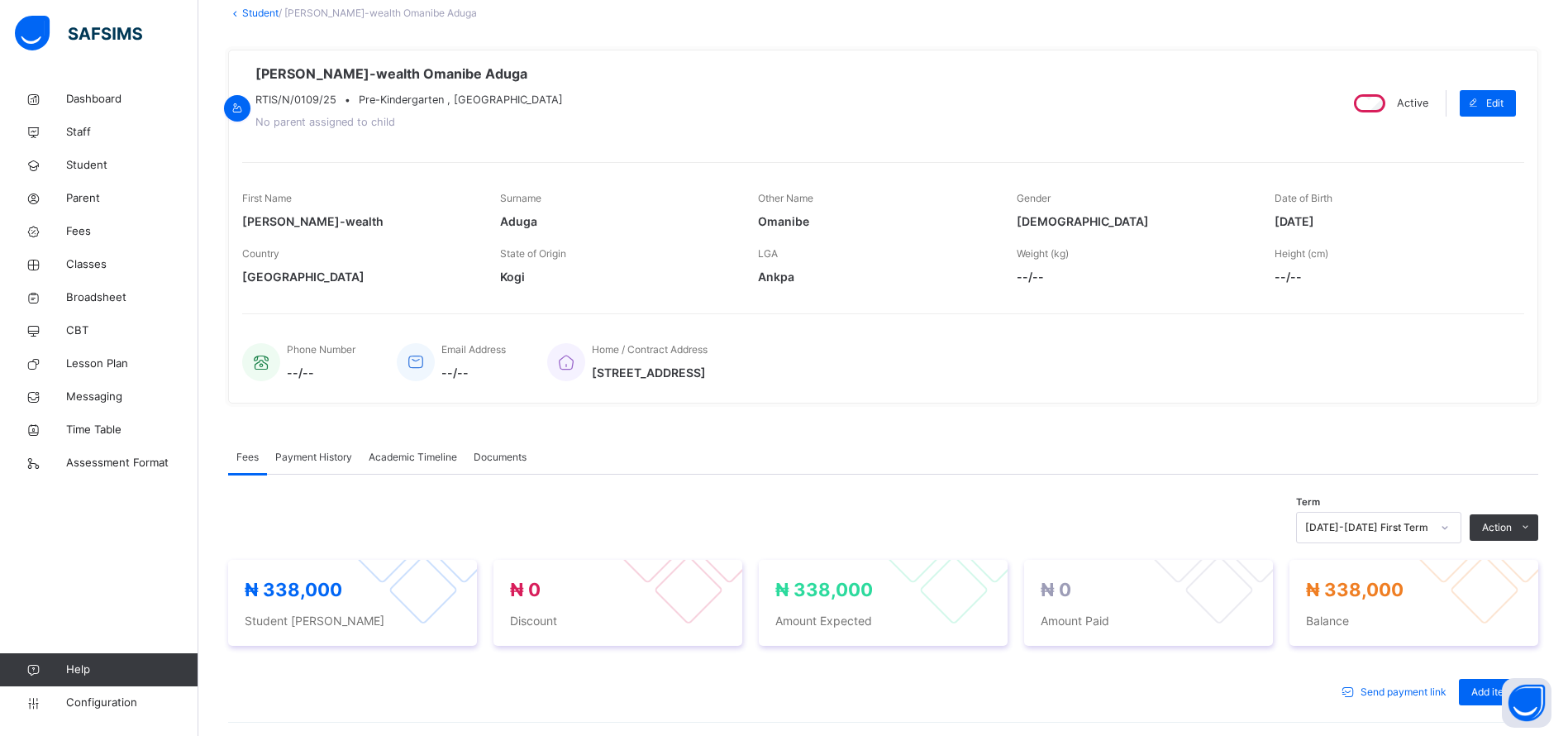
scroll to position [0, 0]
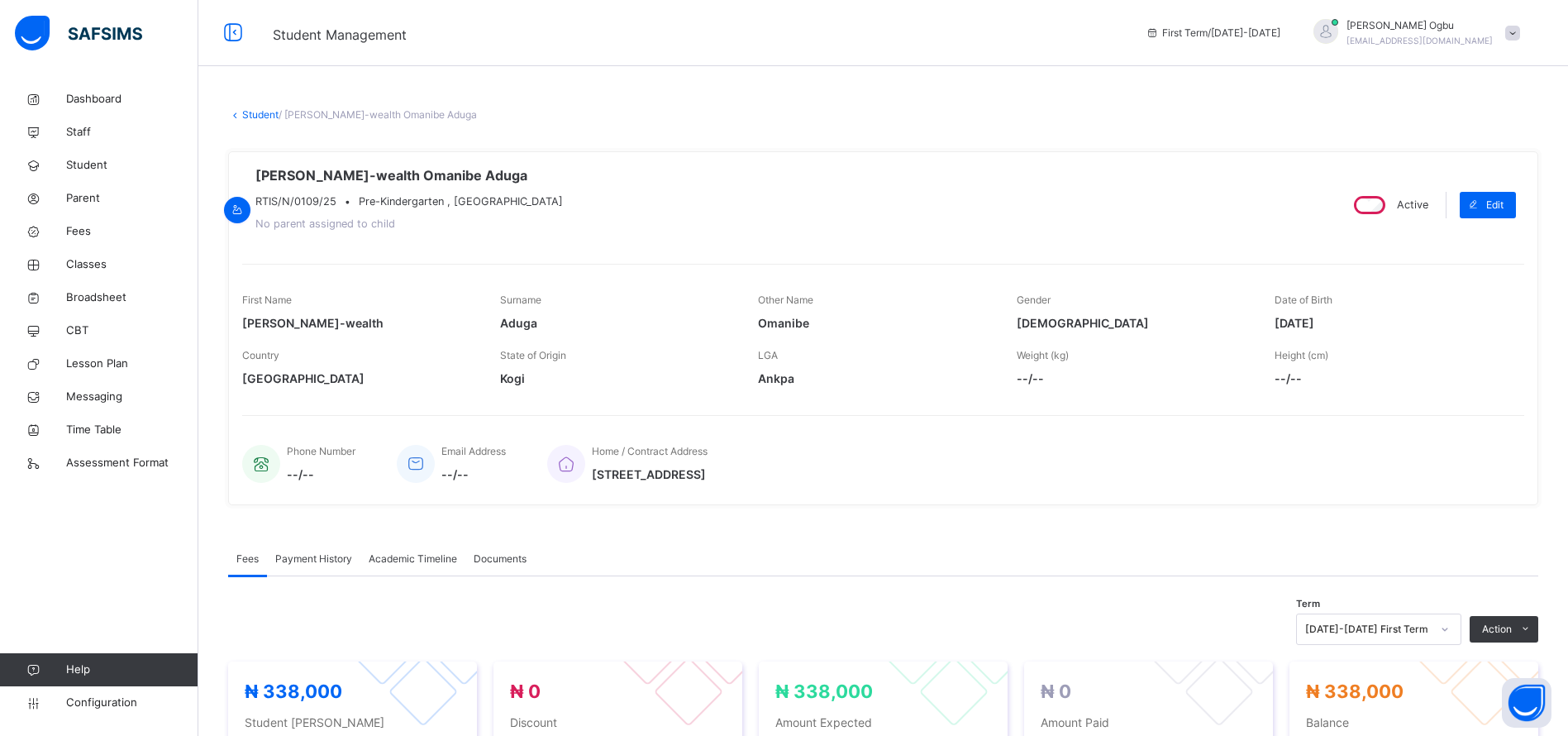
click at [1129, 380] on span "--/--" at bounding box center [1134, 379] width 233 height 18
click at [89, 195] on span "Parent" at bounding box center [132, 198] width 132 height 17
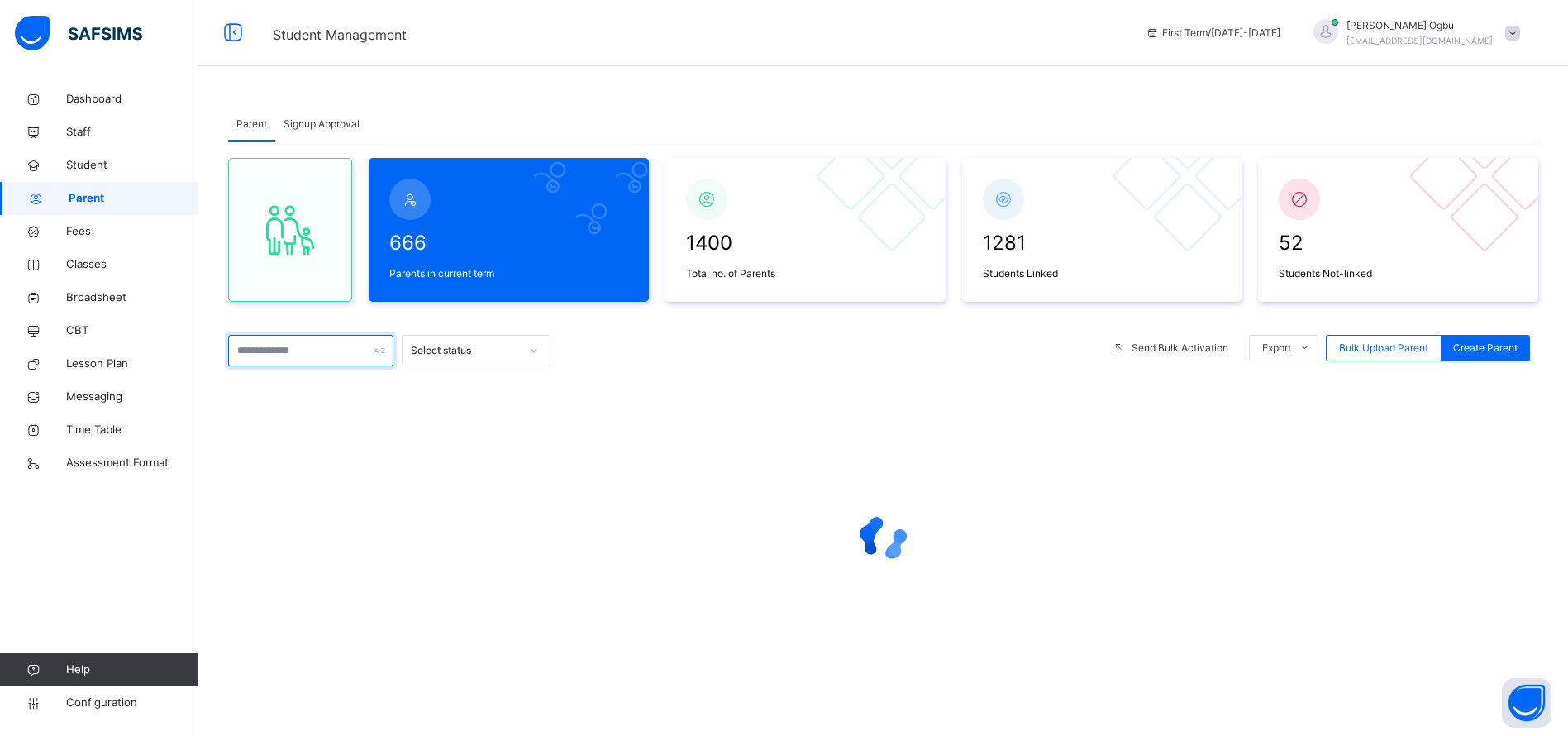
click at [272, 355] on input "text" at bounding box center [310, 350] width 165 height 31
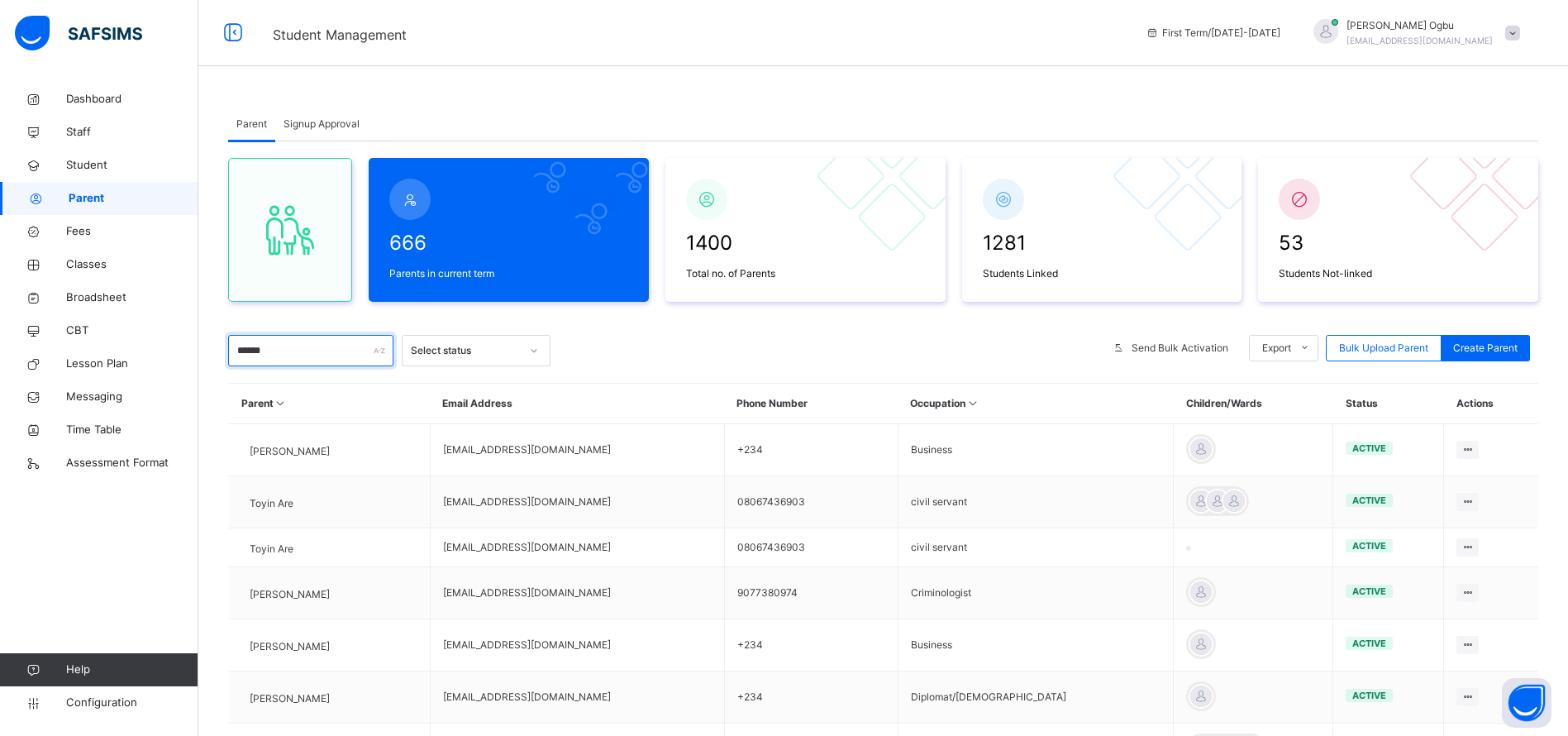
type input "******"
drag, startPoint x: 588, startPoint y: 602, endPoint x: 484, endPoint y: 604, distance: 104.0
click at [484, 604] on td "tofitj@gmail.com" at bounding box center [577, 593] width 294 height 52
copy td "tofitj@gmail.com"
click at [0, 0] on div "Reset Password" at bounding box center [0, 0] width 0 height 0
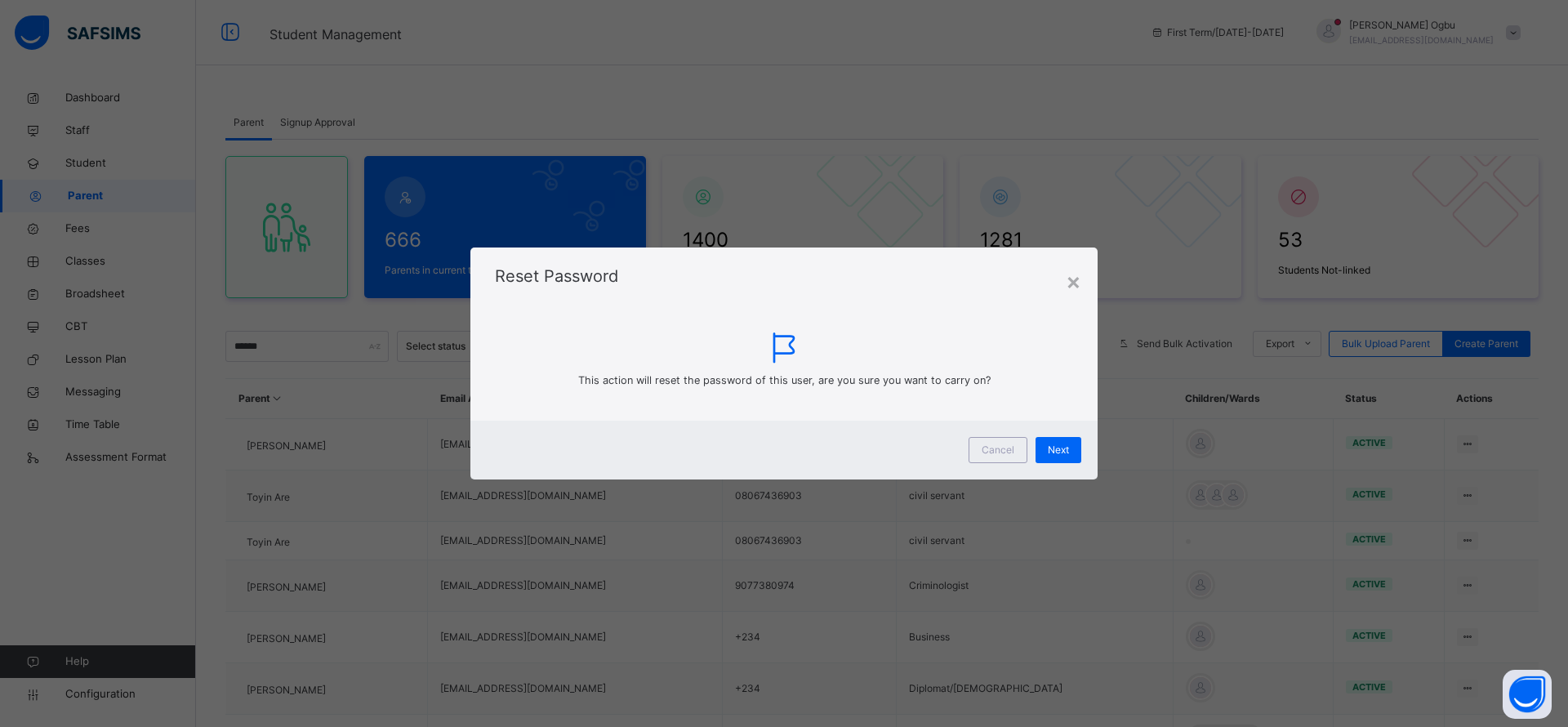
click at [1056, 446] on span "Next" at bounding box center [1058, 450] width 21 height 15
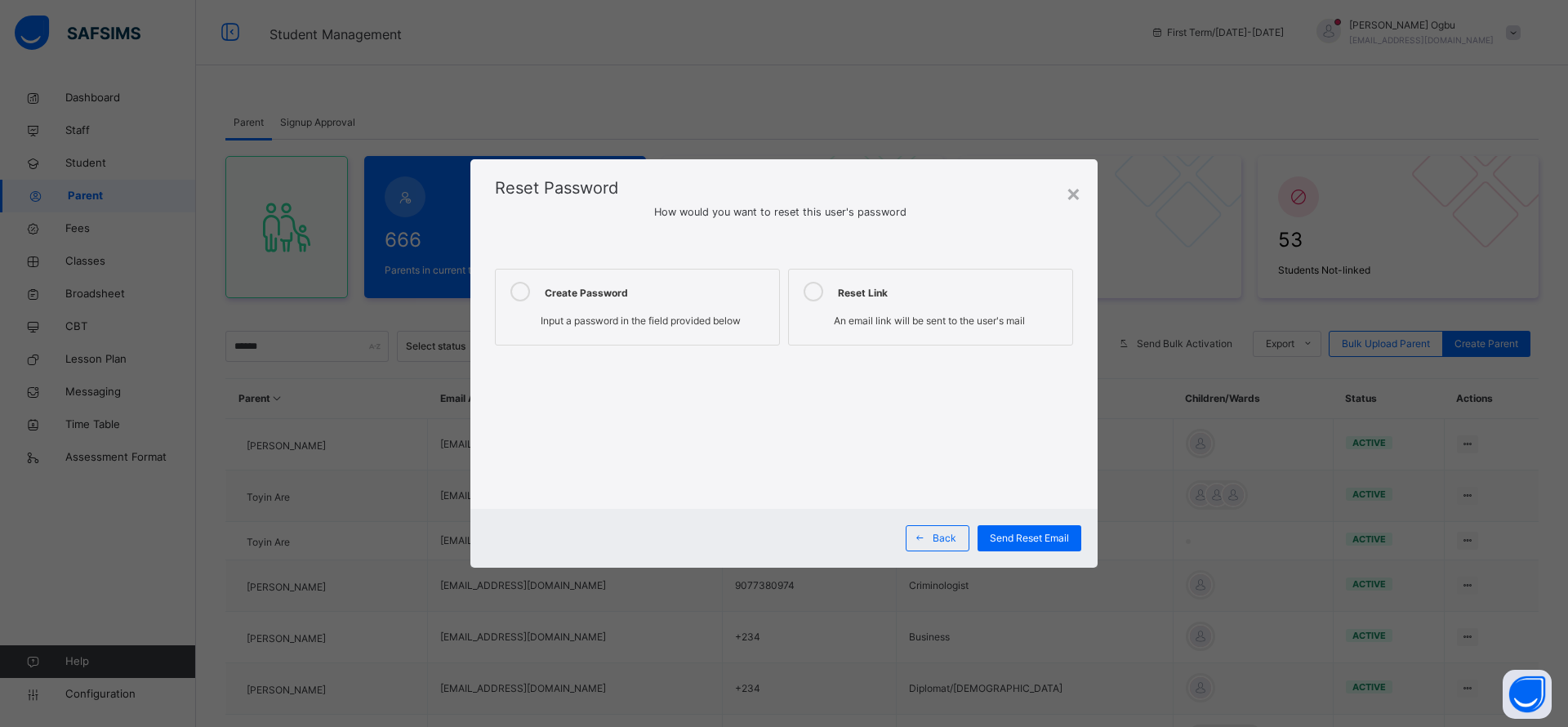
click at [623, 321] on span "Input a password in the field provided below" at bounding box center [641, 320] width 200 height 13
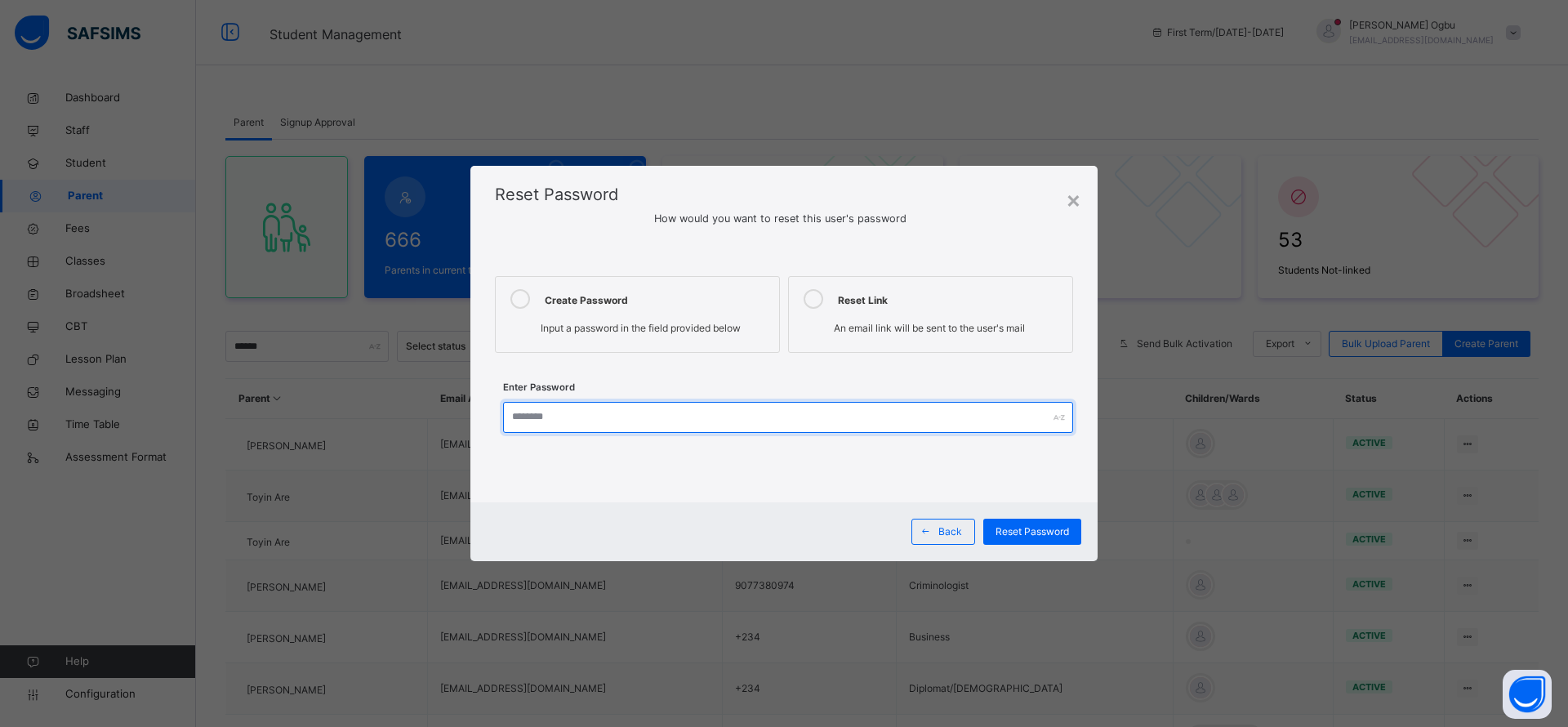
click at [613, 426] on input "text" at bounding box center [788, 418] width 570 height 31
type input "*********"
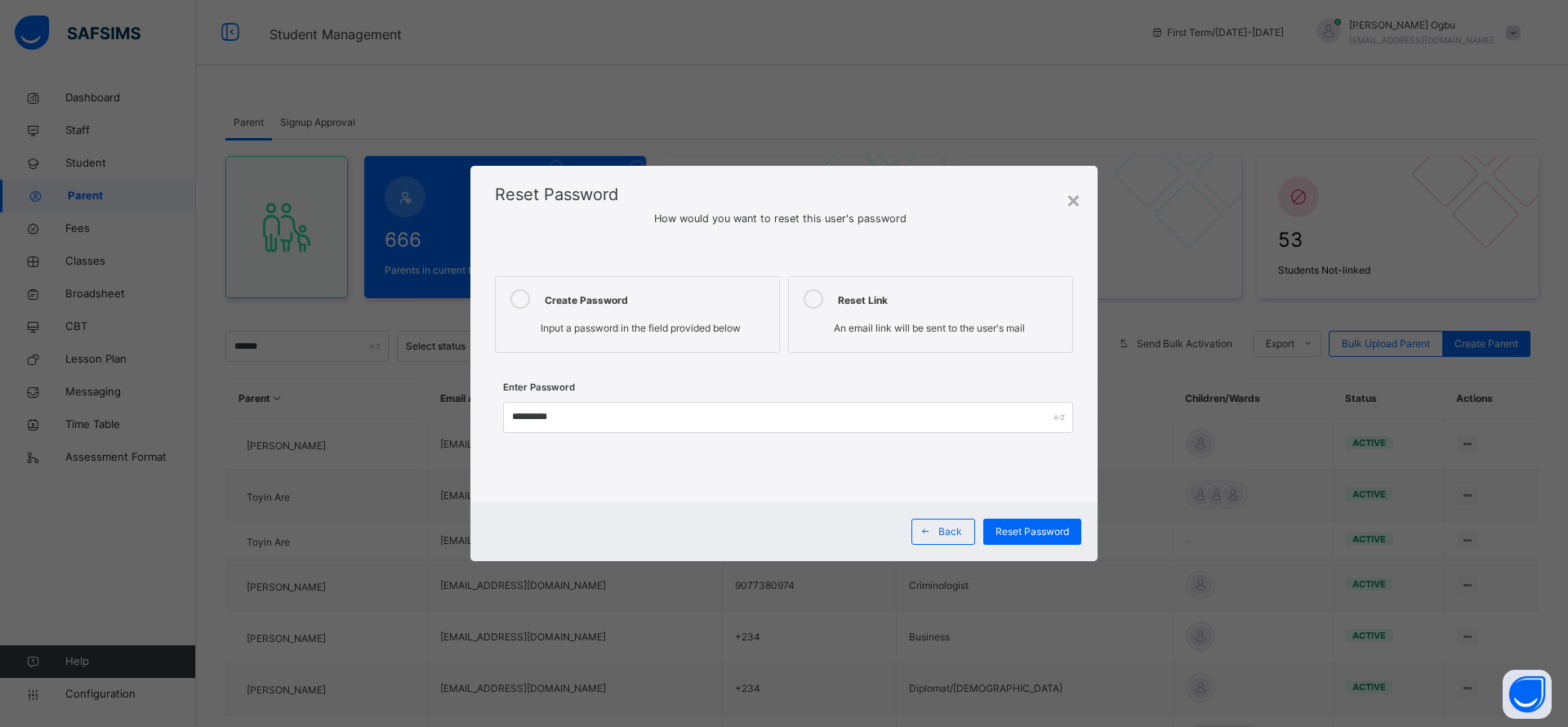
click at [1021, 529] on span "Reset Password" at bounding box center [1032, 532] width 73 height 15
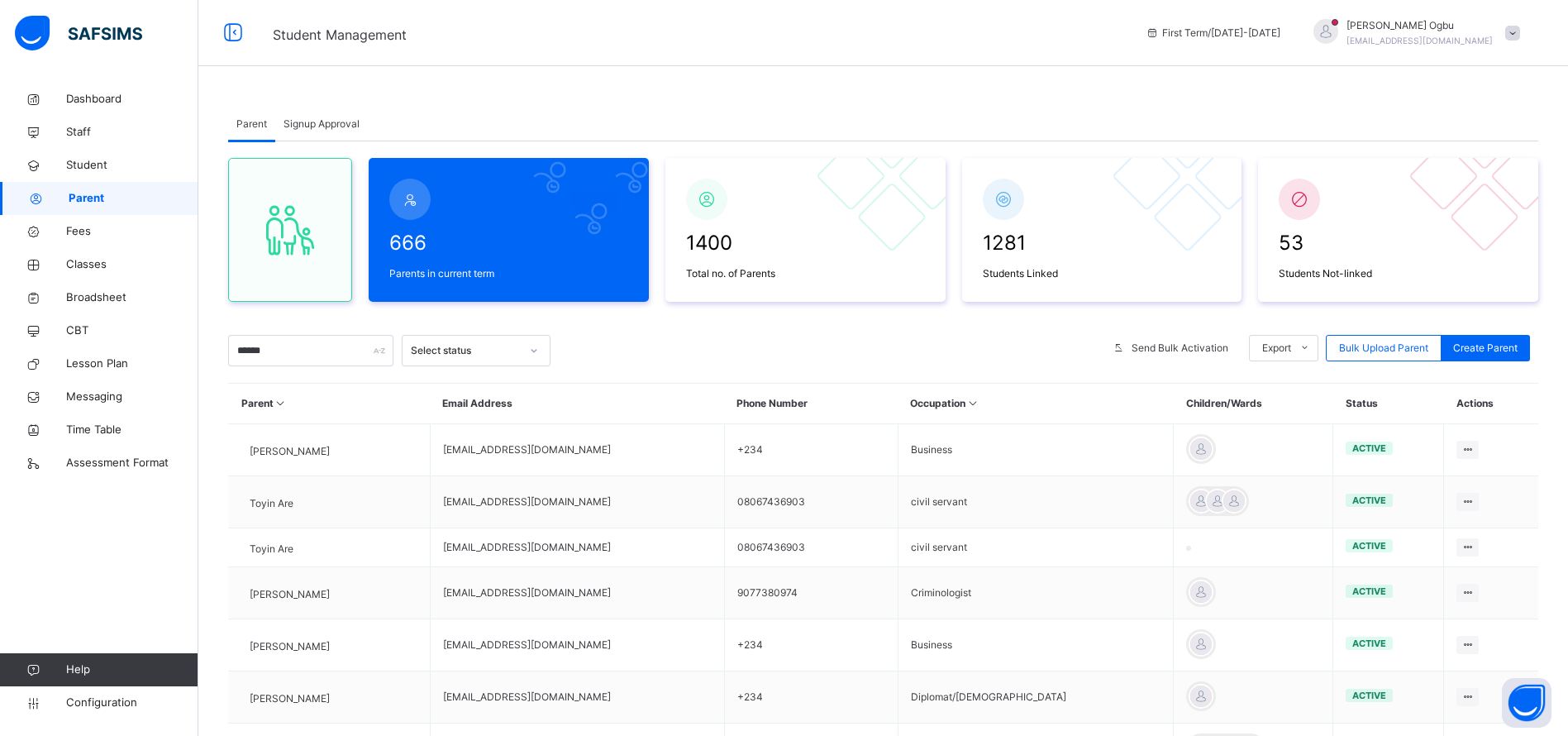
click at [327, 125] on span "Signup Approval" at bounding box center [322, 123] width 76 height 15
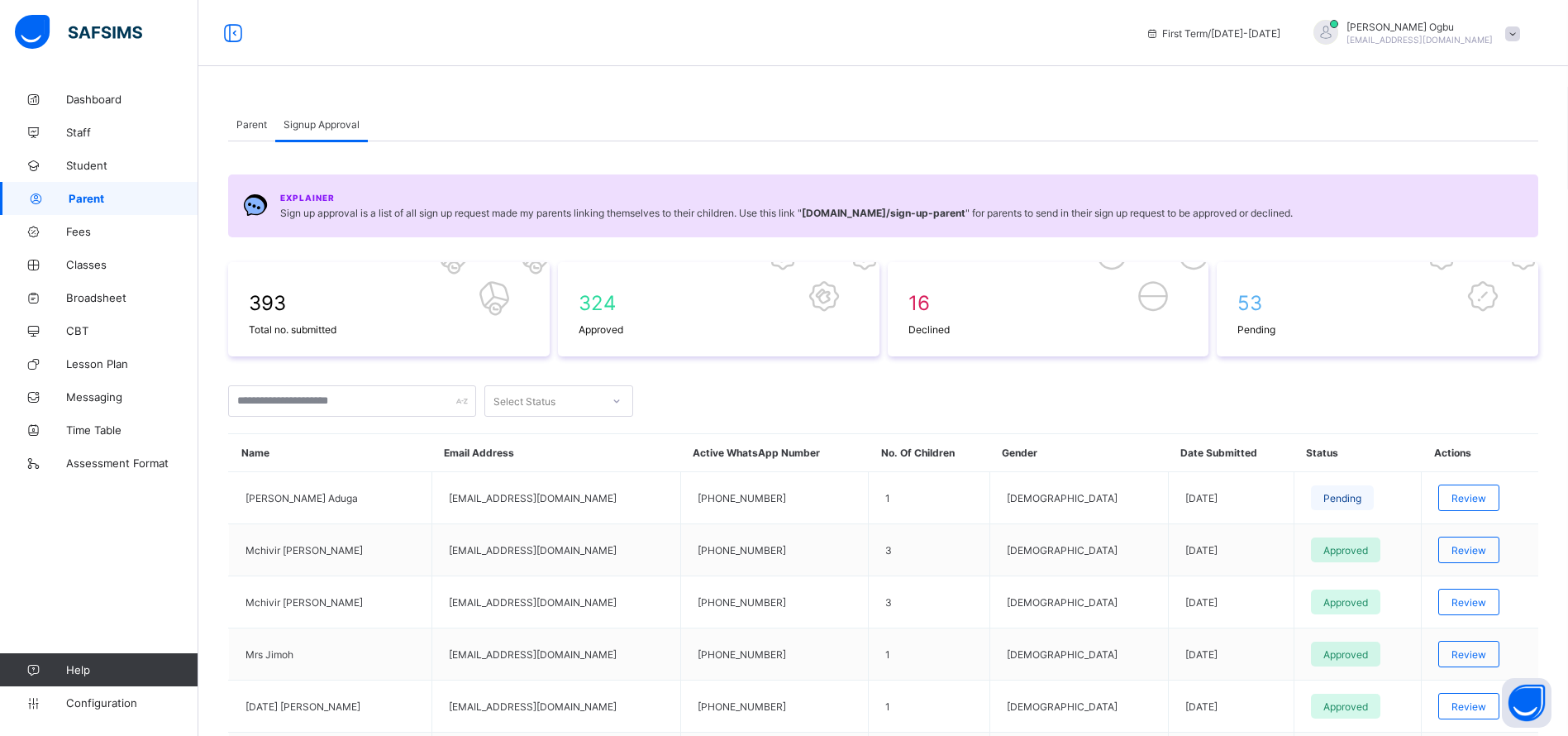
click at [1463, 503] on span "Review" at bounding box center [1468, 498] width 34 height 13
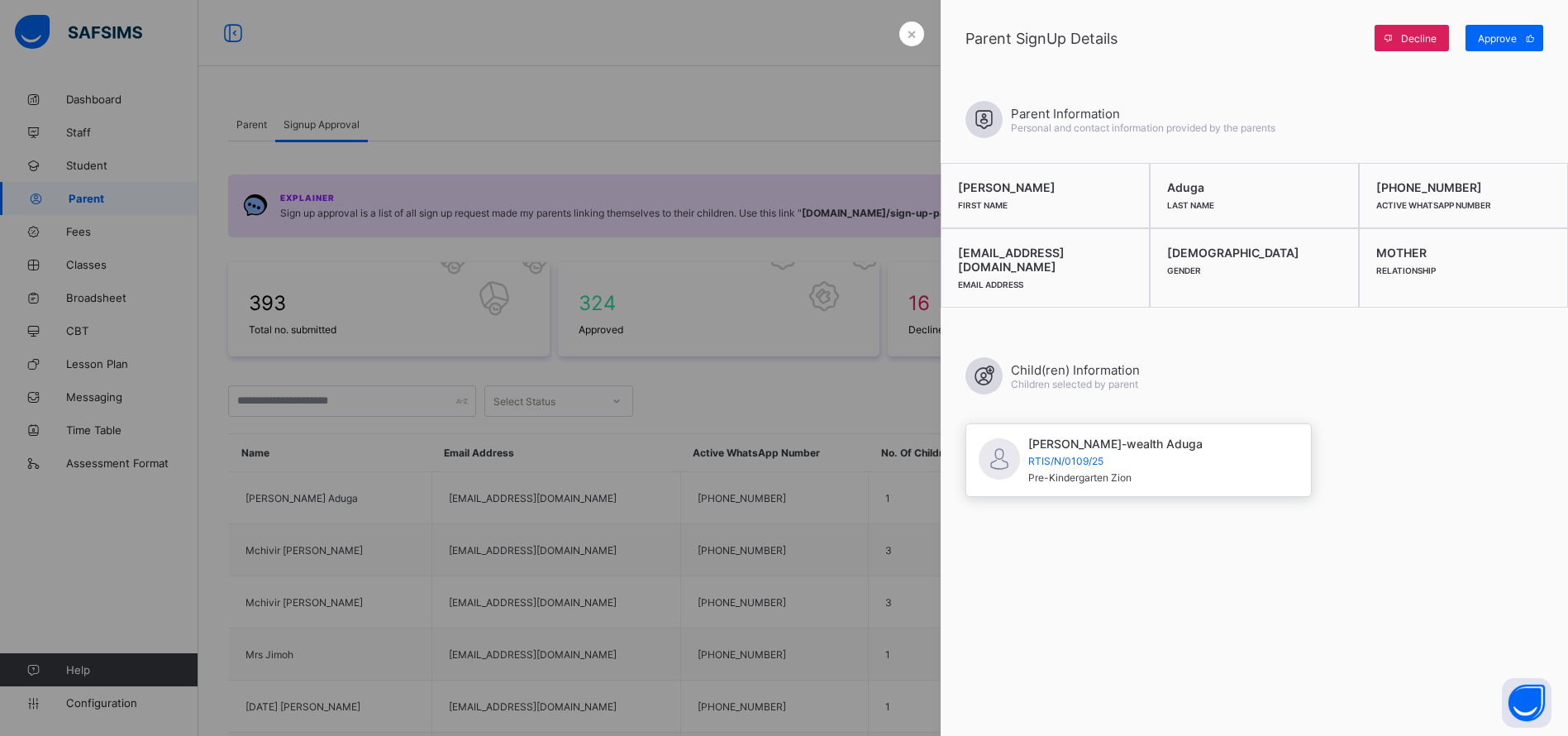
click at [1498, 38] on span "Approve" at bounding box center [1498, 38] width 39 height 13
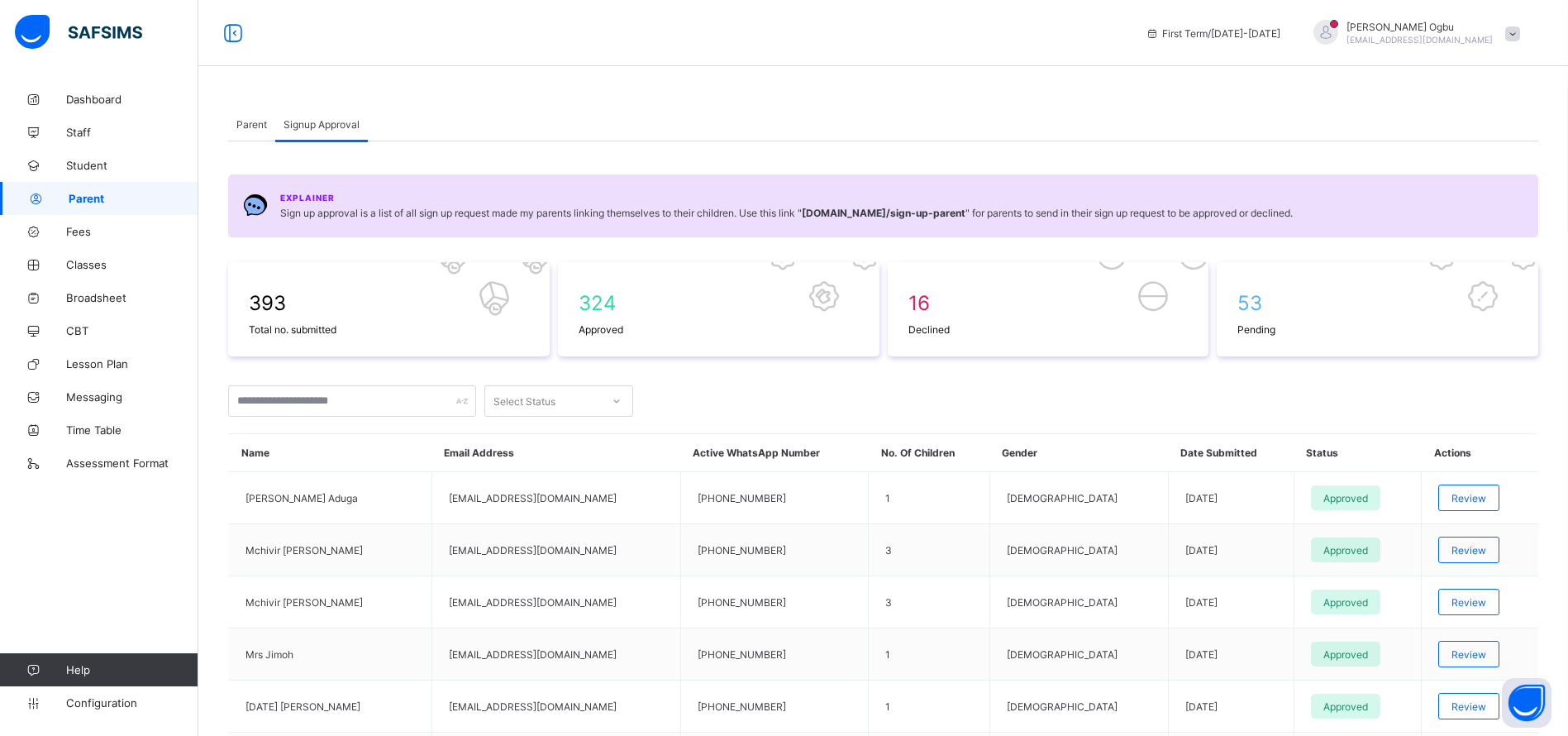
click at [77, 169] on span "Student" at bounding box center [132, 165] width 132 height 14
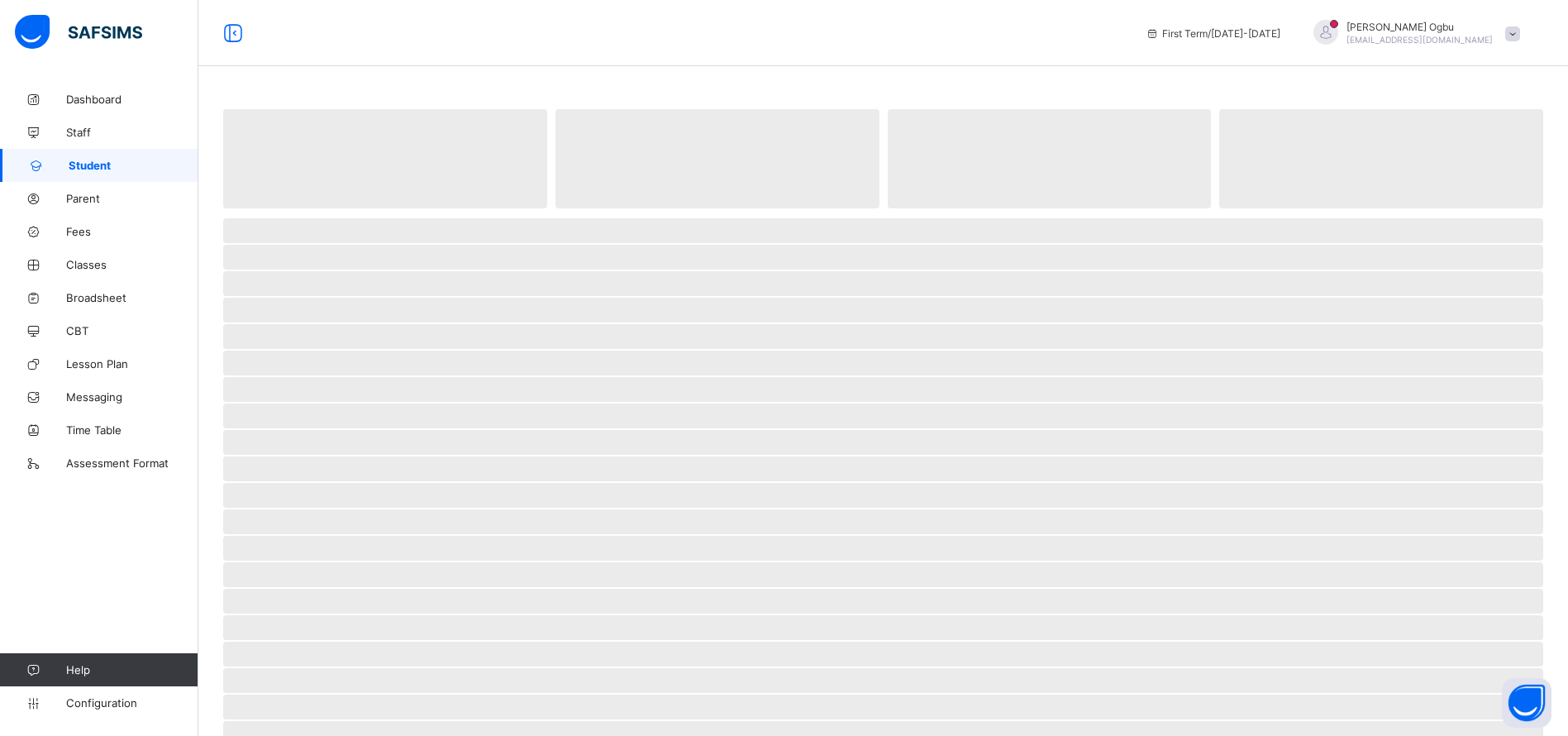
click at [470, 263] on span "‌" at bounding box center [883, 256] width 1321 height 24
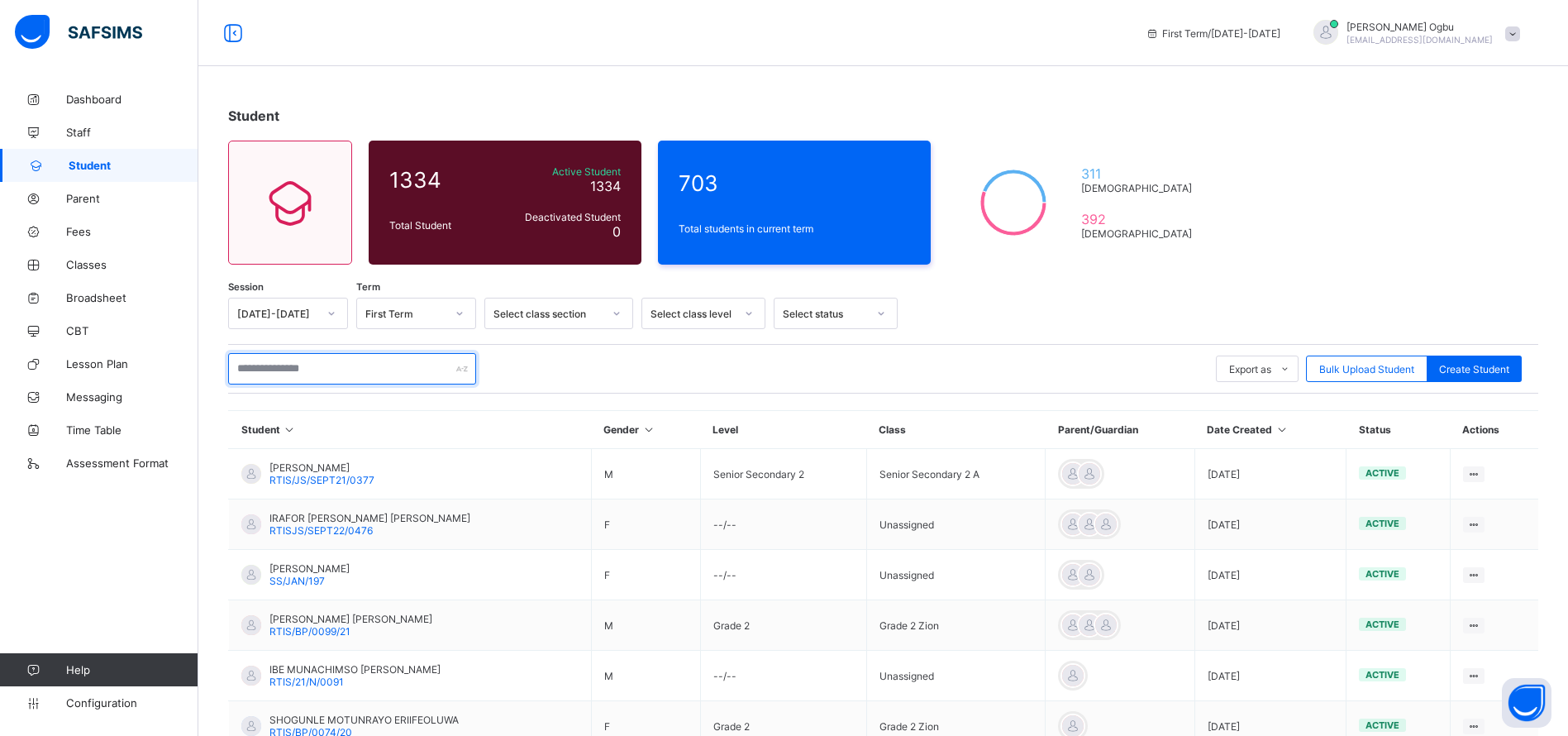
click at [291, 369] on input "text" at bounding box center [352, 369] width 248 height 31
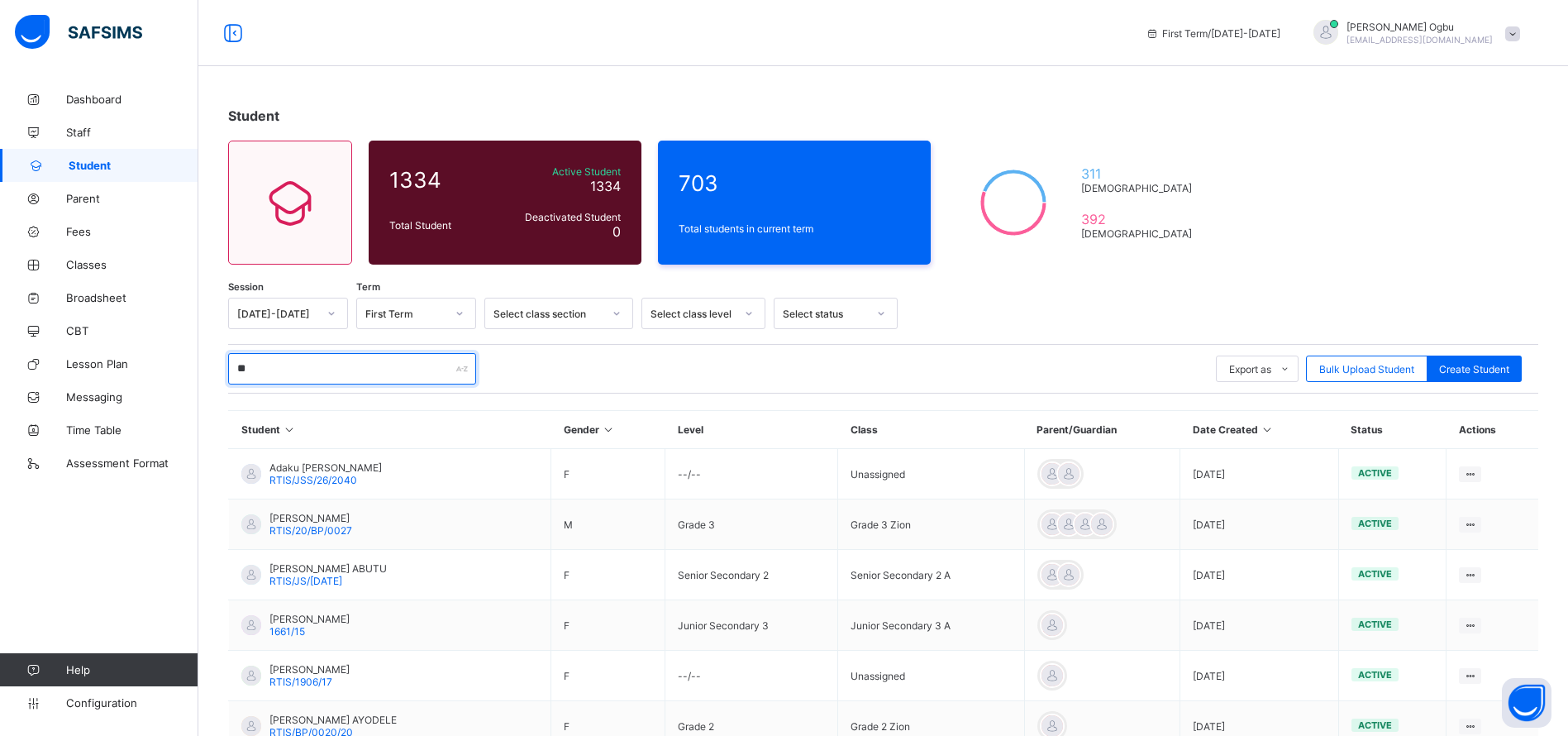
type input "*"
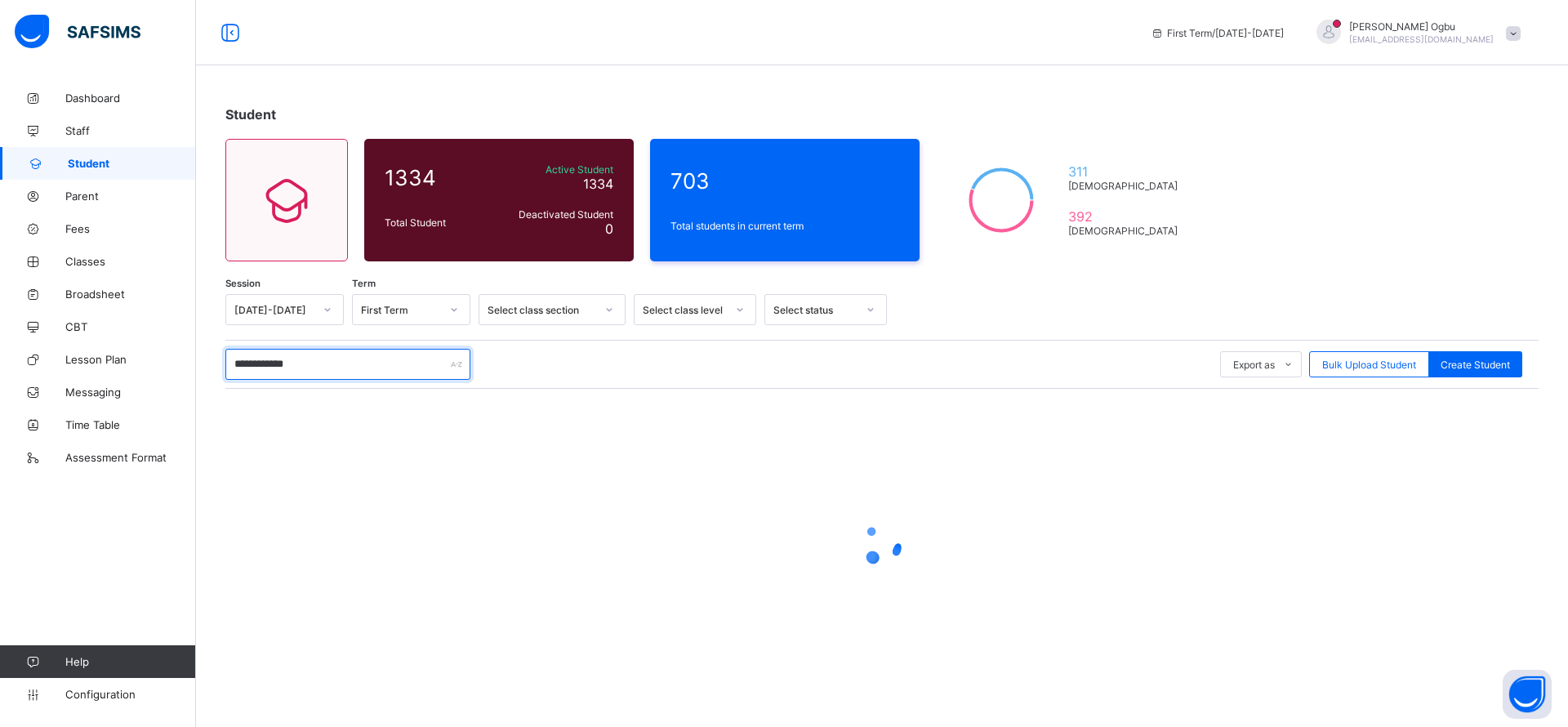
type input "**********"
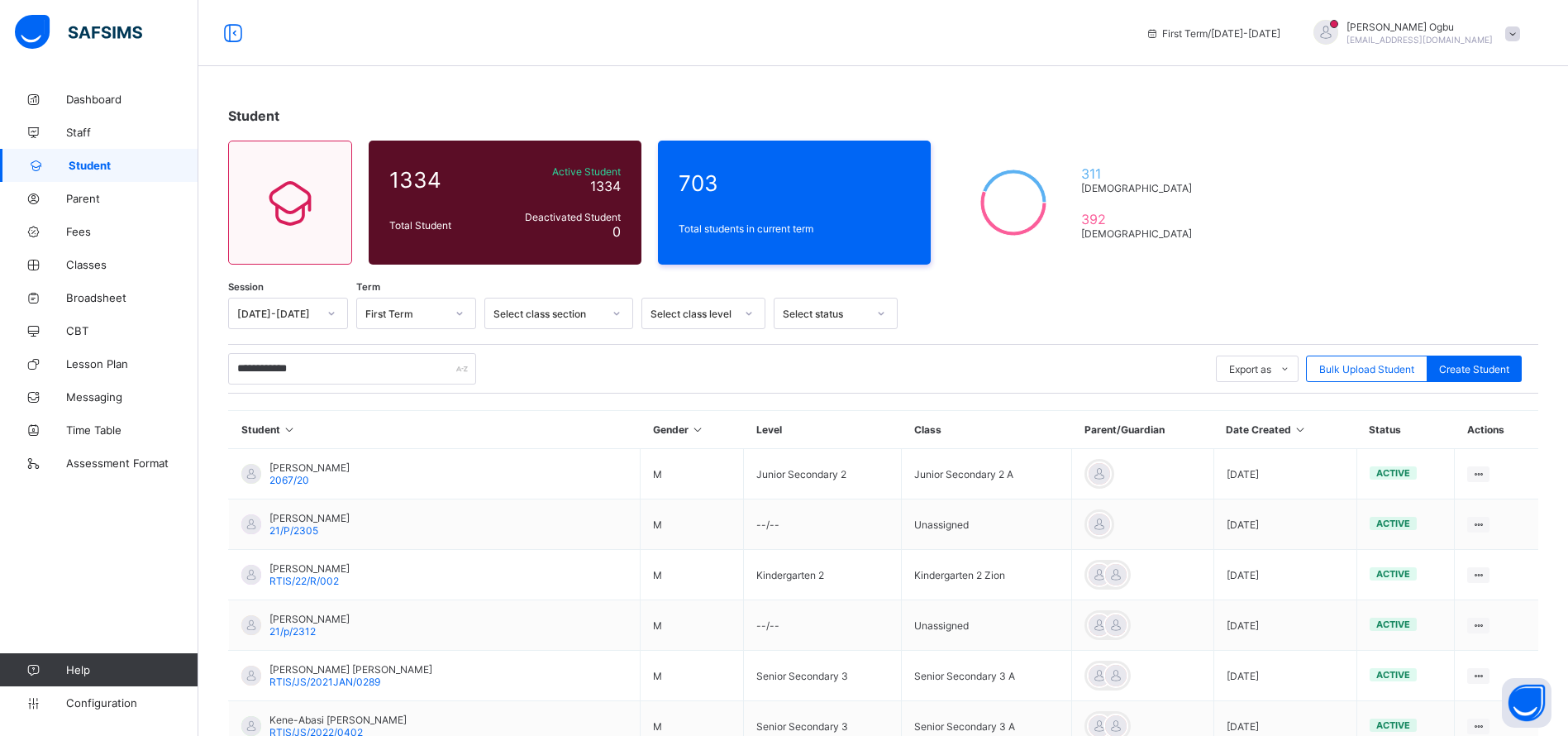
click at [1309, 283] on div "**********" at bounding box center [883, 568] width 1369 height 970
click at [1468, 367] on span "Create Student" at bounding box center [1474, 369] width 70 height 13
select select "**"
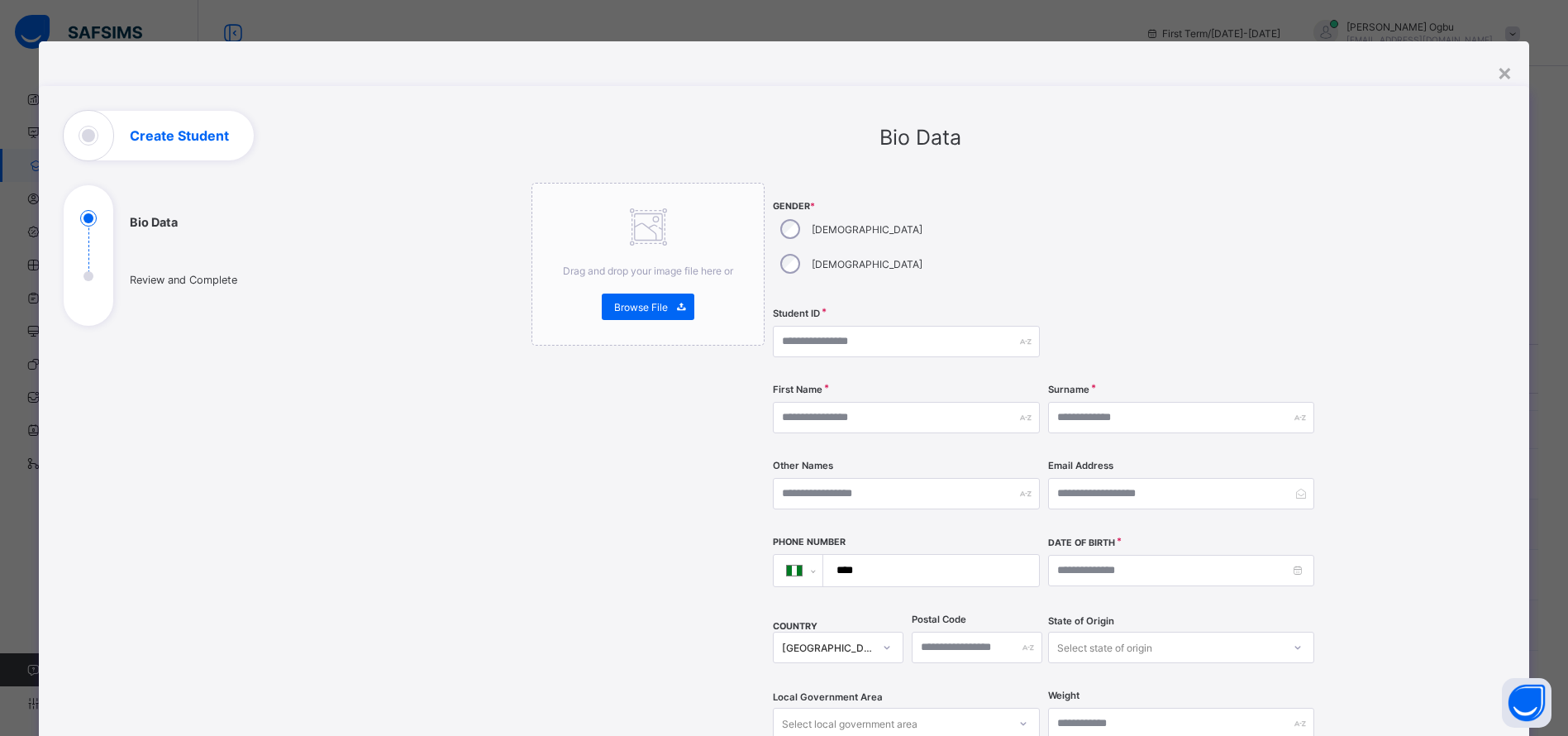
click at [1503, 69] on div "×" at bounding box center [1505, 71] width 16 height 28
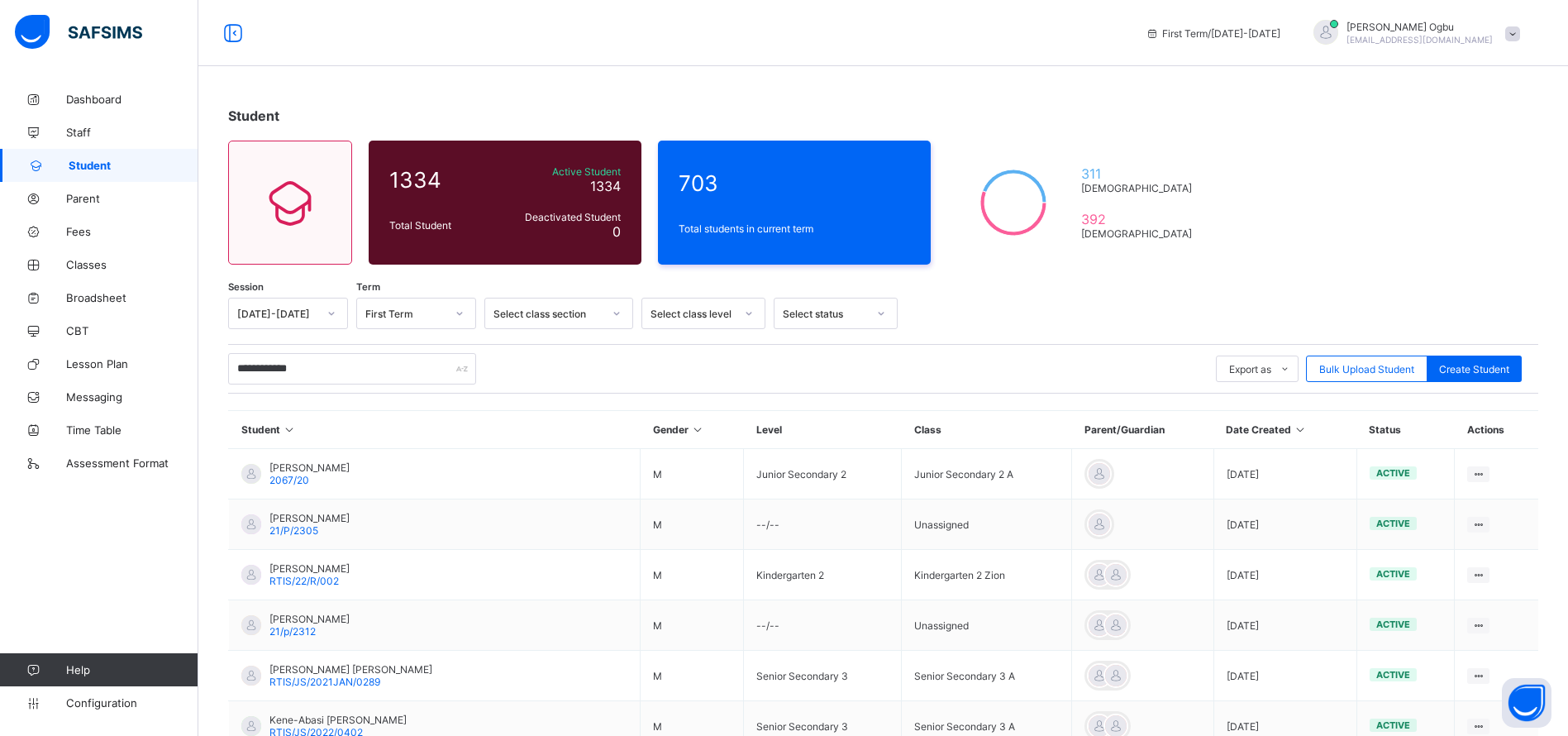
click at [73, 200] on span "Parent" at bounding box center [132, 199] width 132 height 14
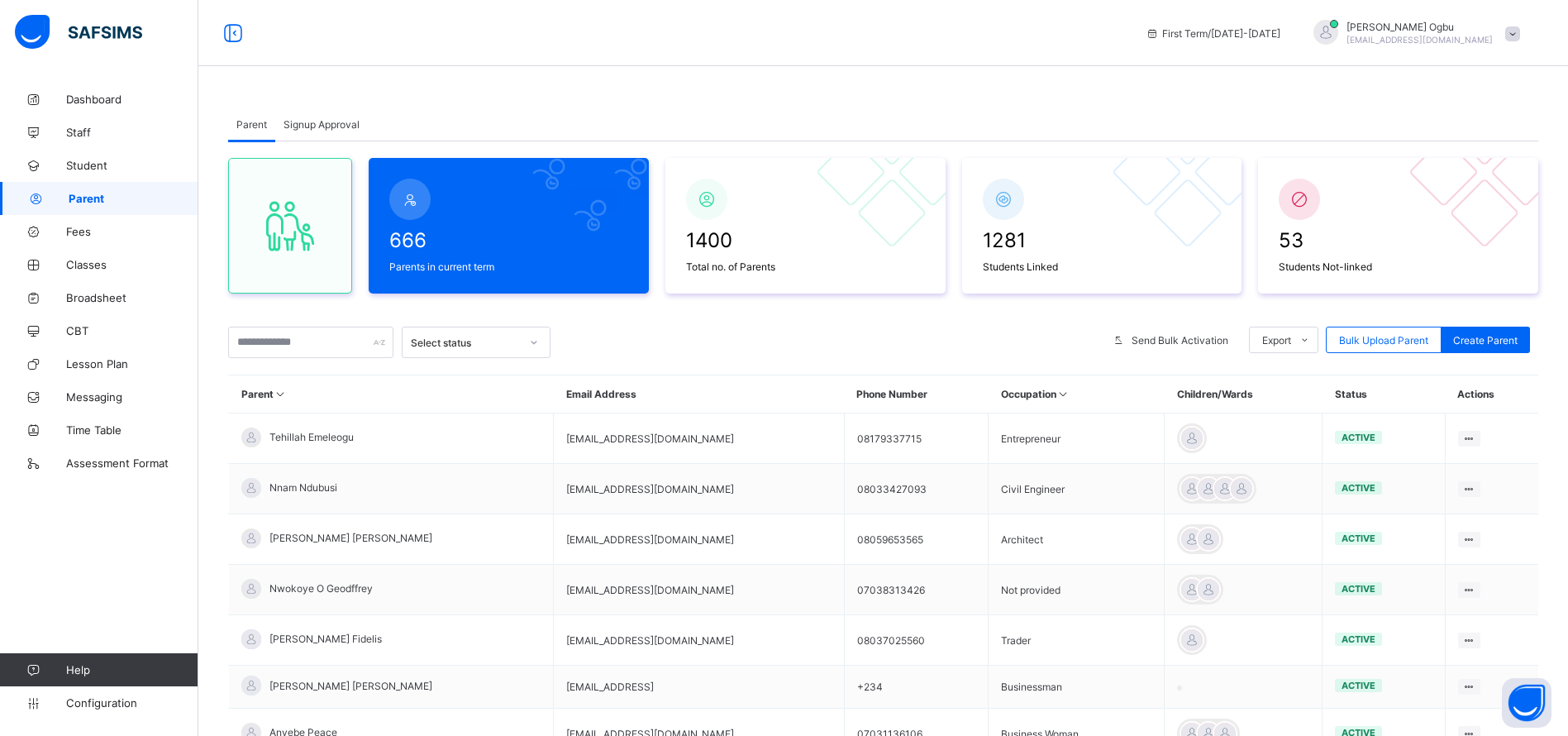
click at [312, 128] on span "Signup Approval" at bounding box center [322, 124] width 76 height 13
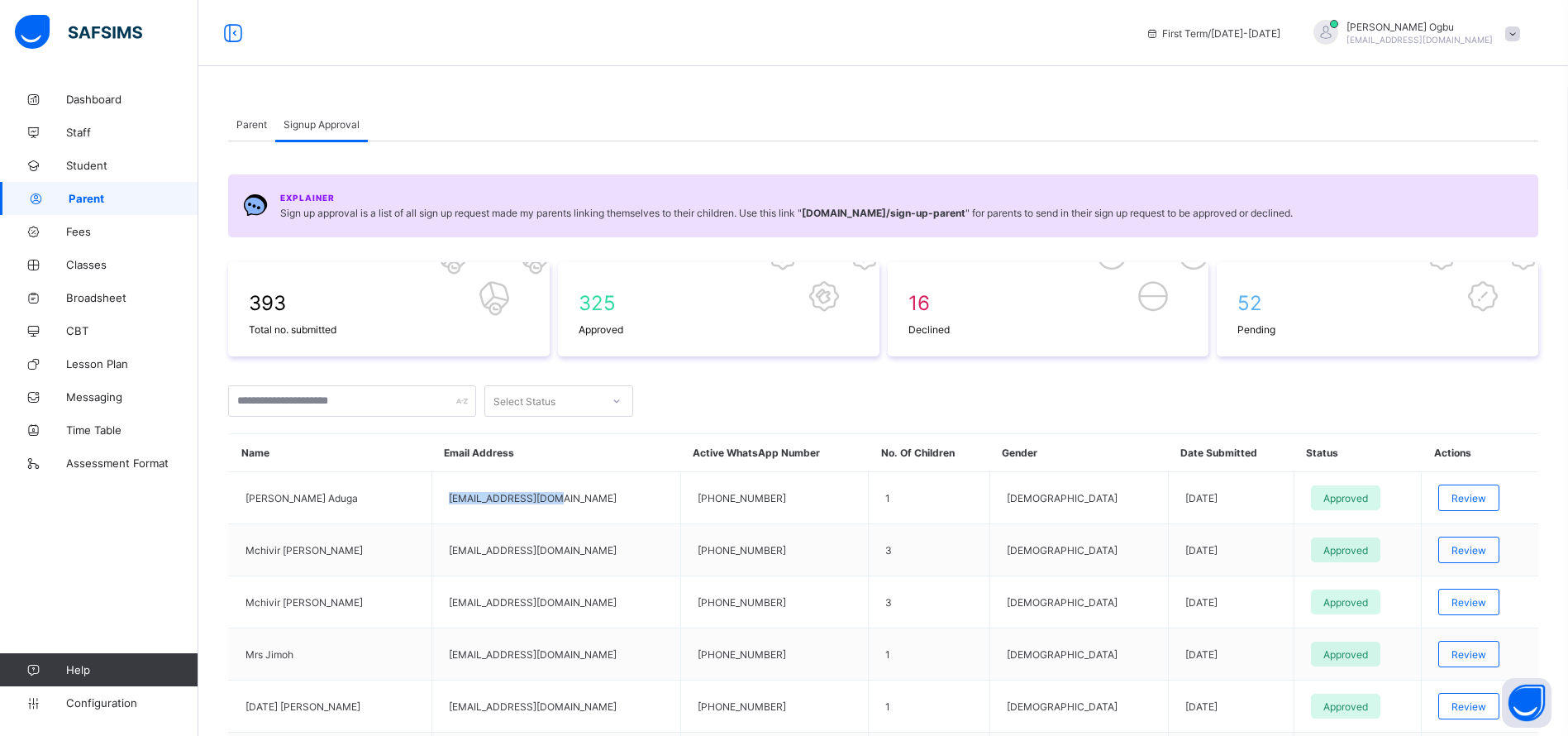
drag, startPoint x: 559, startPoint y: 493, endPoint x: 433, endPoint y: 499, distance: 126.1
click at [433, 499] on td "oyineoria@gmail.com" at bounding box center [556, 498] width 248 height 52
copy td "oyineoria@gmail.com"
click at [247, 126] on span "Parent" at bounding box center [251, 124] width 30 height 13
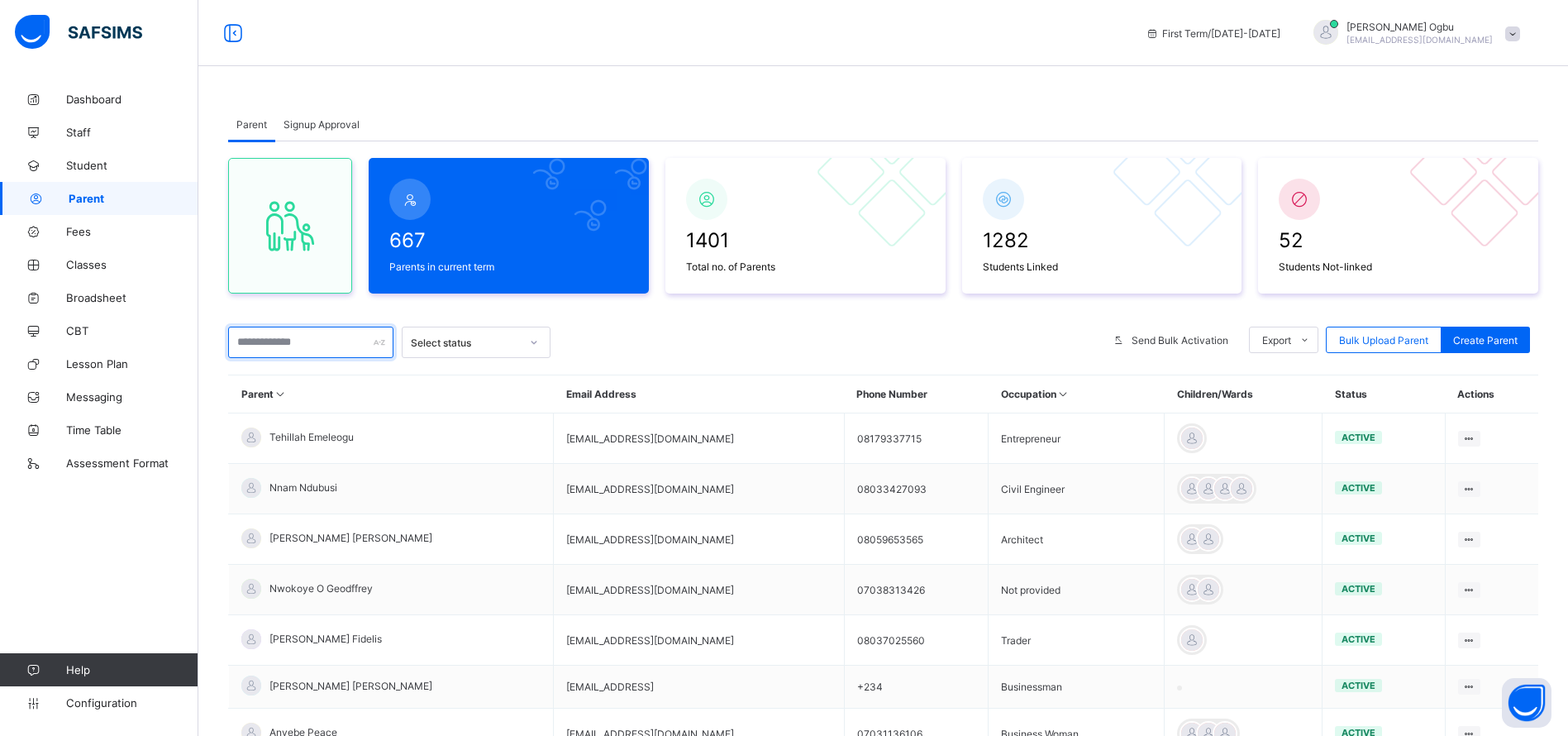
click at [292, 347] on input "text" at bounding box center [310, 343] width 165 height 31
paste input "**********"
type input "**********"
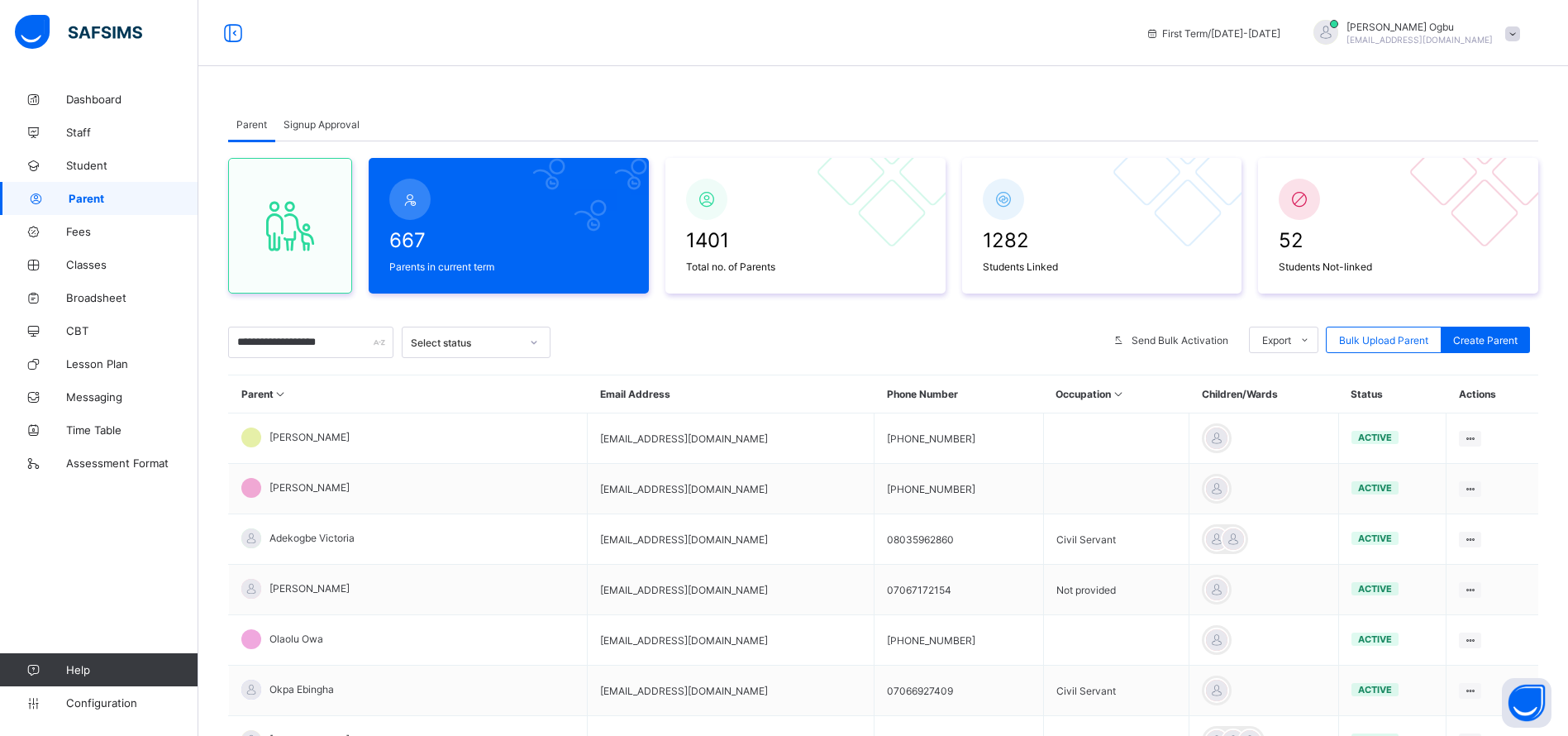
click at [0, 0] on div "Reset Password" at bounding box center [0, 0] width 0 height 0
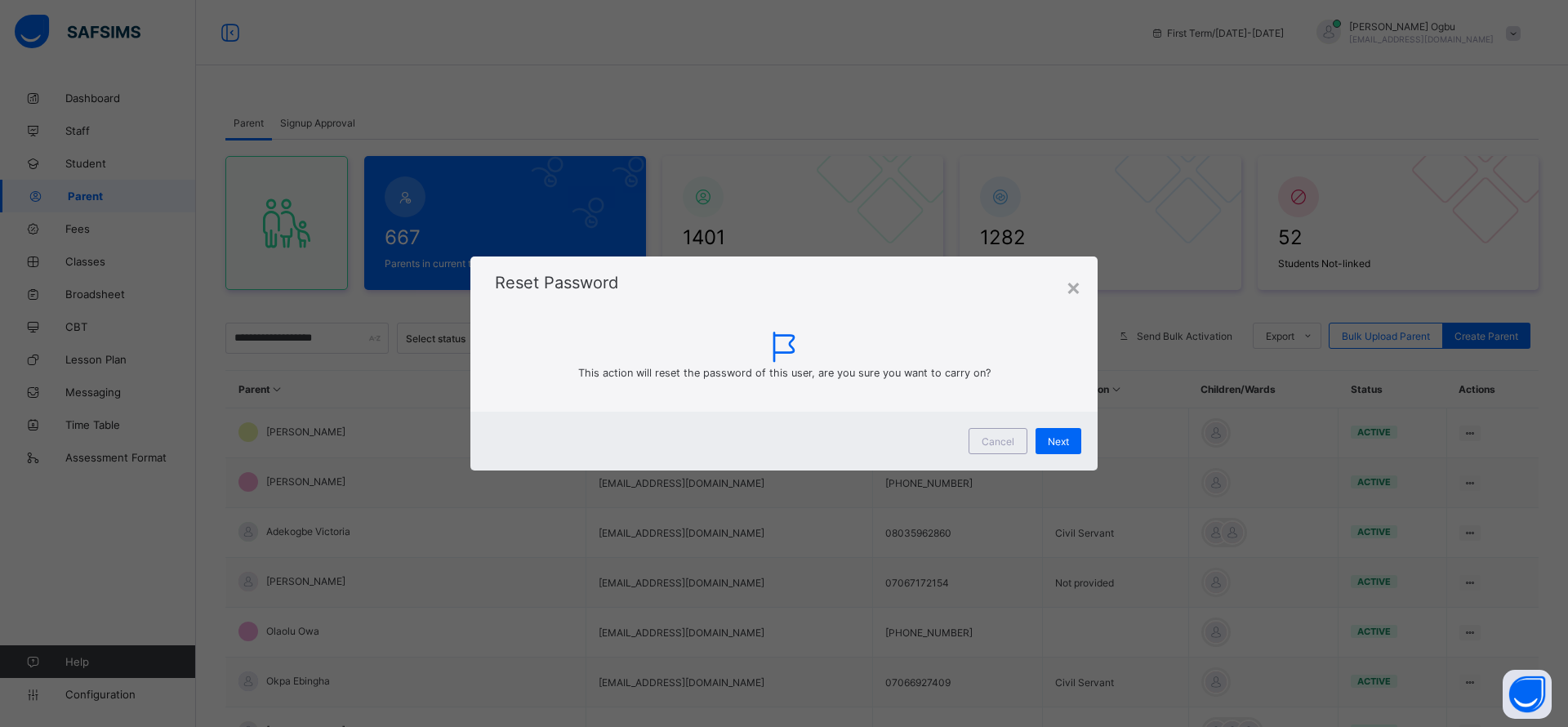
click at [1052, 443] on span "Next" at bounding box center [1058, 441] width 21 height 13
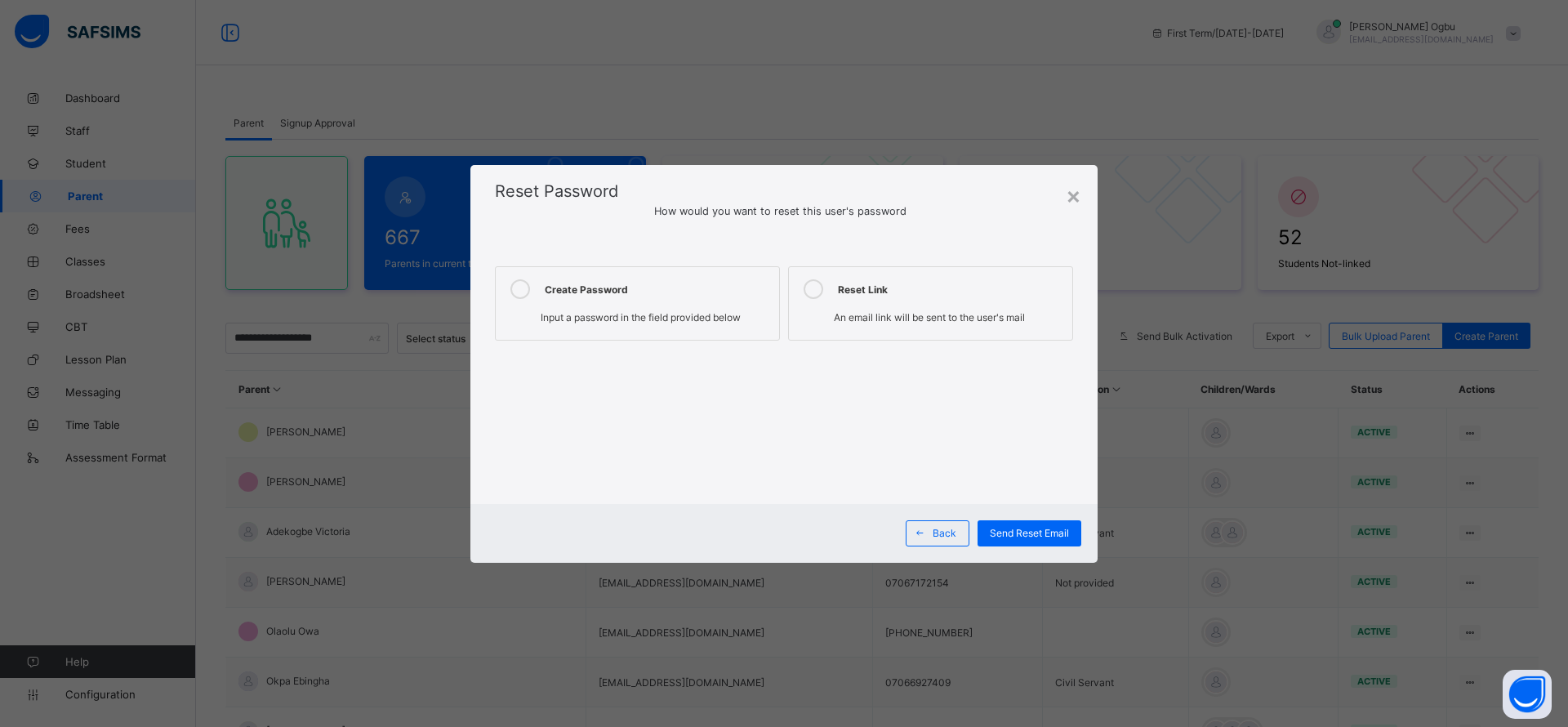
click at [698, 304] on label "Create Password Input a password in the field provided below" at bounding box center [637, 304] width 285 height 74
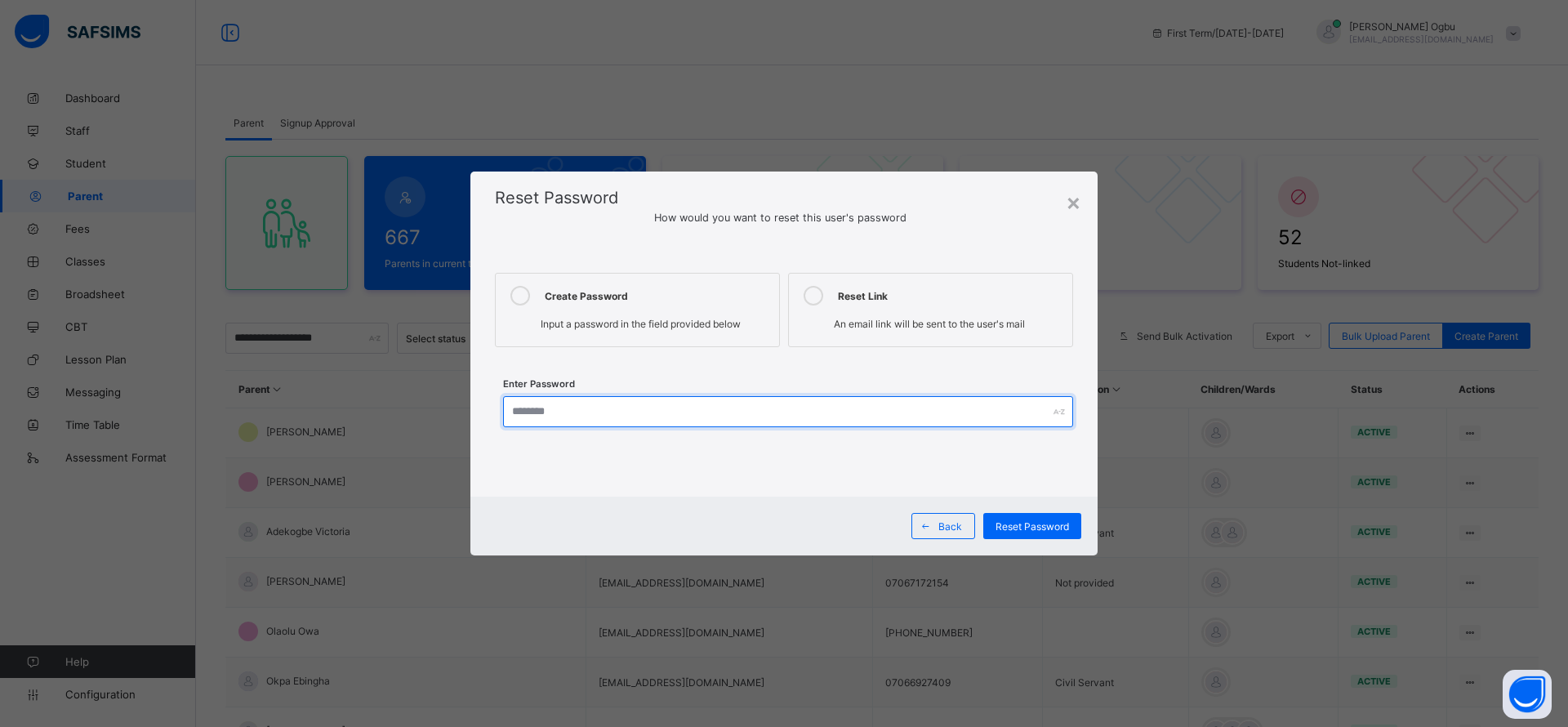
click at [659, 404] on input "text" at bounding box center [788, 412] width 570 height 31
type input "*********"
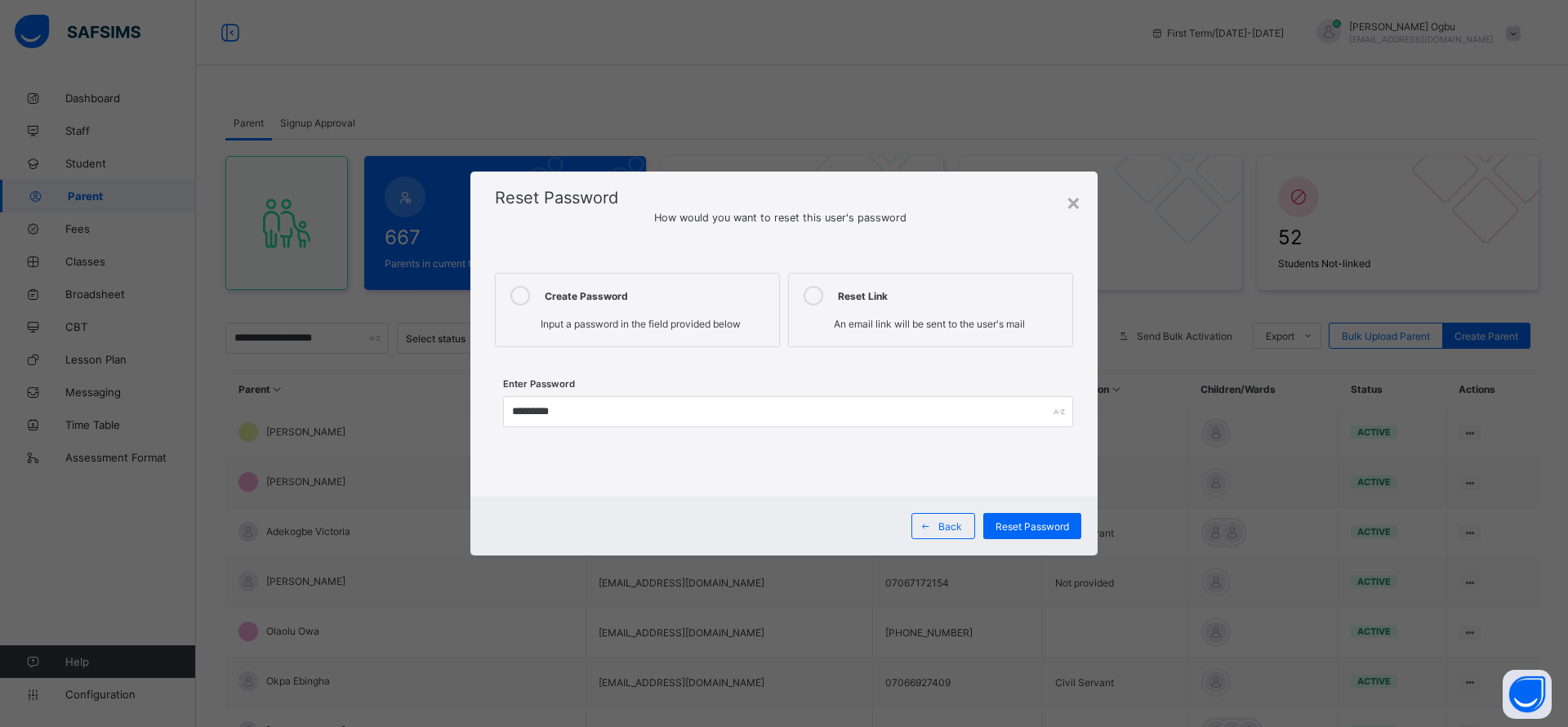
click at [1008, 518] on div "Reset Password" at bounding box center [1032, 526] width 98 height 26
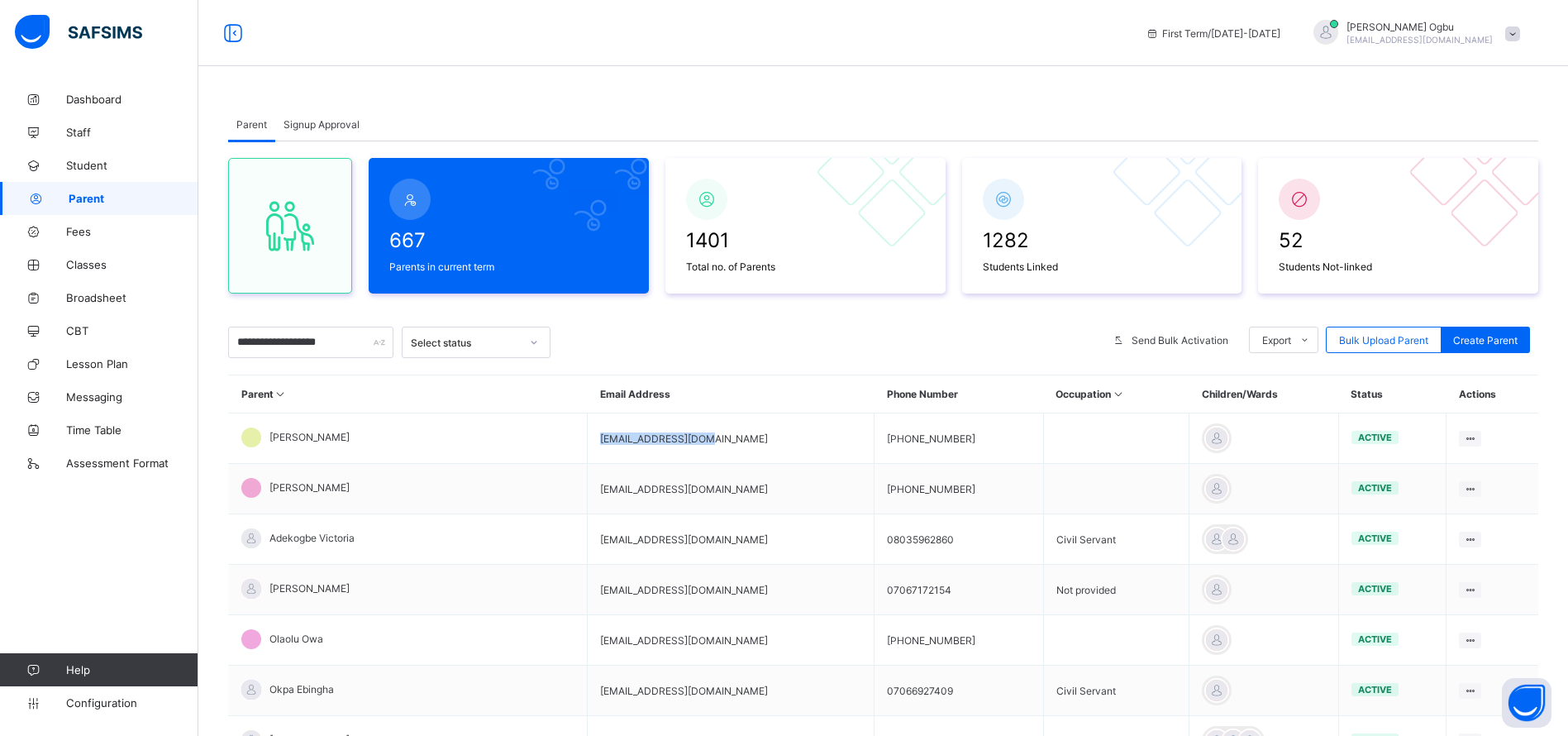
drag, startPoint x: 583, startPoint y: 438, endPoint x: 471, endPoint y: 444, distance: 112.2
click at [588, 444] on td "oyineoria@gmail.com" at bounding box center [731, 439] width 287 height 51
copy td "oyineoria@gmail.com"
click at [97, 163] on span "Student" at bounding box center [132, 165] width 132 height 14
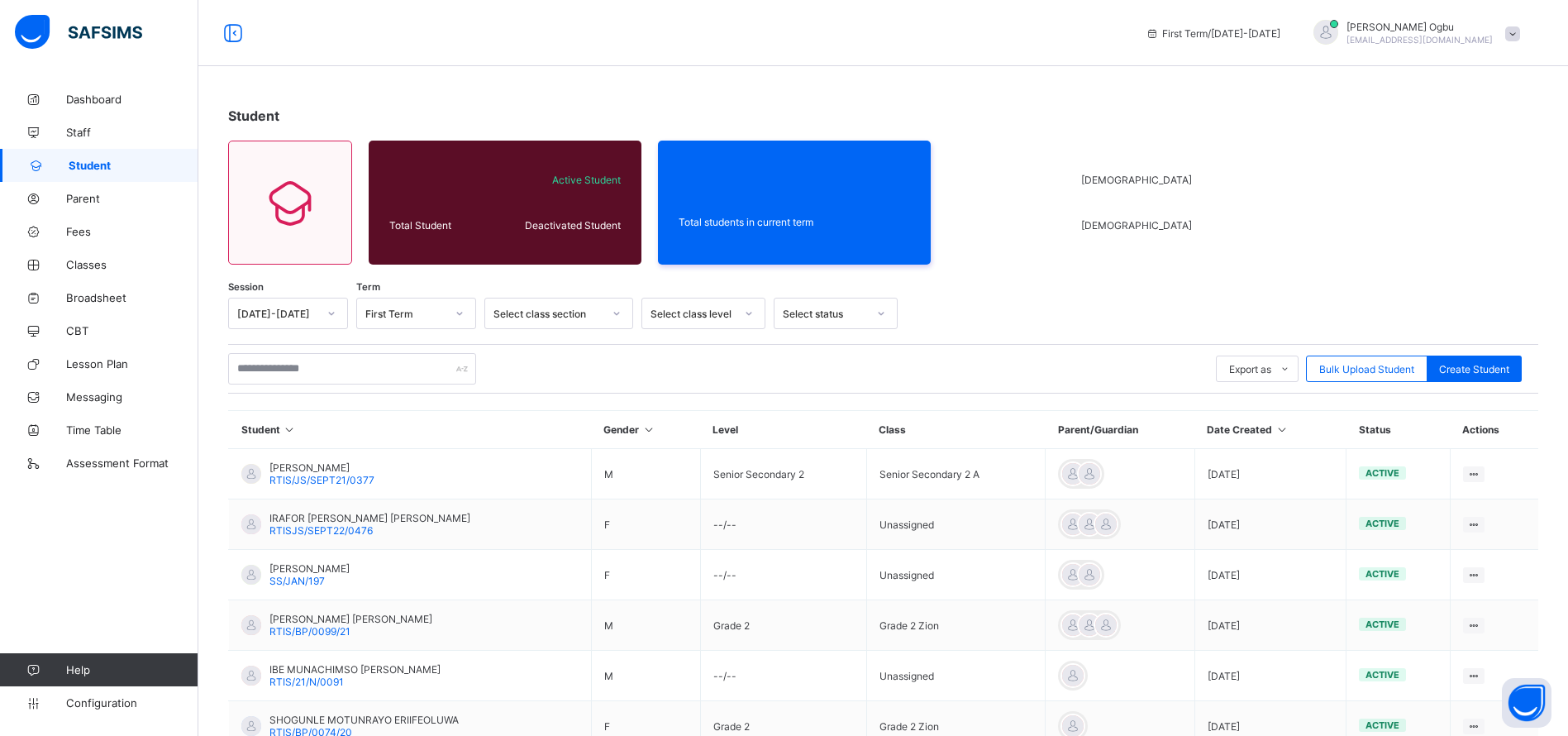
click at [1369, 220] on div "Student Total Student Active Student Deactivated Student Total students in curr…" at bounding box center [883, 568] width 1369 height 970
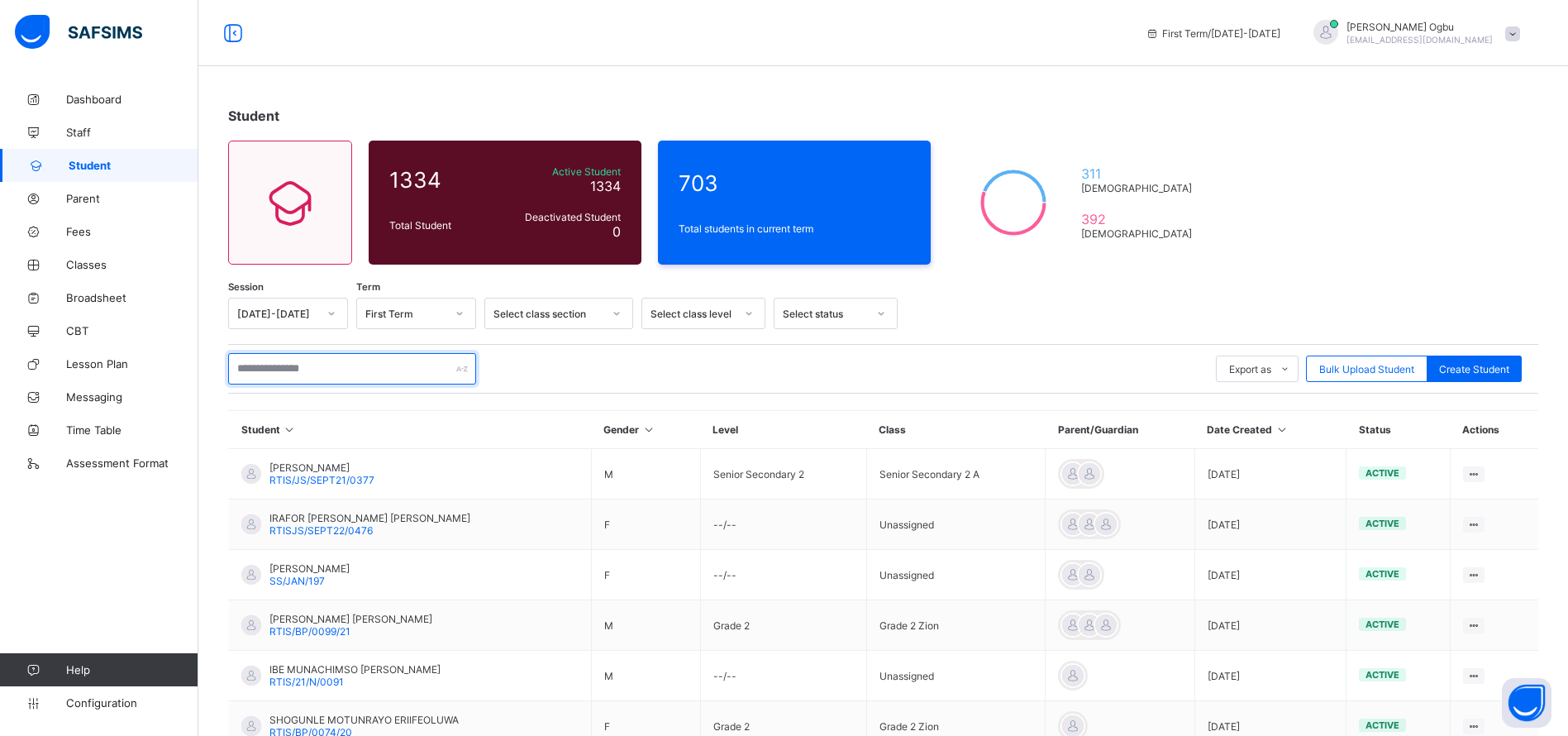
click at [284, 372] on input "text" at bounding box center [352, 369] width 248 height 31
click at [1247, 139] on div "Student 1334 Total Student Active Student 1334 Deactivated Student 0 703 Total …" at bounding box center [883, 568] width 1369 height 970
click at [1364, 177] on div "Student 1334 Total Student Active Student 1334 Deactivated Student 0 703 Total …" at bounding box center [883, 568] width 1369 height 970
click at [299, 369] on input "text" at bounding box center [352, 369] width 248 height 31
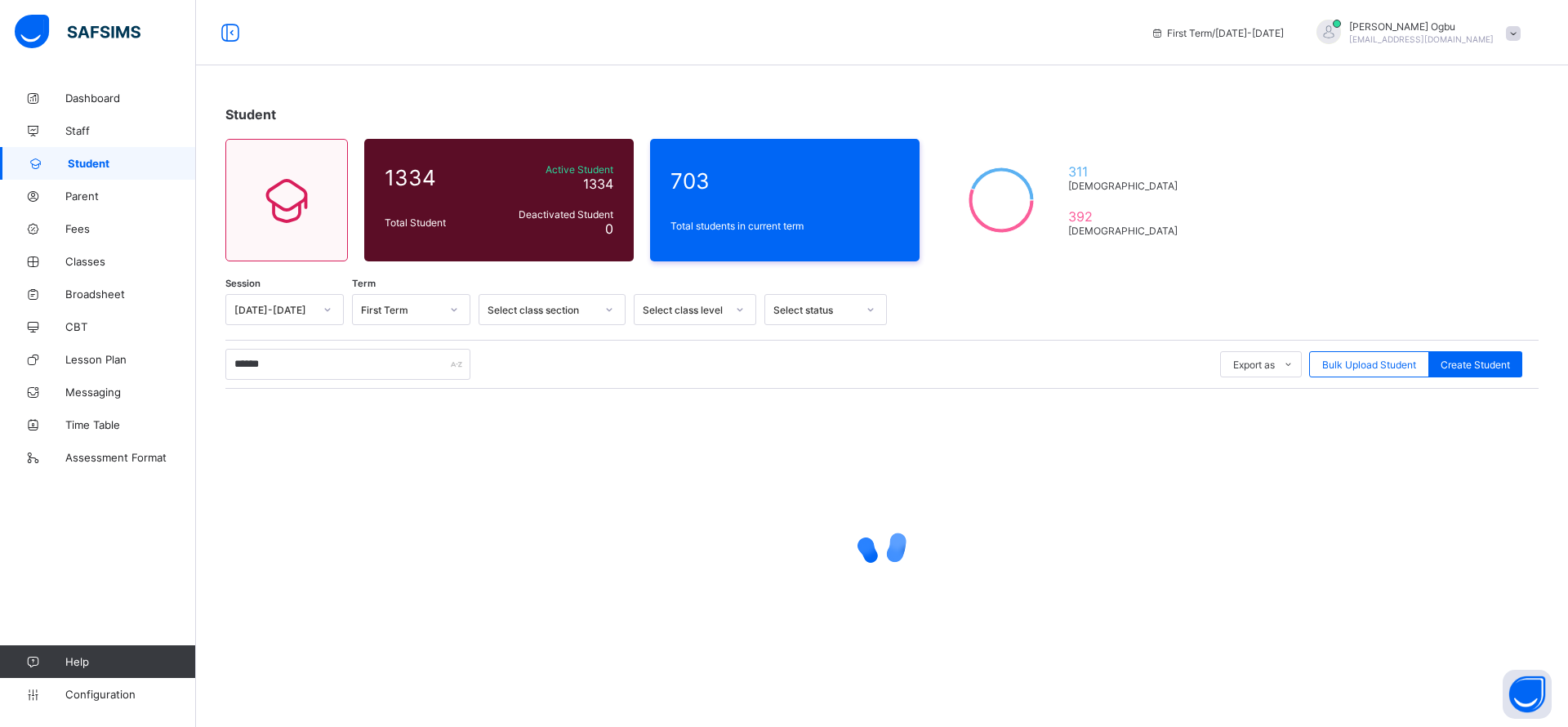
click at [376, 383] on div "***** Export as Pdf Report Excel Report Excel Report (LMS) Bulk Upload Student …" at bounding box center [881, 364] width 1313 height 49
click at [280, 360] on input "*****" at bounding box center [348, 364] width 245 height 31
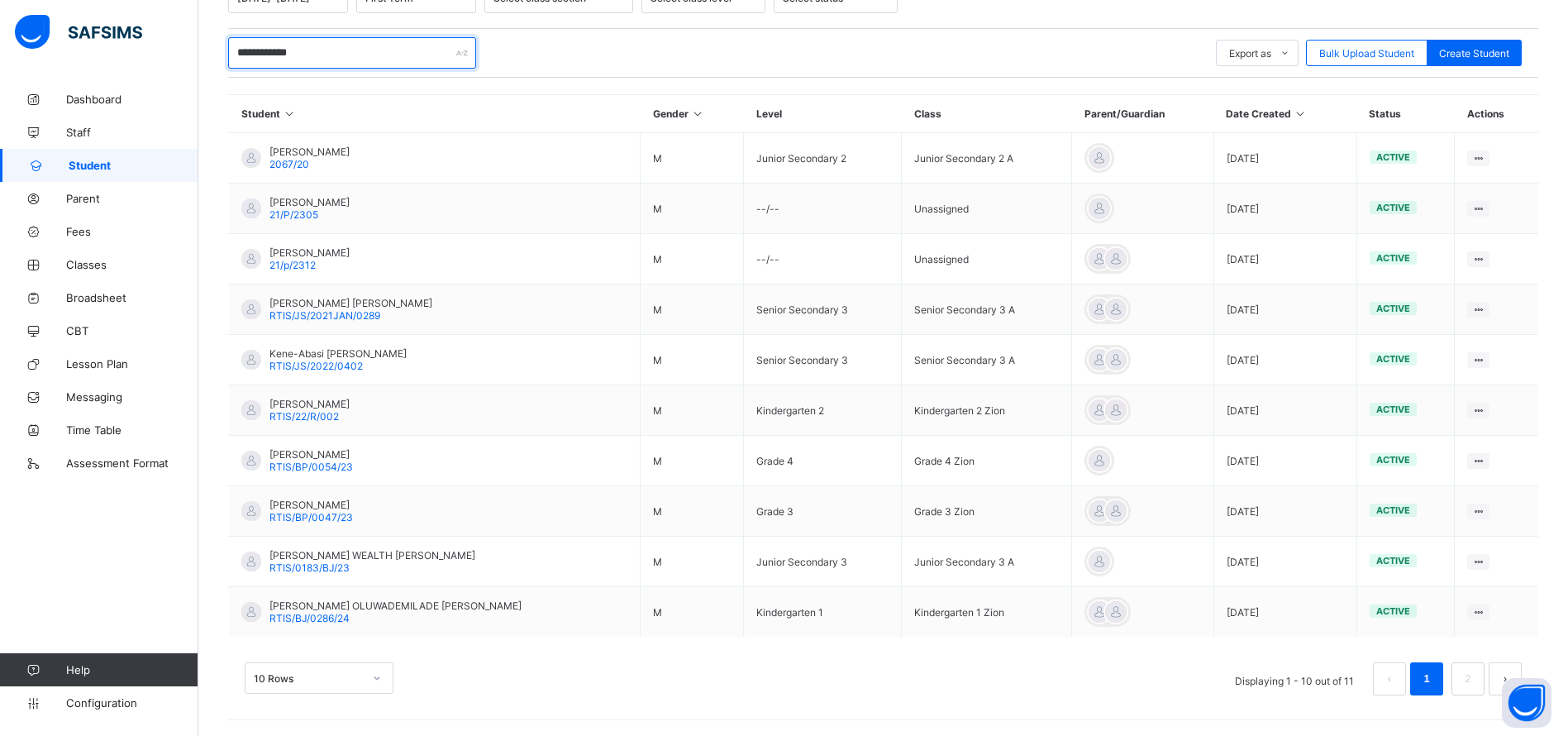
scroll to position [317, 0]
type input "**********"
click at [1476, 680] on link "2" at bounding box center [1468, 678] width 16 height 22
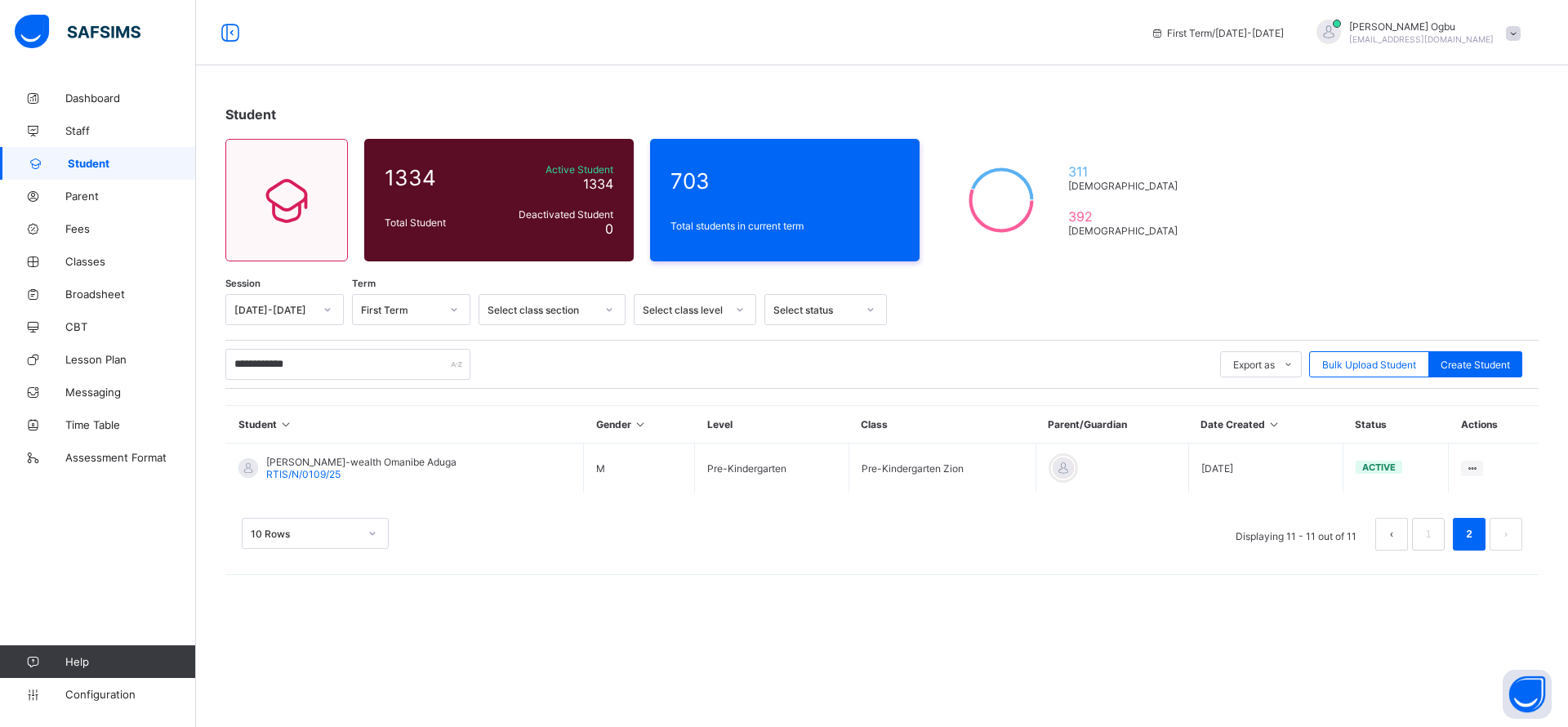
click at [346, 467] on span "[PERSON_NAME]-wealth Omanibe Aduga" at bounding box center [361, 462] width 190 height 13
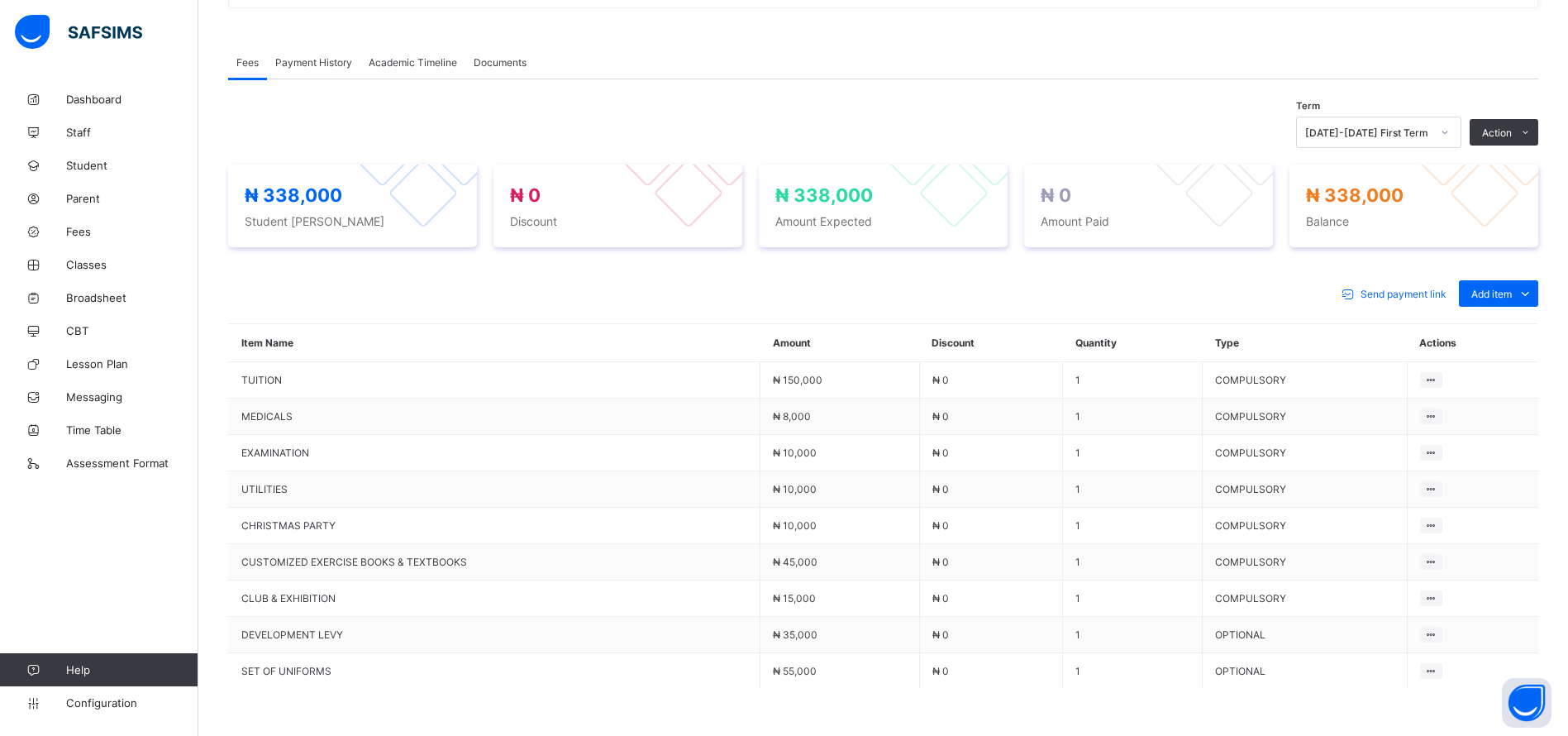
scroll to position [478, 0]
click at [0, 0] on div "Optional items" at bounding box center [0, 0] width 0 height 0
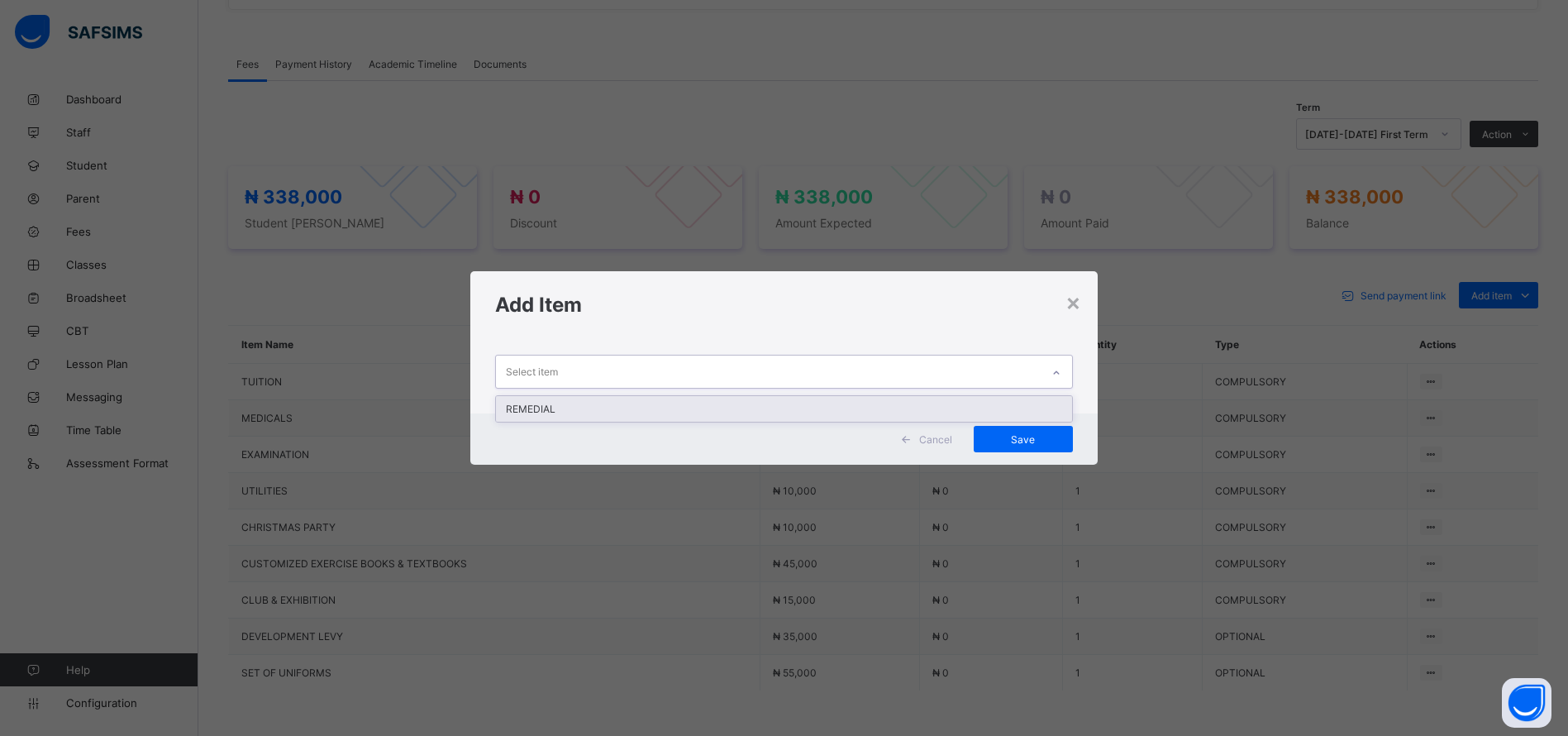
click at [1025, 379] on div "Select item" at bounding box center [768, 371] width 545 height 32
click at [980, 417] on div "REMEDIAL" at bounding box center [784, 409] width 576 height 25
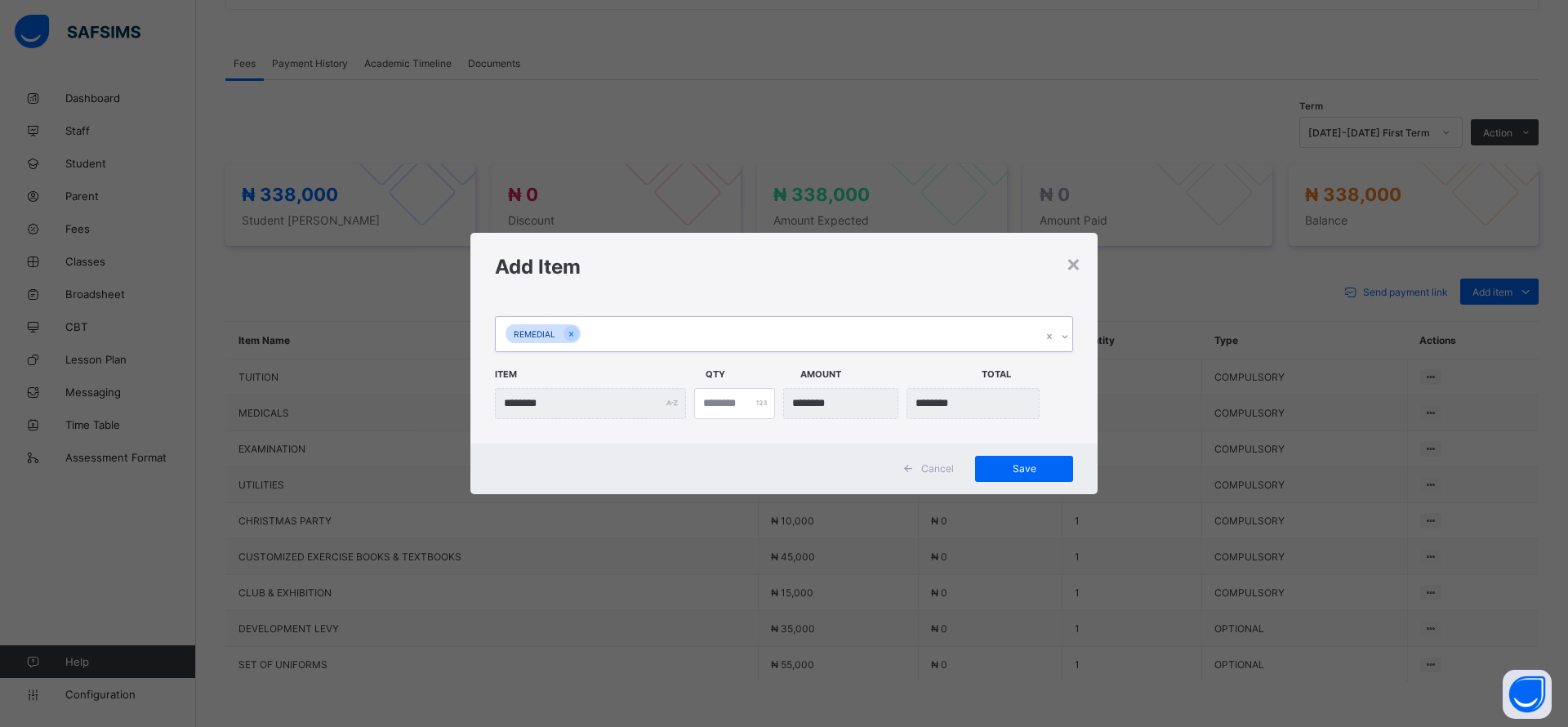
click at [1012, 467] on span "Save" at bounding box center [1024, 468] width 73 height 13
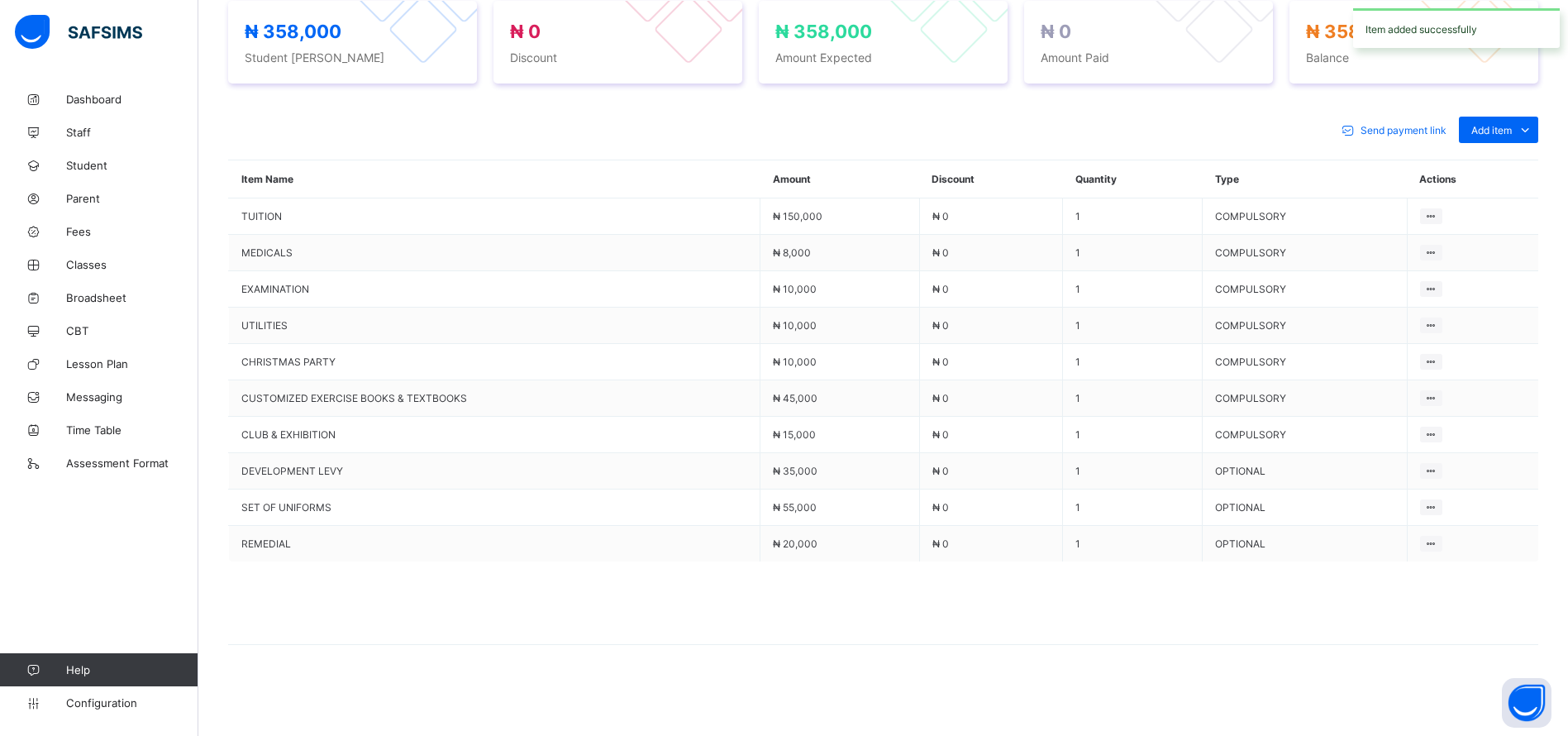
scroll to position [576, 0]
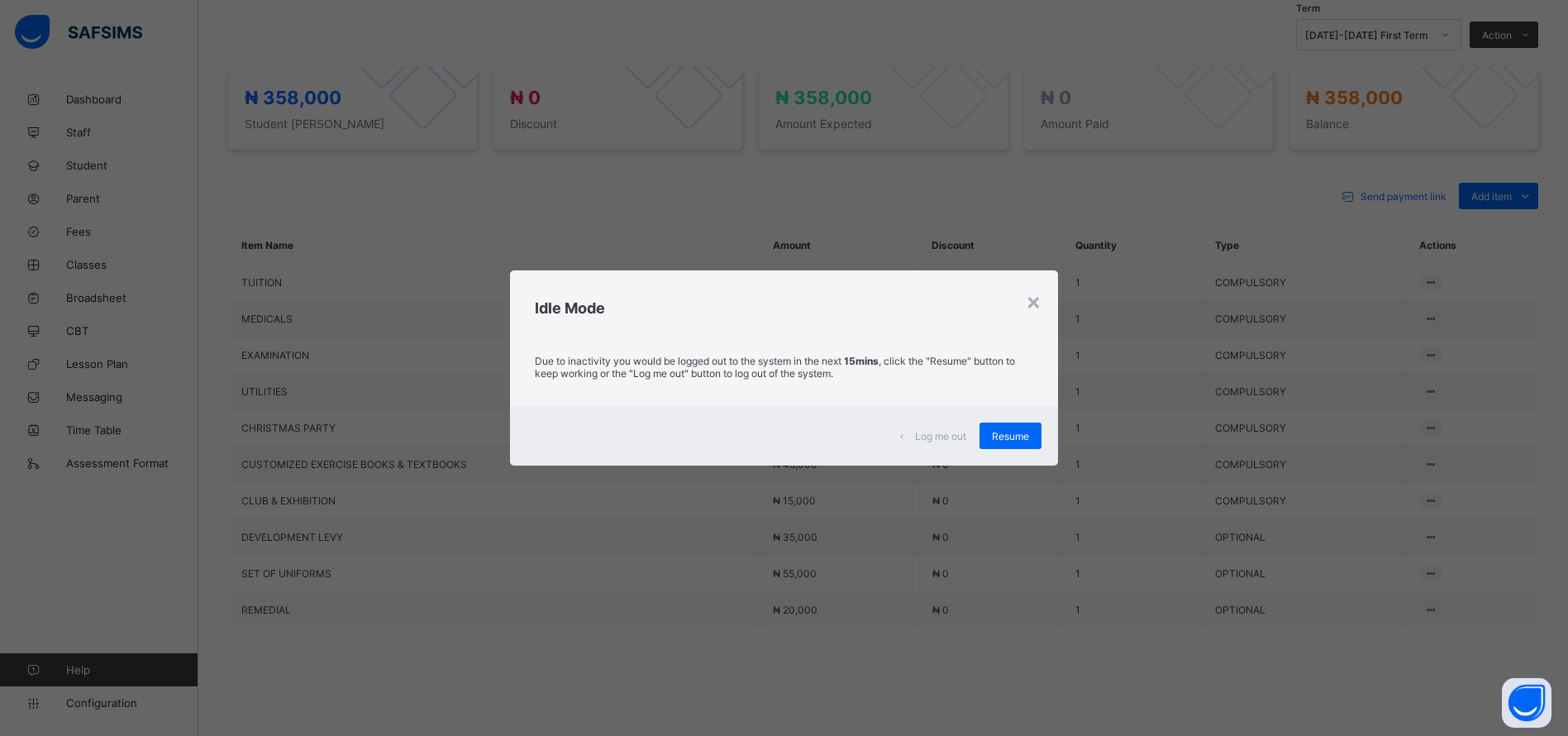
click at [1012, 437] on span "Resume" at bounding box center [1010, 437] width 37 height 13
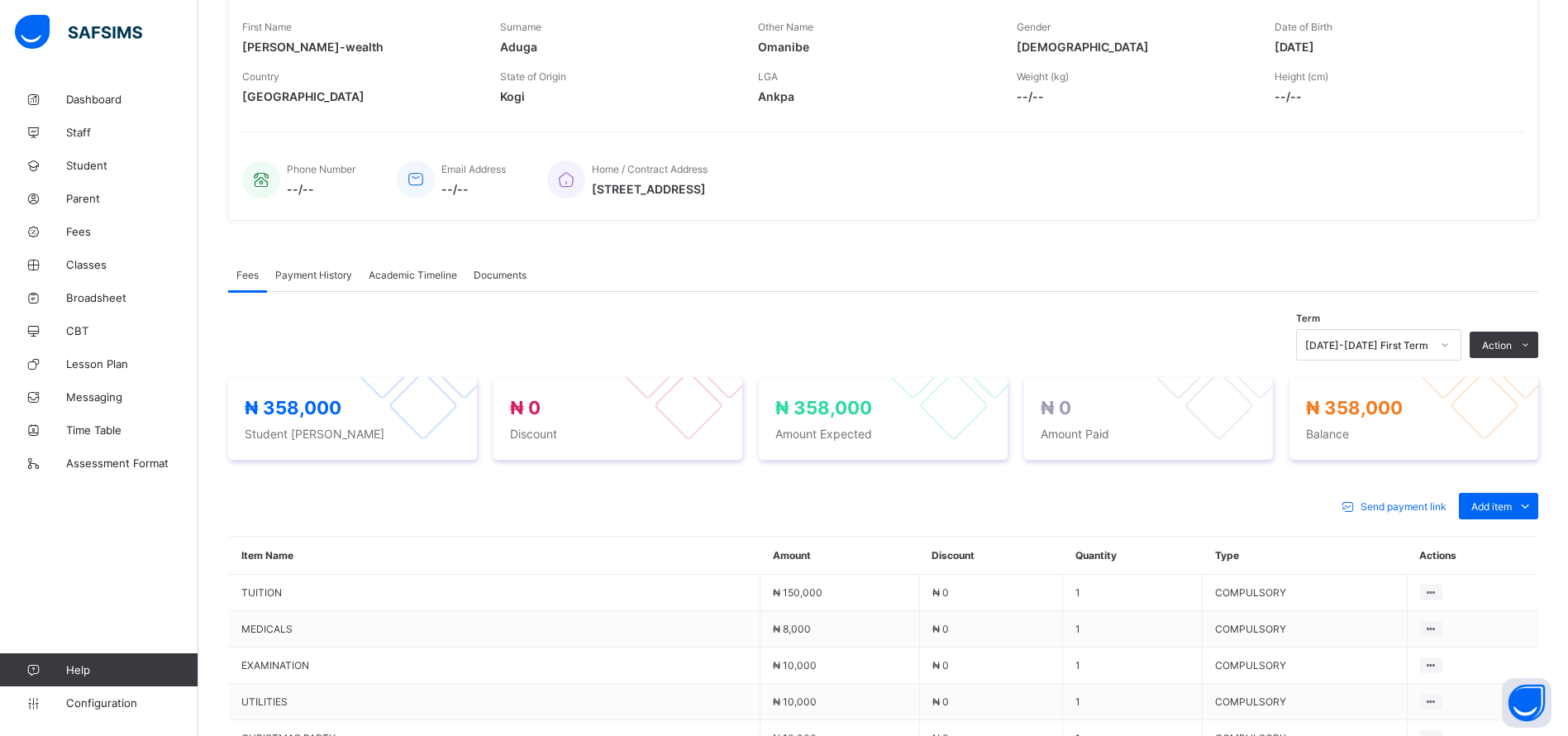
scroll to position [0, 0]
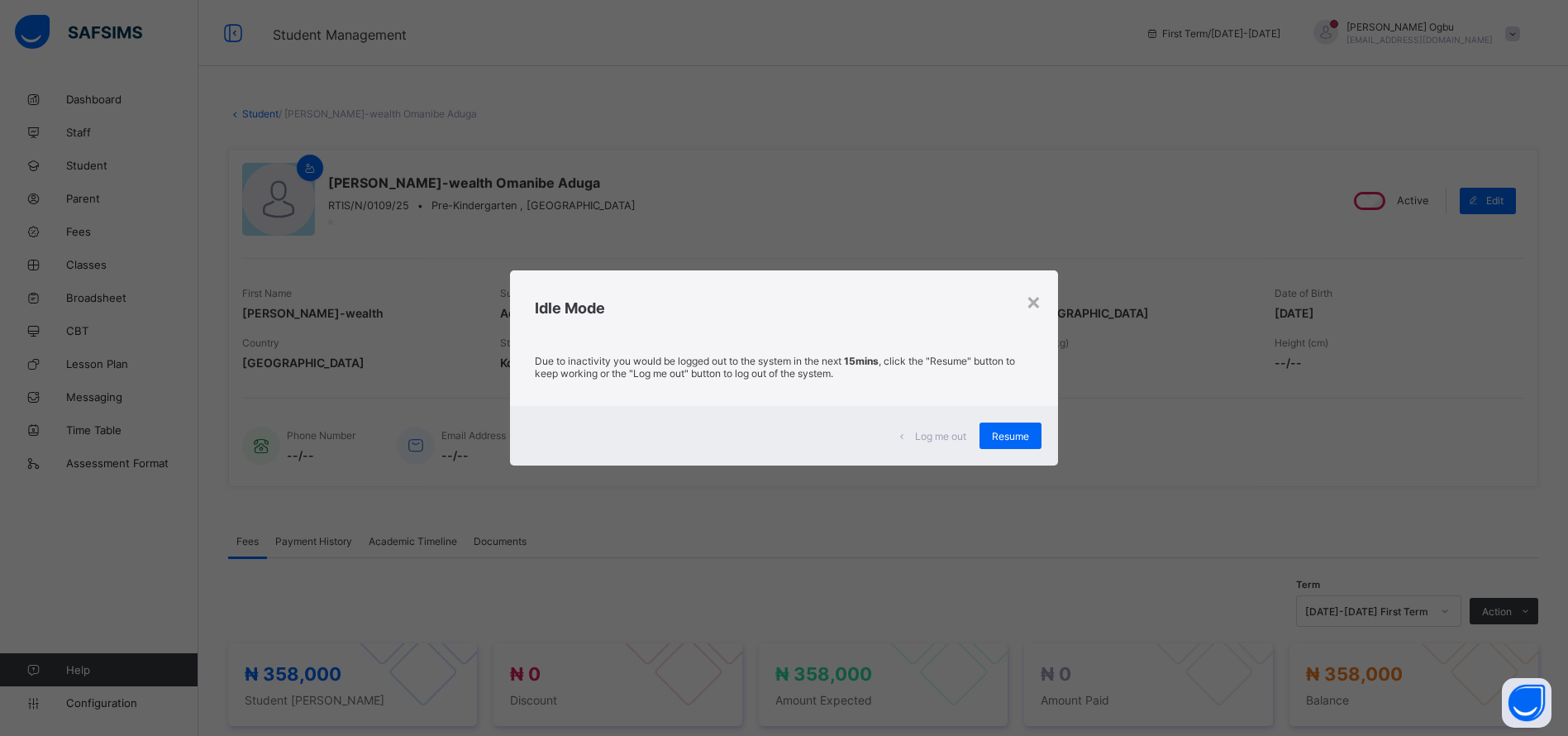
click at [1007, 437] on span "Resume" at bounding box center [1010, 437] width 37 height 13
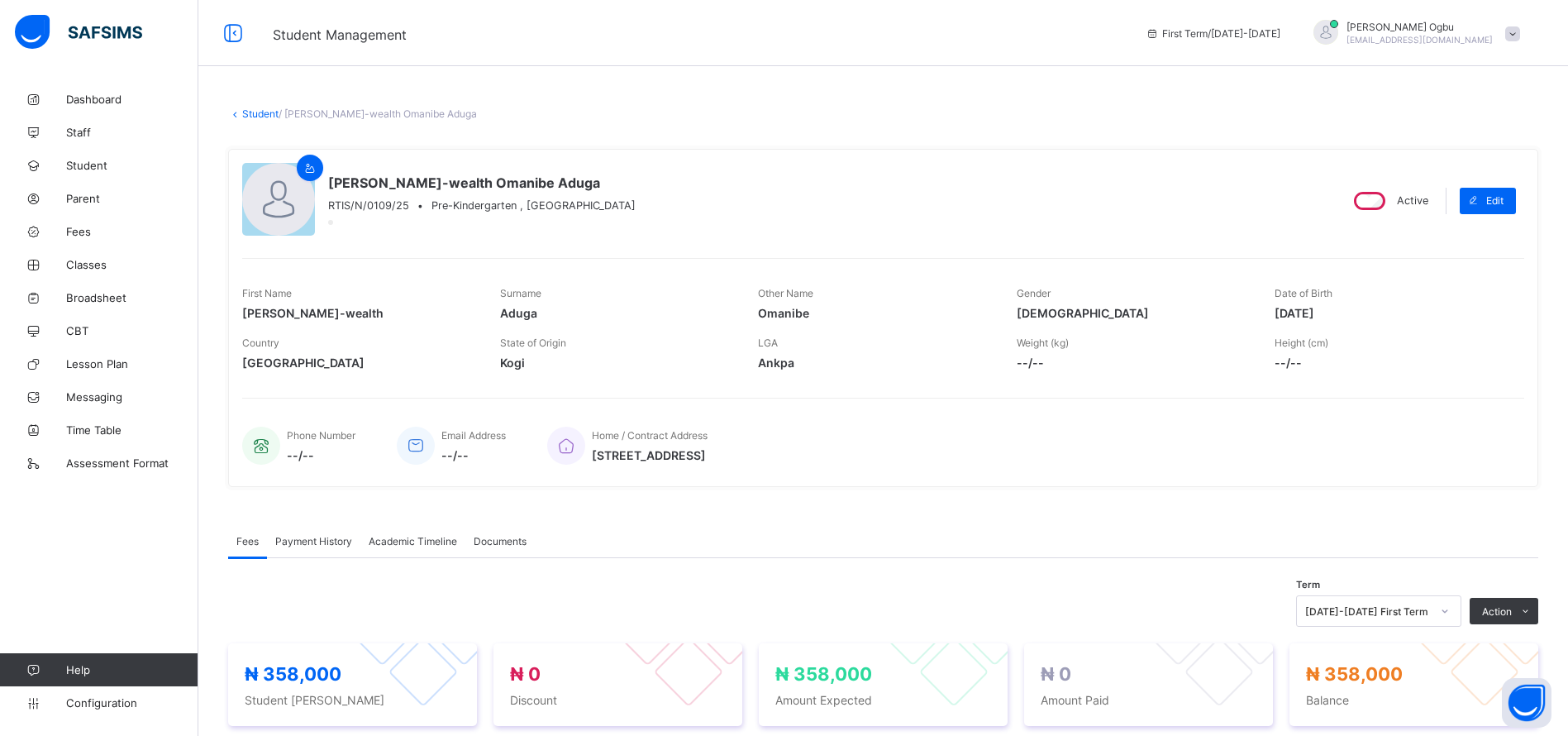
click at [311, 547] on div "Payment History" at bounding box center [314, 541] width 94 height 33
click at [306, 545] on span "Payment History" at bounding box center [313, 541] width 77 height 13
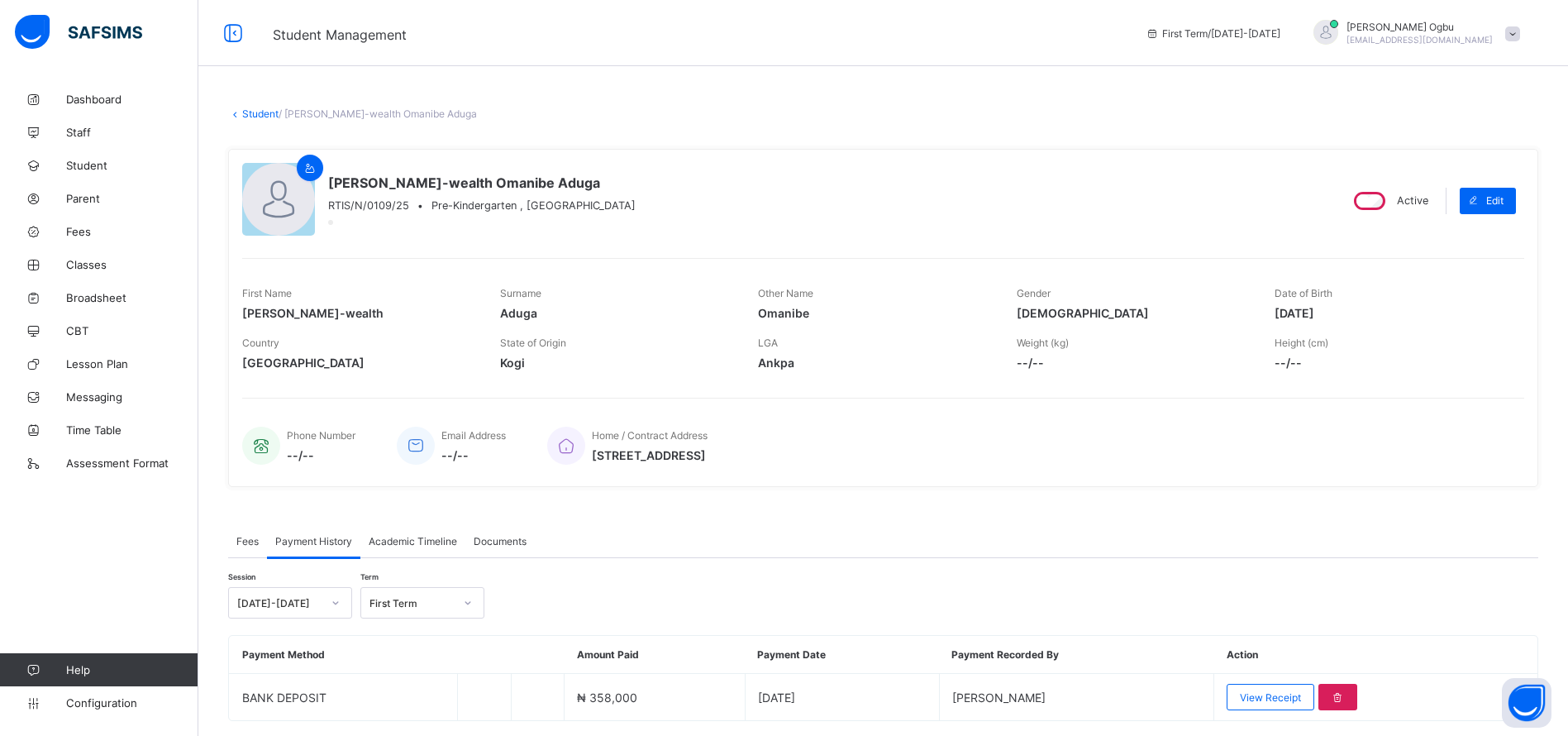
click at [1301, 698] on span "View Receipt" at bounding box center [1271, 698] width 62 height 13
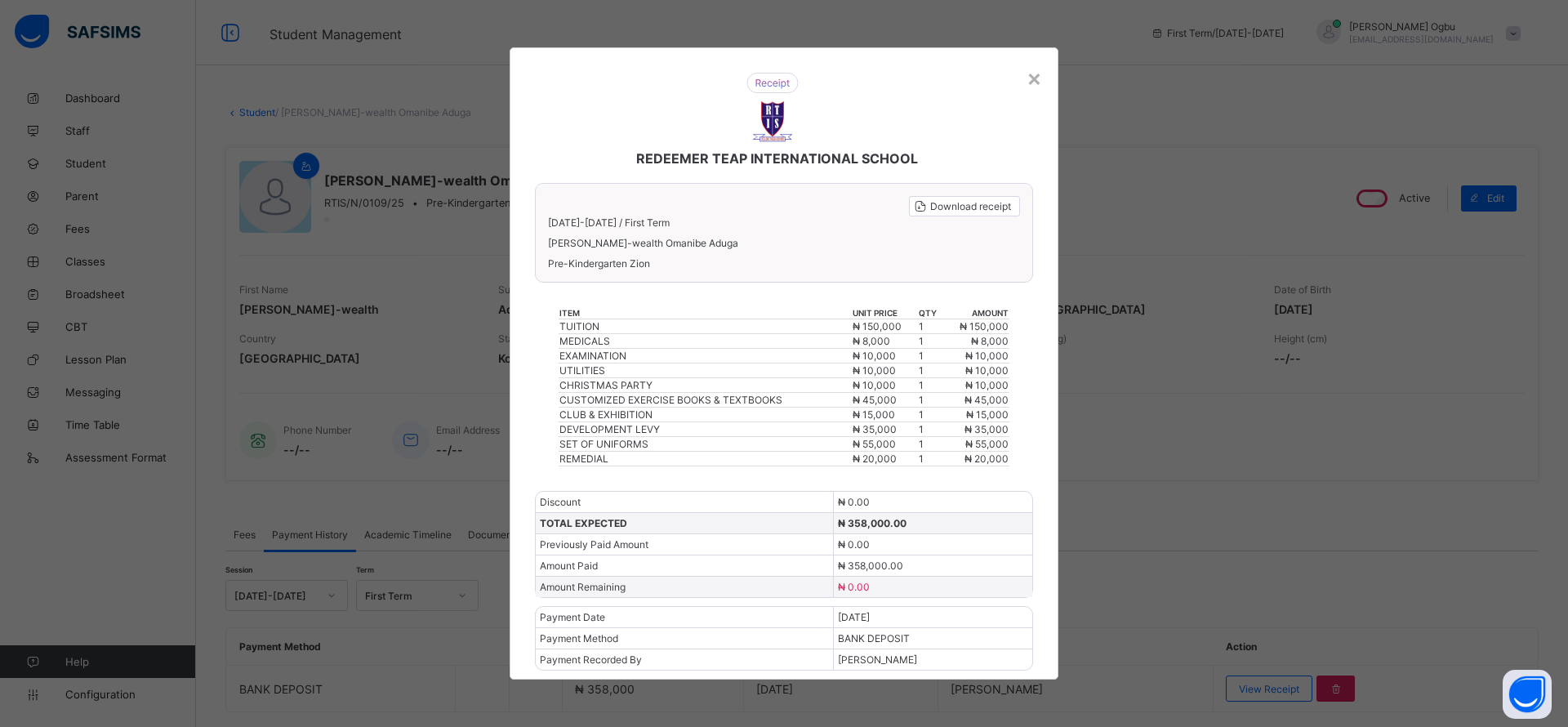
click at [1036, 75] on div "×" at bounding box center [1034, 77] width 15 height 28
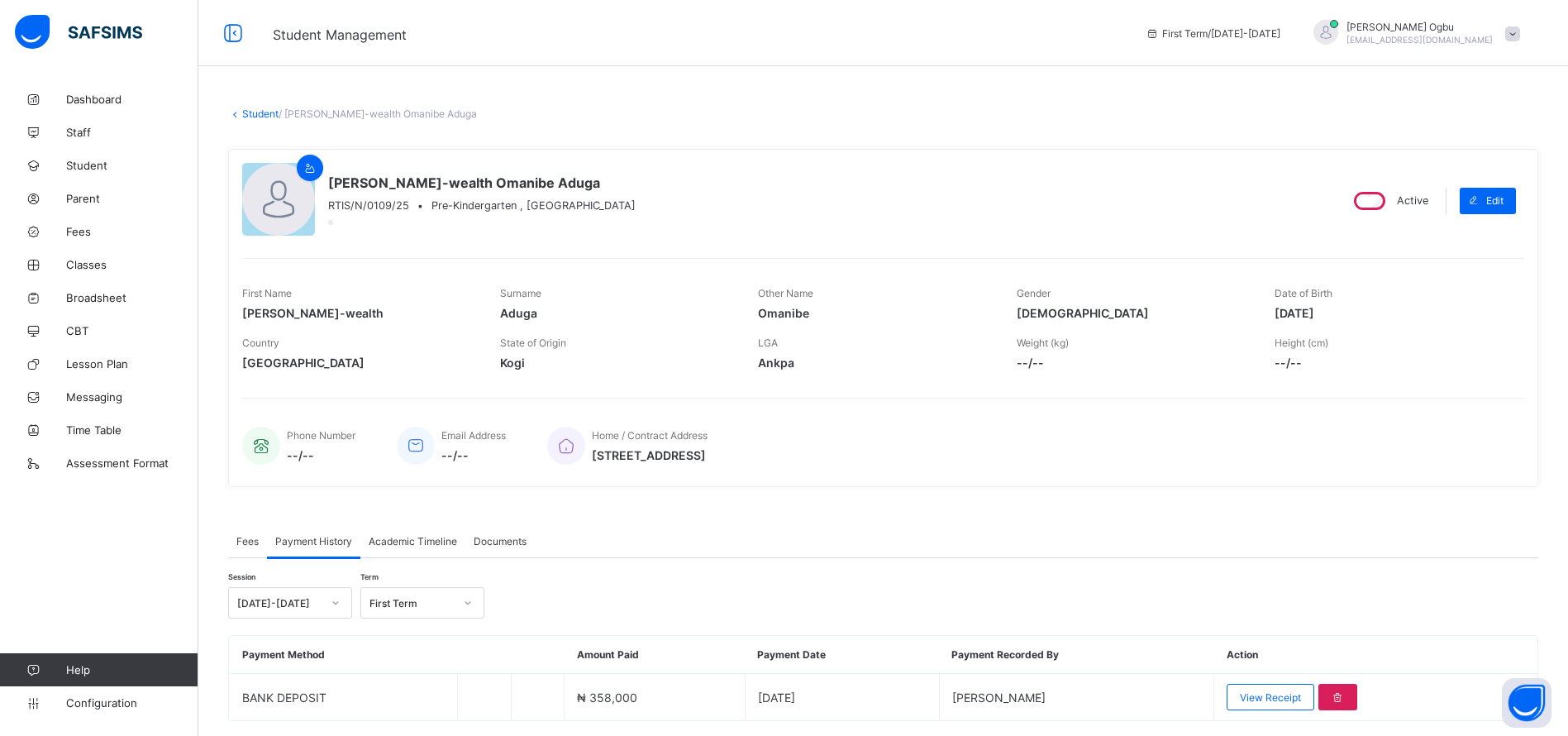
click at [72, 230] on span "Fees" at bounding box center [132, 232] width 132 height 14
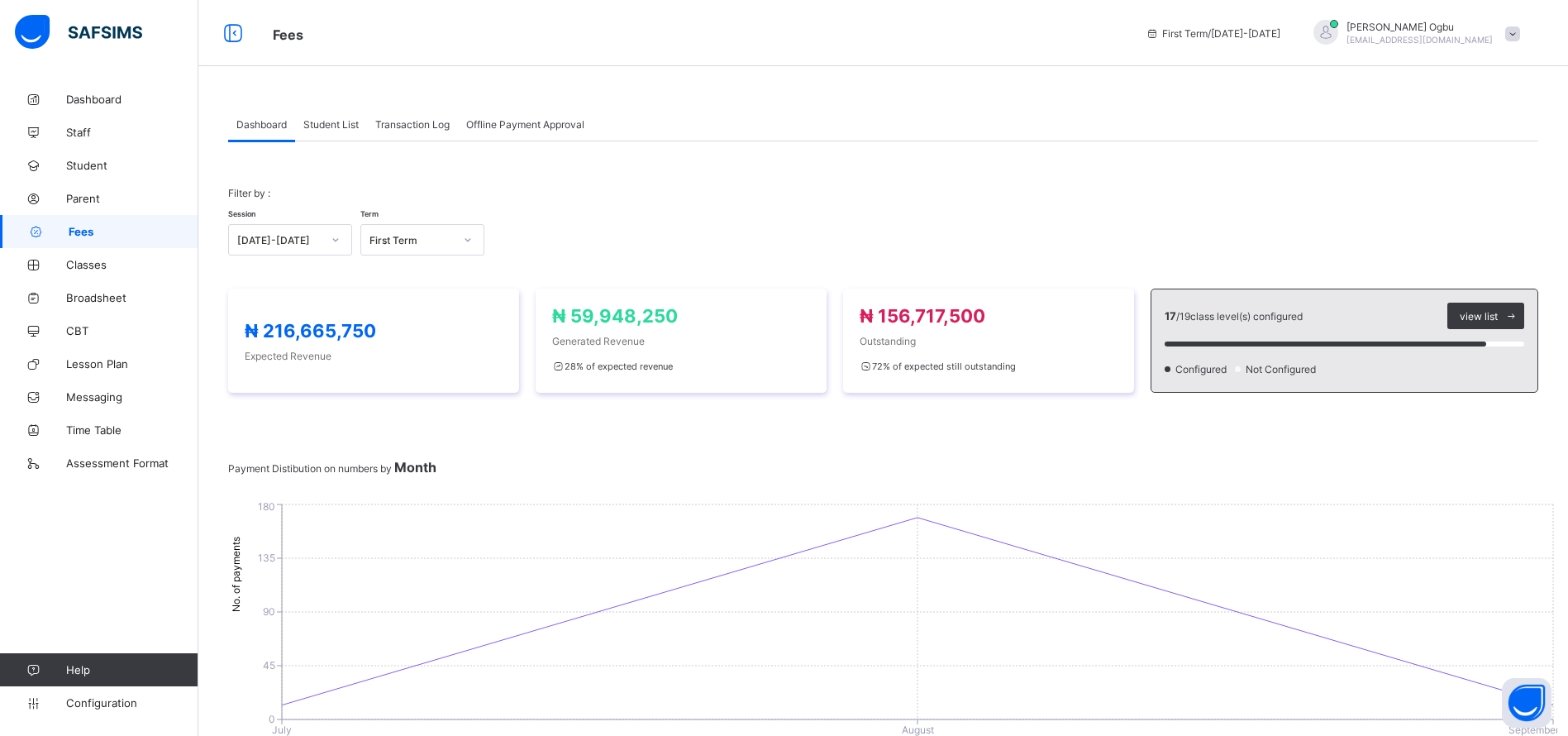
click at [328, 121] on span "Student List" at bounding box center [331, 124] width 56 height 13
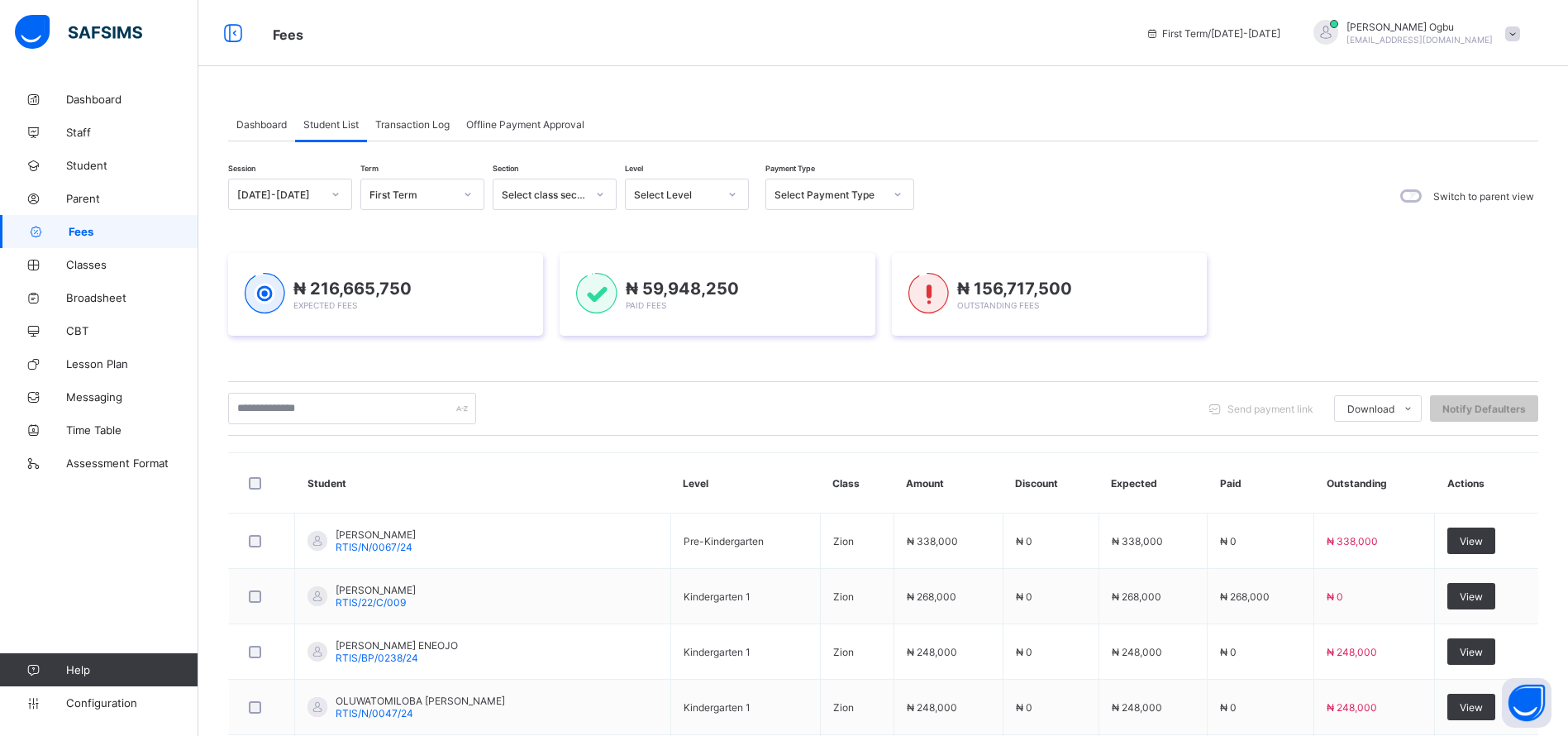
drag, startPoint x: 1587, startPoint y: 659, endPoint x: 1018, endPoint y: 192, distance: 736.1
click at [1018, 192] on div "Session [DATE]-[DATE] Term First Term Section Select class section Level Select…" at bounding box center [883, 196] width 1311 height 34
click at [839, 189] on div "Select Payment Type" at bounding box center [829, 195] width 110 height 13
click at [782, 233] on div "Full" at bounding box center [840, 230] width 147 height 25
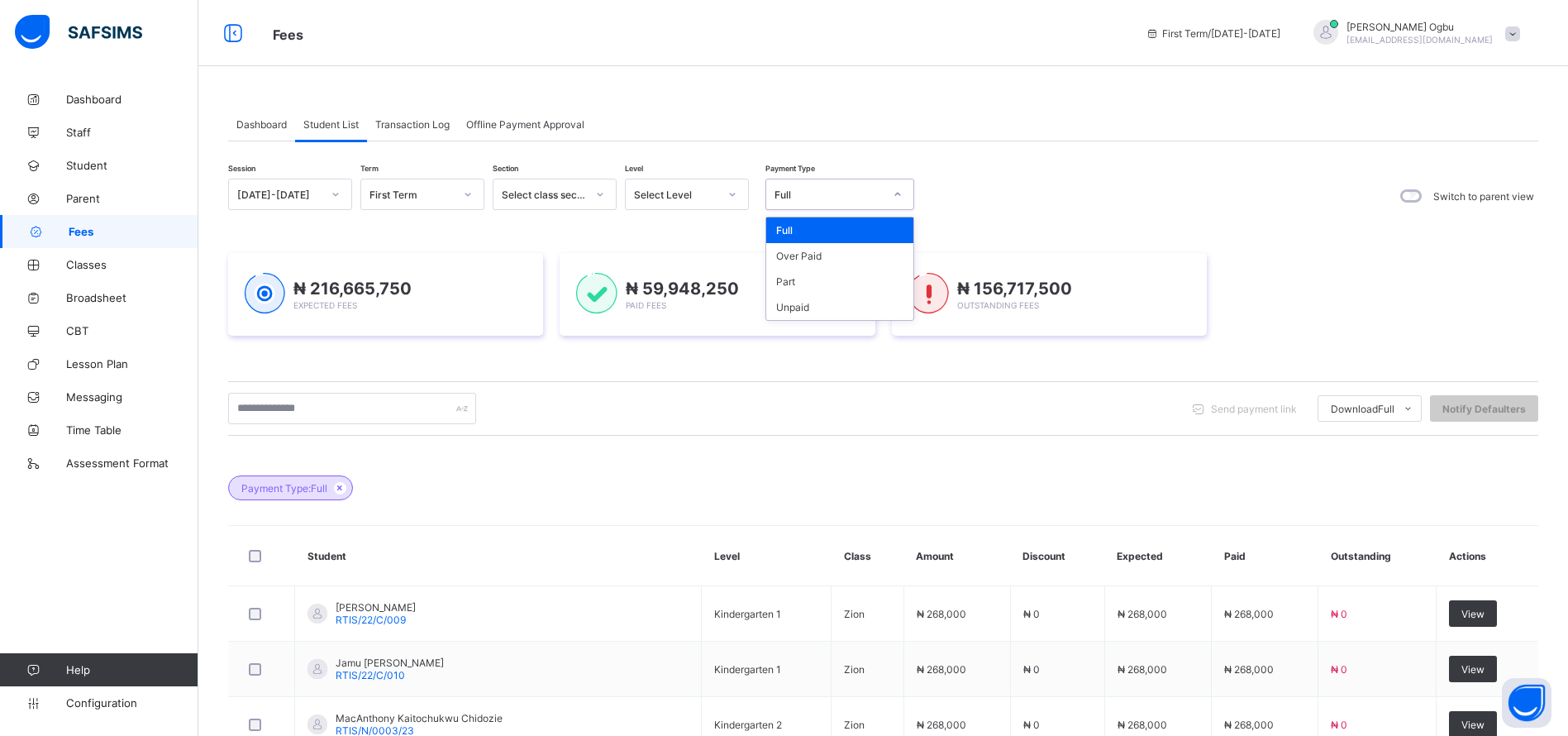
click at [830, 199] on div "Full" at bounding box center [829, 195] width 110 height 13
click at [793, 279] on div "Part" at bounding box center [840, 282] width 147 height 25
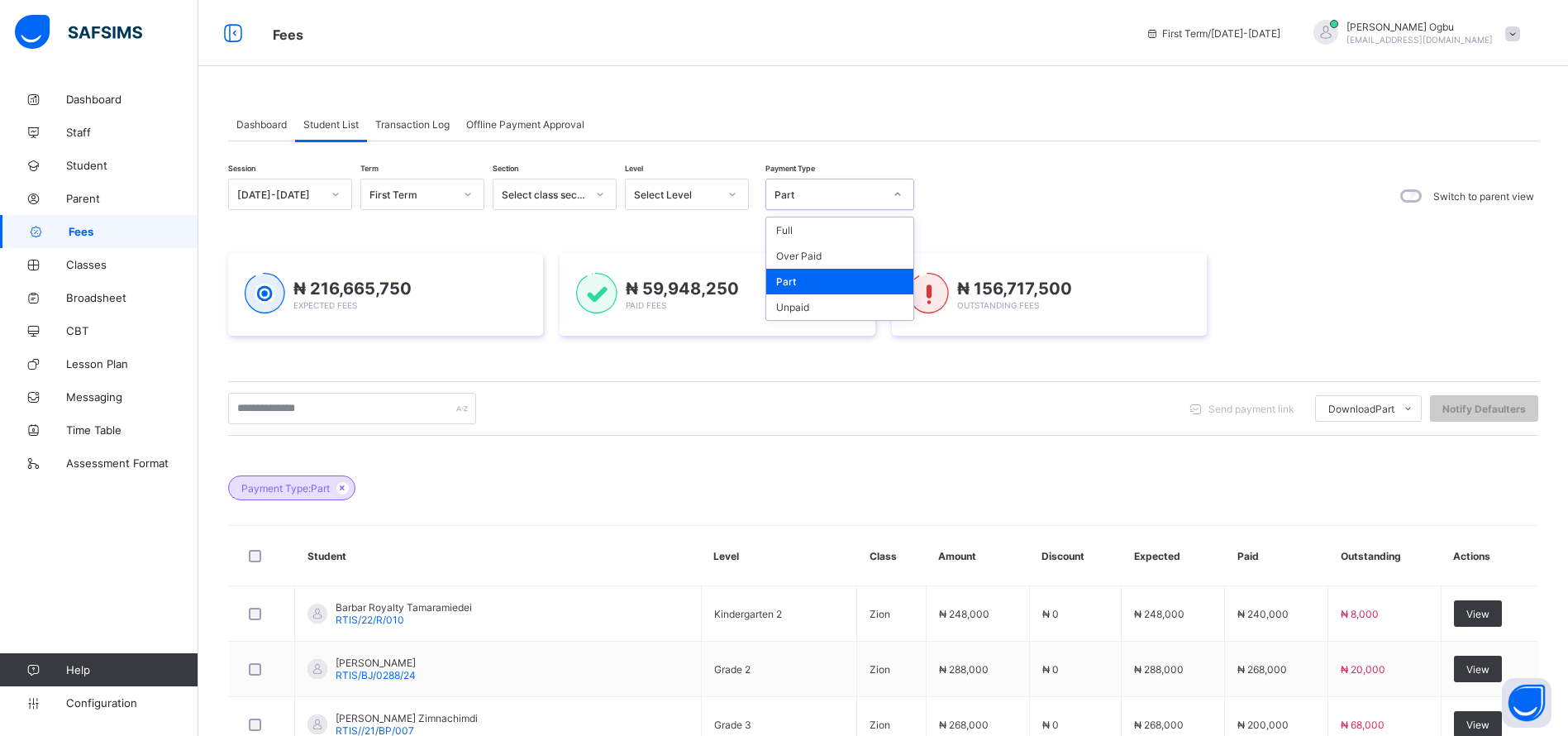
click at [849, 194] on div "Part" at bounding box center [829, 195] width 110 height 13
click at [814, 257] on div "Over Paid" at bounding box center [840, 255] width 147 height 25
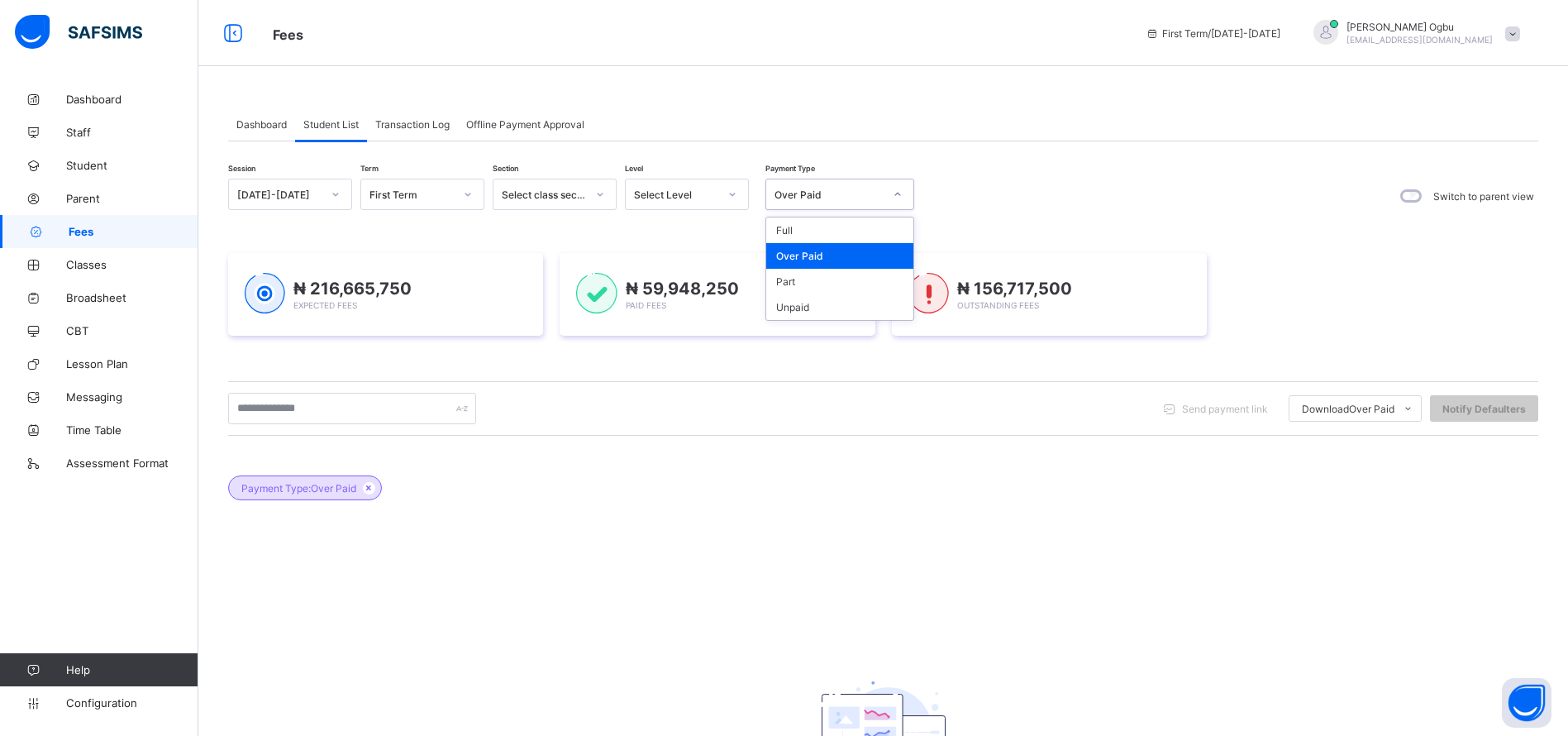
click at [862, 193] on div "Over Paid" at bounding box center [829, 195] width 110 height 13
click at [809, 312] on div "Unpaid" at bounding box center [840, 307] width 147 height 25
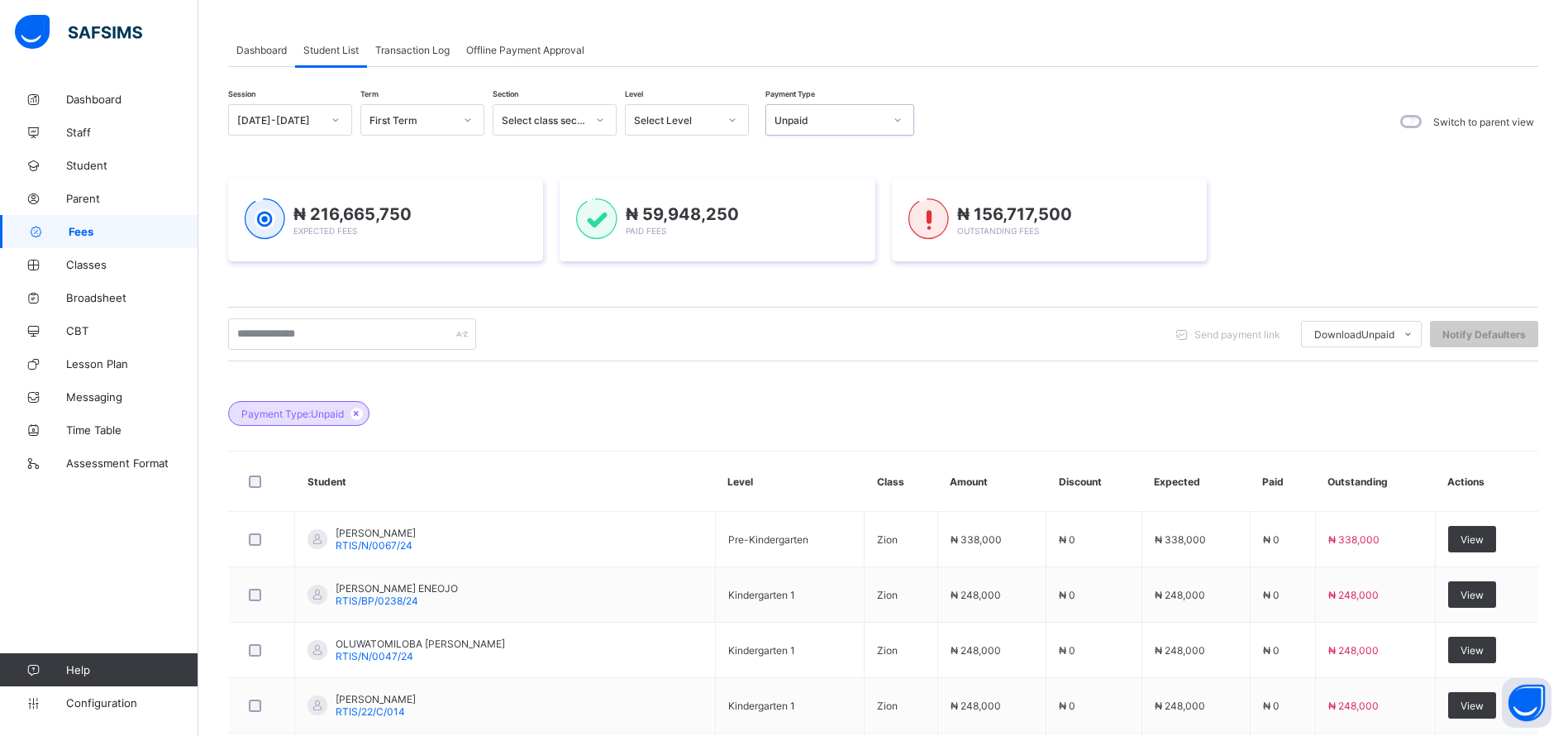
scroll to position [22, 0]
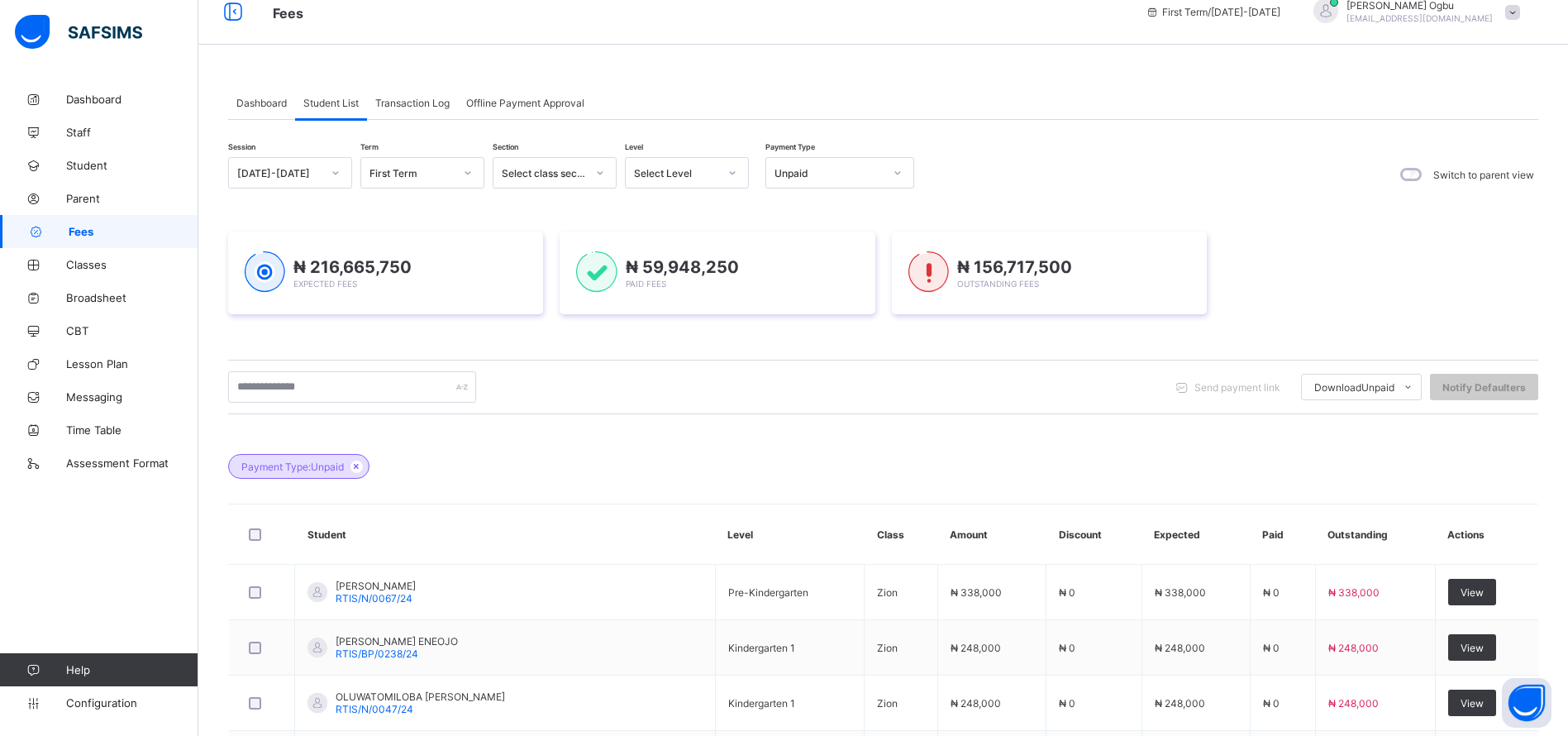
click at [354, 465] on icon at bounding box center [357, 467] width 14 height 10
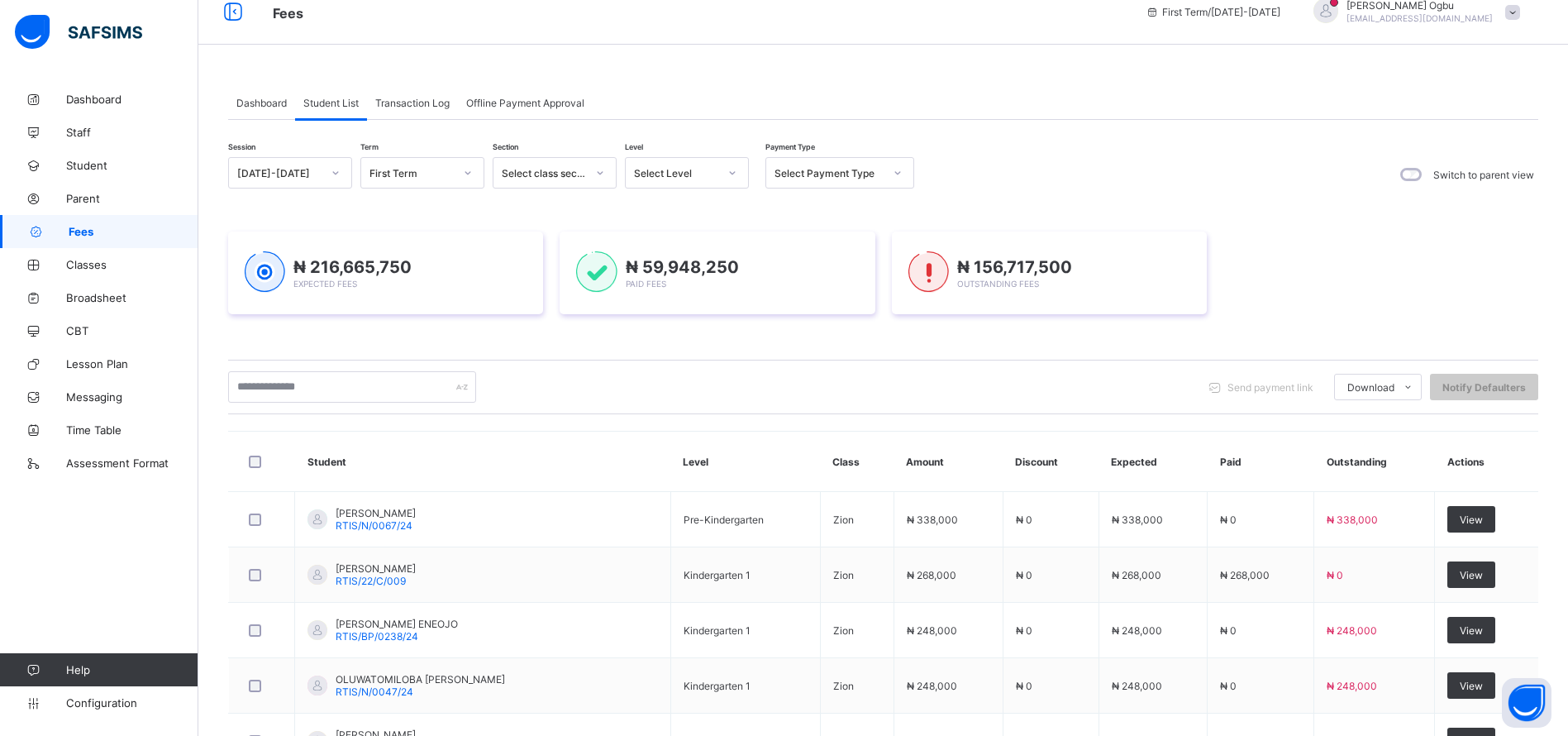
click at [1354, 229] on div "₦ 216,665,750 Expected Fees ₦ 59,948,250 Paid Fees ₦ 156,717,500 Outstanding Fe…" at bounding box center [883, 272] width 1311 height 132
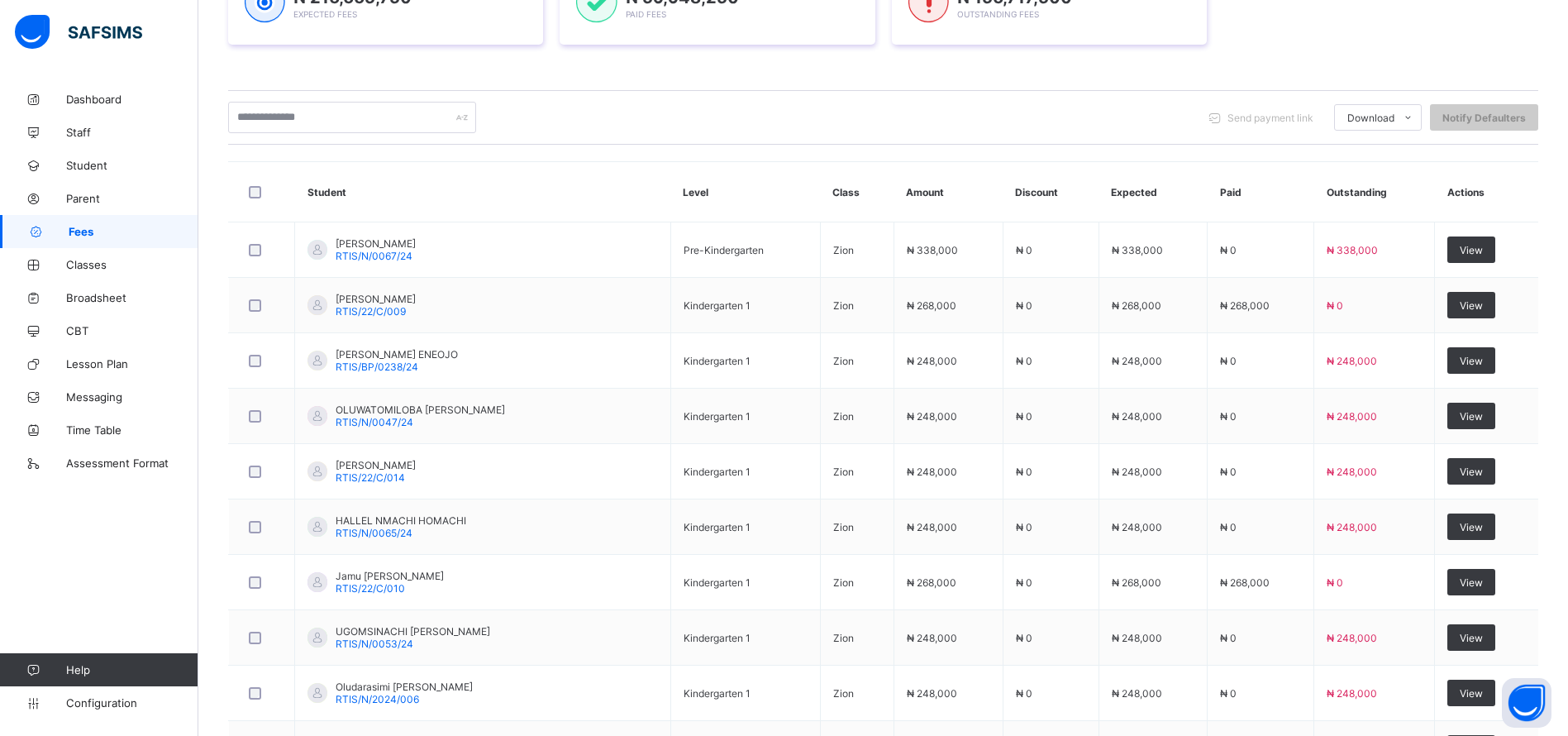
scroll to position [431, 0]
